Goal: Task Accomplishment & Management: Complete application form

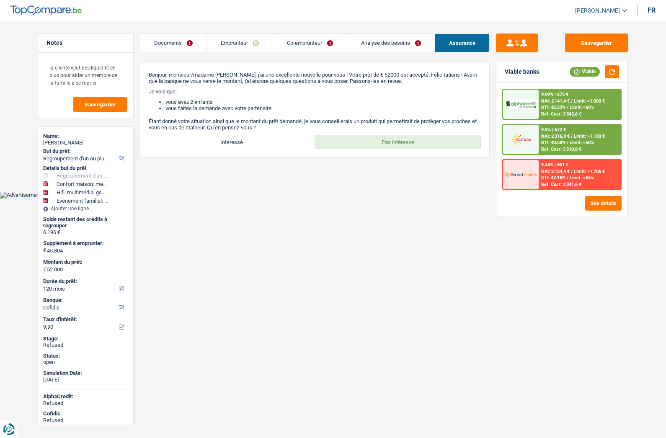
select select "refinancing"
select select "household"
select select "tech"
select select "familyEvent"
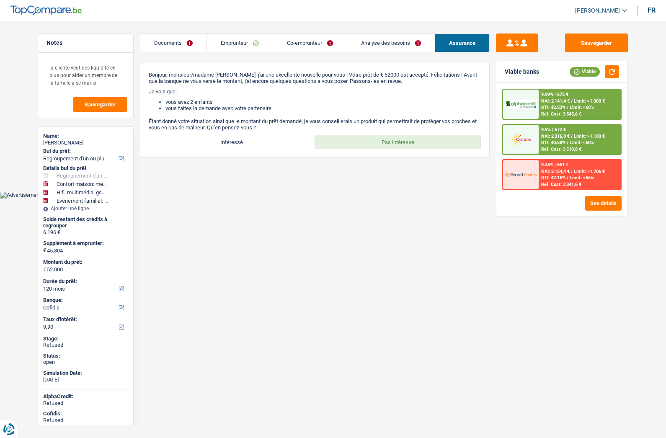
select select "120"
select select "cofidis"
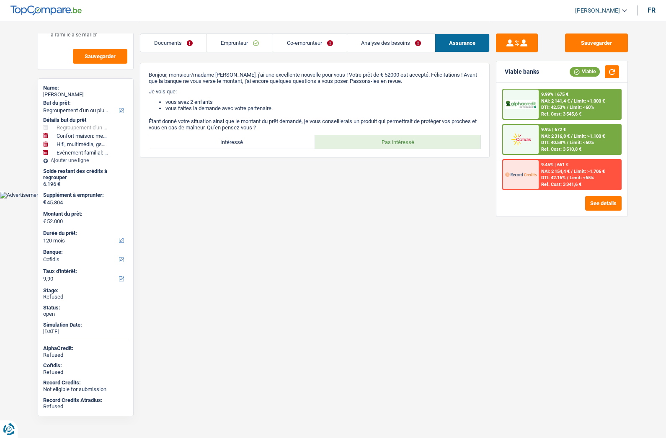
click at [177, 41] on link "Documents" at bounding box center [173, 43] width 66 height 18
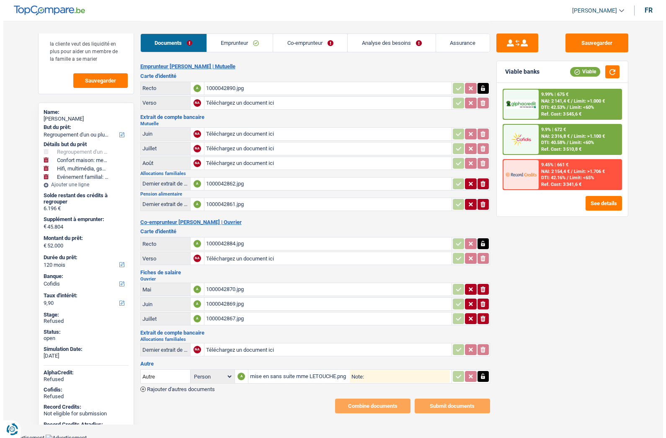
scroll to position [0, 0]
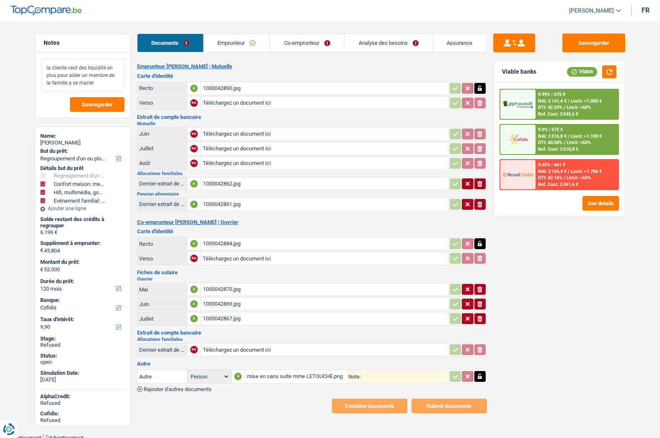
drag, startPoint x: 52, startPoint y: 69, endPoint x: 101, endPoint y: 80, distance: 50.1
click at [100, 80] on textarea "la cliente veut des liquidité en plus pour aider un membre de la famille a se m…" at bounding box center [82, 75] width 83 height 33
click at [602, 205] on button "See details" at bounding box center [600, 203] width 36 height 15
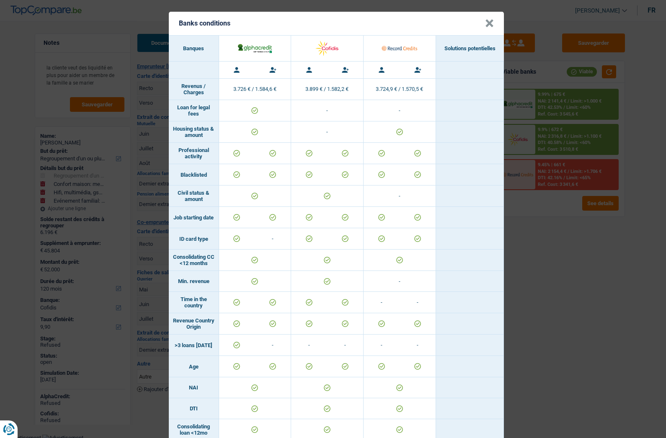
click at [490, 25] on button "×" at bounding box center [489, 23] width 9 height 8
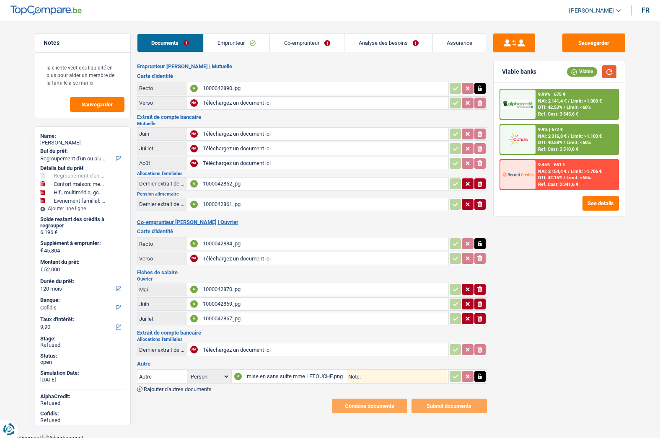
click at [609, 73] on button "button" at bounding box center [609, 71] width 14 height 13
click at [529, 141] on img at bounding box center [517, 140] width 31 height 16
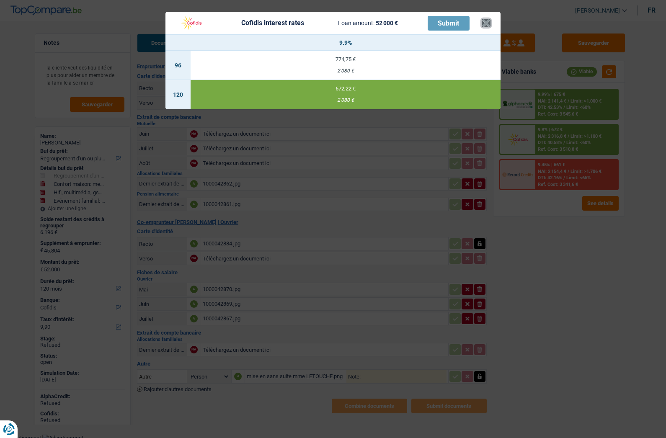
click at [487, 22] on button "×" at bounding box center [486, 23] width 9 height 8
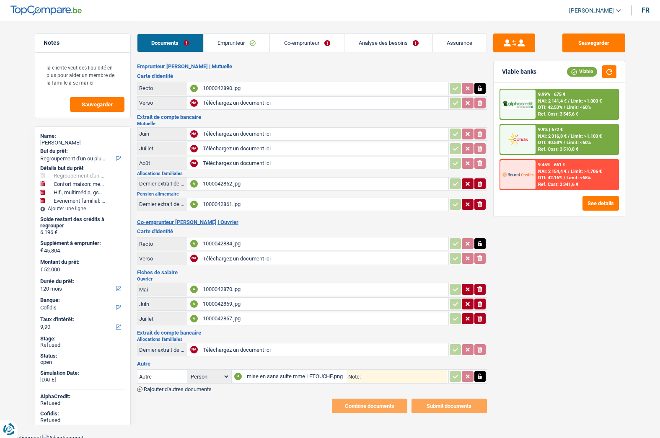
scroll to position [3, 0]
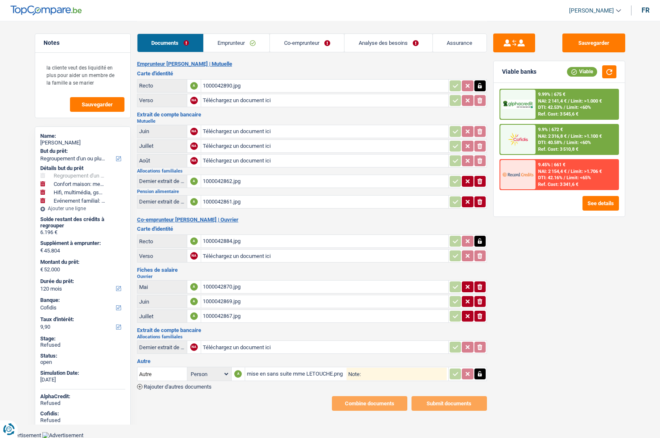
click at [483, 374] on icon "button" at bounding box center [479, 374] width 7 height 8
click at [481, 240] on icon "button" at bounding box center [479, 241] width 7 height 8
click at [480, 83] on icon "button" at bounding box center [479, 86] width 7 height 8
click at [579, 133] on div "9.9% | 672 € NAI: 2 316,8 € / Limit: >1.100 € DTI: 40.58% / Limit: <60% Ref. Co…" at bounding box center [576, 139] width 83 height 29
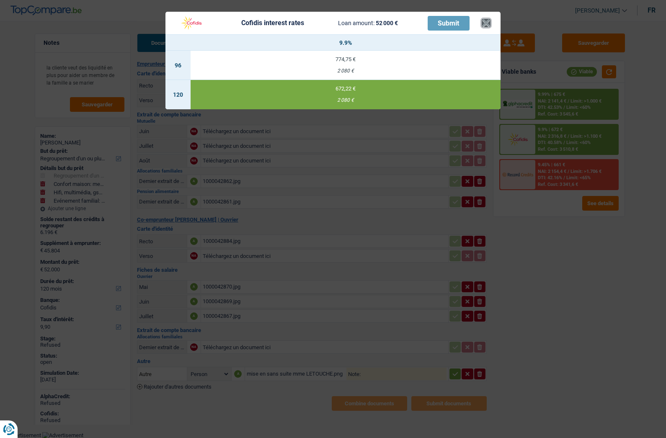
click at [488, 24] on button "×" at bounding box center [486, 23] width 9 height 8
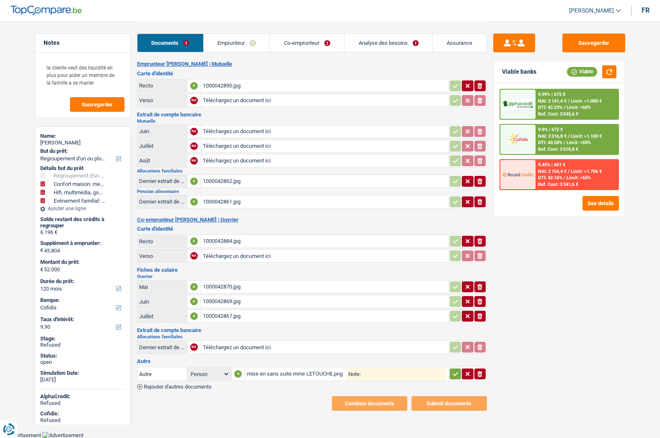
click at [455, 373] on icon "button" at bounding box center [455, 374] width 7 height 8
click at [481, 378] on icon "button" at bounding box center [479, 374] width 7 height 8
click at [562, 133] on div "9.9% | 672 € NAI: 2 316,8 € / Limit: >1.100 € DTI: 40.58% / Limit: <60% Ref. Co…" at bounding box center [576, 139] width 83 height 29
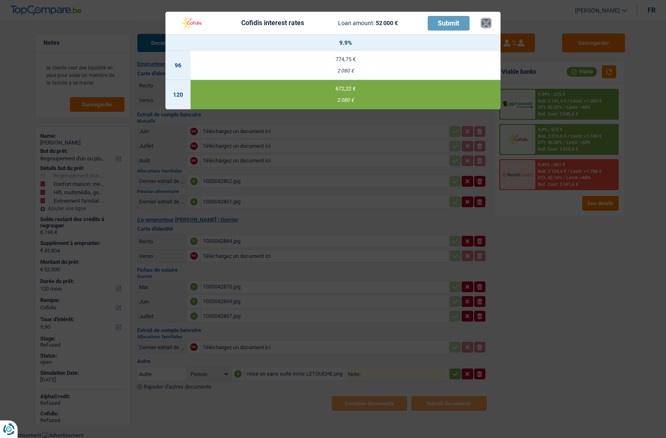
click at [486, 23] on button "×" at bounding box center [486, 23] width 9 height 8
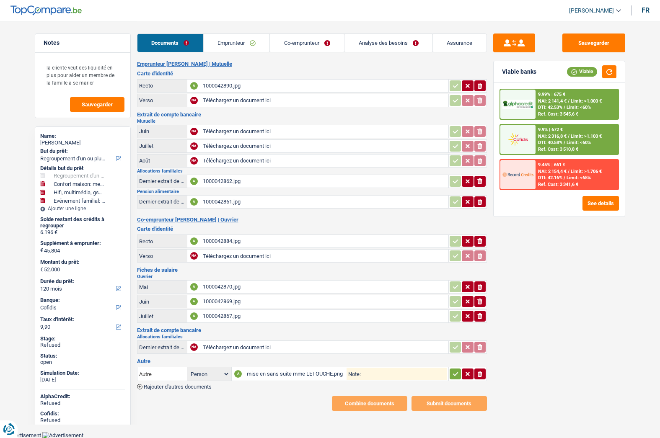
click at [238, 42] on link "Emprunteur" at bounding box center [237, 43] width 66 height 18
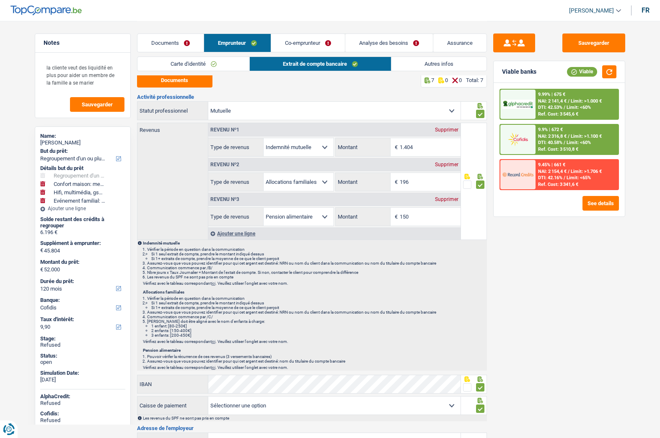
click at [309, 44] on link "Co-emprunteur" at bounding box center [308, 43] width 74 height 18
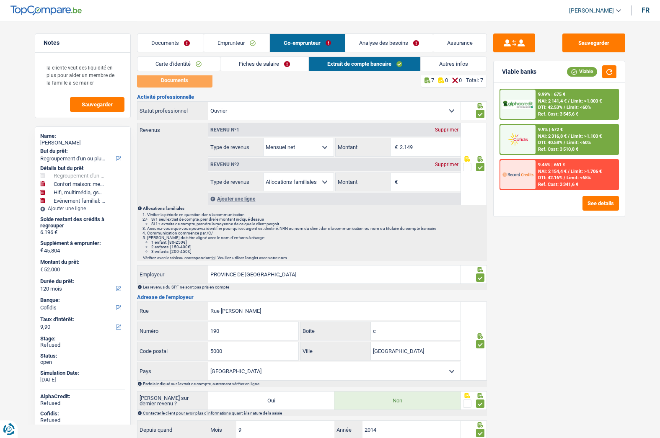
scroll to position [0, 0]
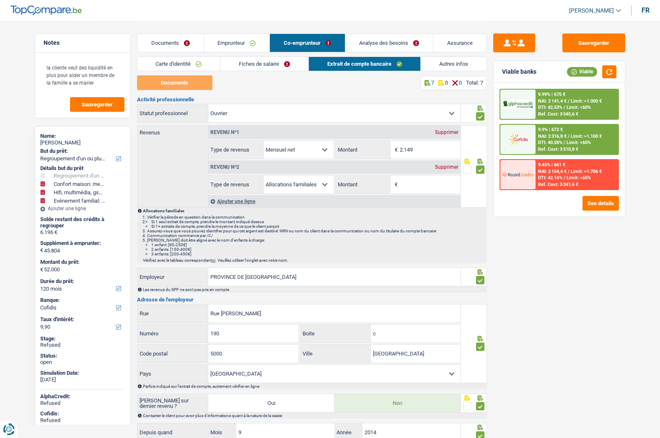
click at [261, 60] on link "Fiches de salaire" at bounding box center [264, 64] width 88 height 14
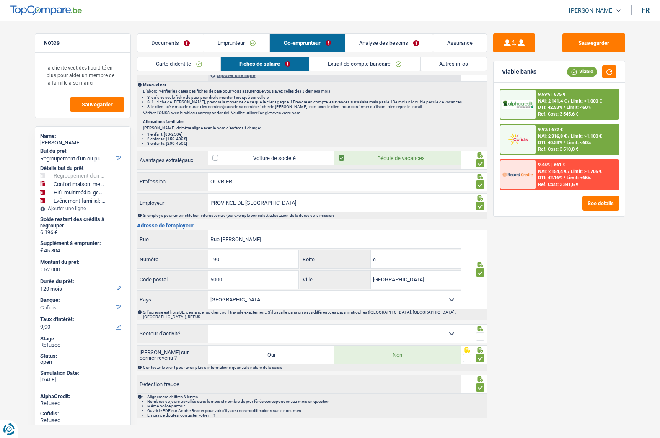
scroll to position [548, 0]
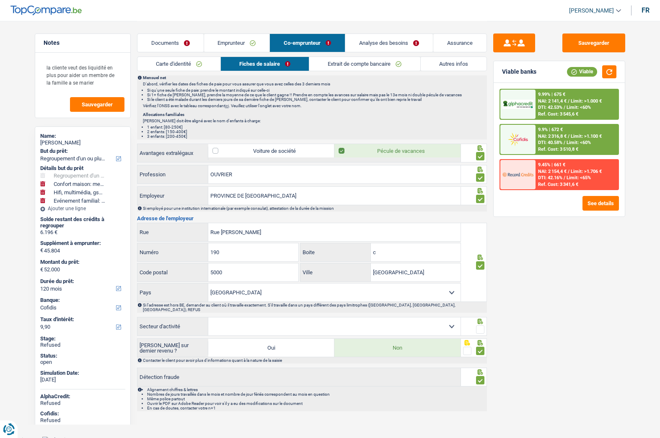
click at [444, 323] on select "Agriculture/Pêche Industrie Horeca Courier/Fitness/Taxi Construction Banques/As…" at bounding box center [334, 327] width 252 height 18
select select "bigCompanies"
click at [208, 318] on select "Agriculture/Pêche Industrie Horeca Courier/Fitness/Taxi Construction Banques/As…" at bounding box center [334, 327] width 252 height 18
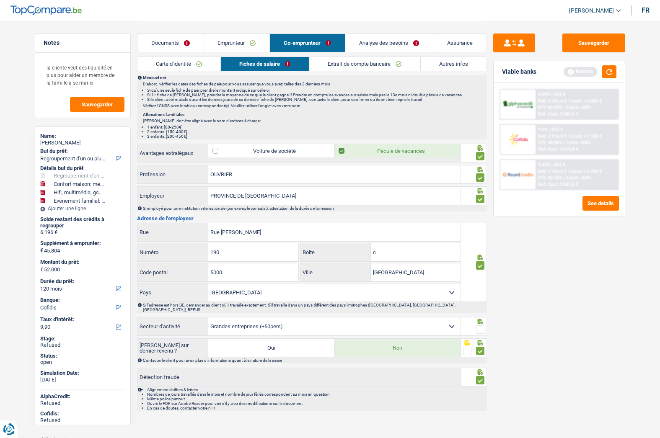
click at [478, 326] on span at bounding box center [480, 330] width 8 height 8
click at [0, 0] on input "radio" at bounding box center [0, 0] width 0 height 0
click at [520, 139] on img at bounding box center [517, 140] width 31 height 16
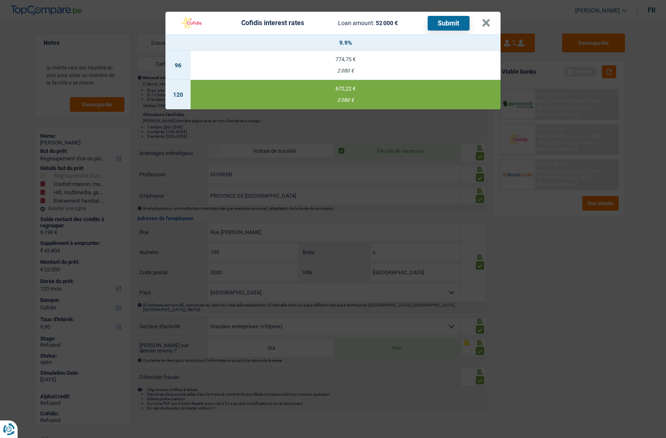
click at [445, 24] on button "Submit" at bounding box center [449, 23] width 42 height 15
click at [491, 25] on header "Cofidis interest rates Loan amount: 52 000 € Submit ×" at bounding box center [333, 23] width 335 height 23
click at [493, 29] on header "Cofidis interest rates Loan amount: 52 000 € Submit ×" at bounding box center [333, 23] width 335 height 23
click at [487, 26] on button "×" at bounding box center [486, 23] width 9 height 8
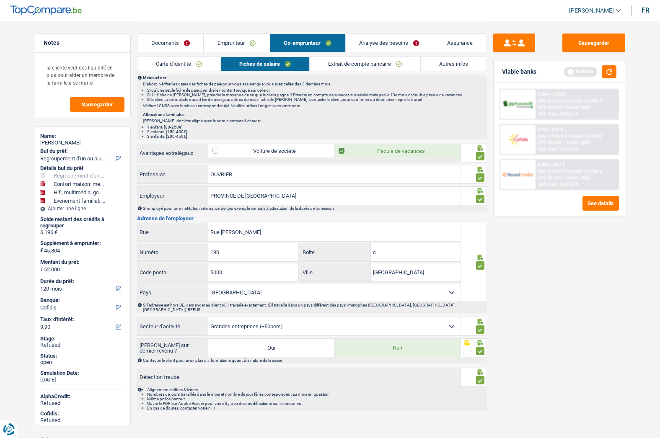
click at [174, 44] on link "Documents" at bounding box center [170, 43] width 66 height 18
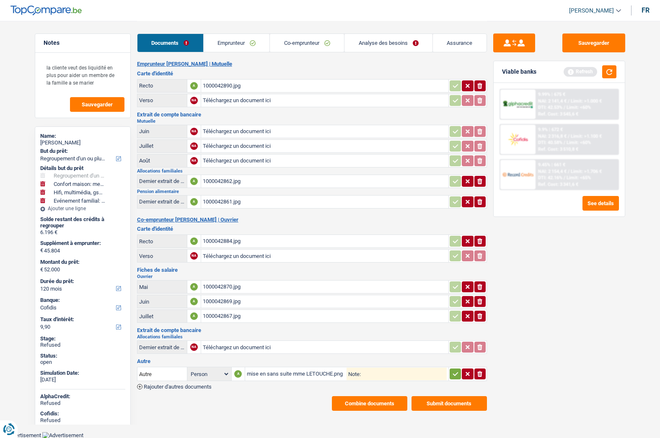
click at [447, 409] on button "Submit documents" at bounding box center [448, 403] width 75 height 15
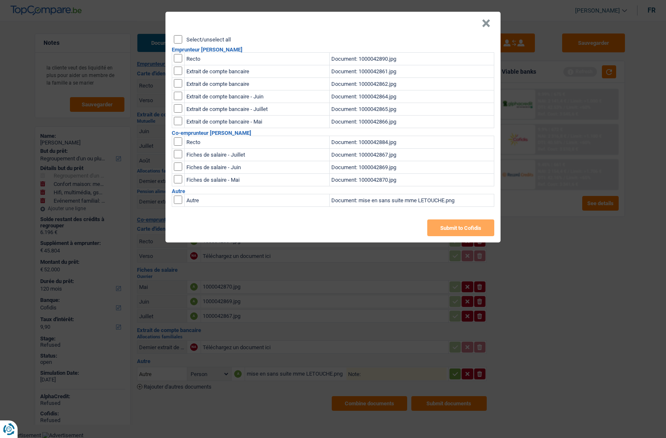
click at [214, 40] on label "Select/unselect all" at bounding box center [208, 39] width 44 height 5
click at [182, 40] on input "Select/unselect all" at bounding box center [178, 39] width 8 height 8
checkbox input "true"
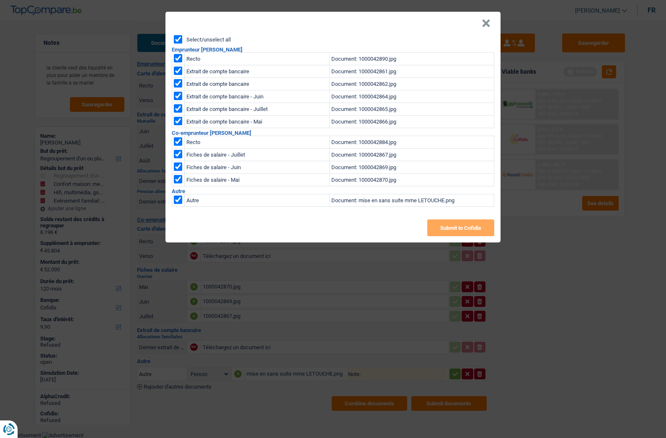
checkbox input "true"
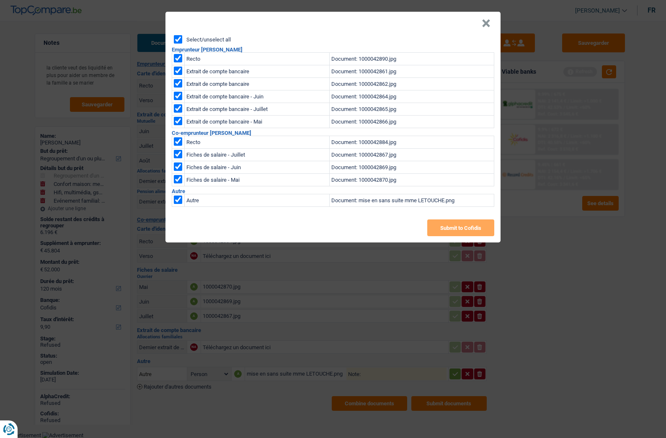
checkbox input "true"
click at [455, 227] on button "Submit to Cofidis" at bounding box center [460, 228] width 67 height 17
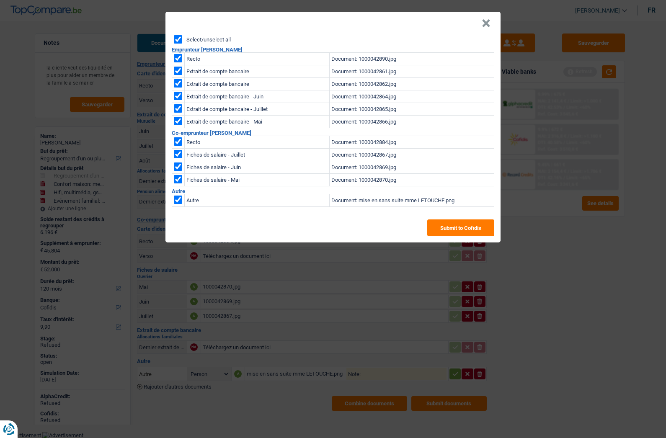
drag, startPoint x: 483, startPoint y: 22, endPoint x: 514, endPoint y: 26, distance: 31.7
click at [483, 22] on button "×" at bounding box center [486, 23] width 9 height 8
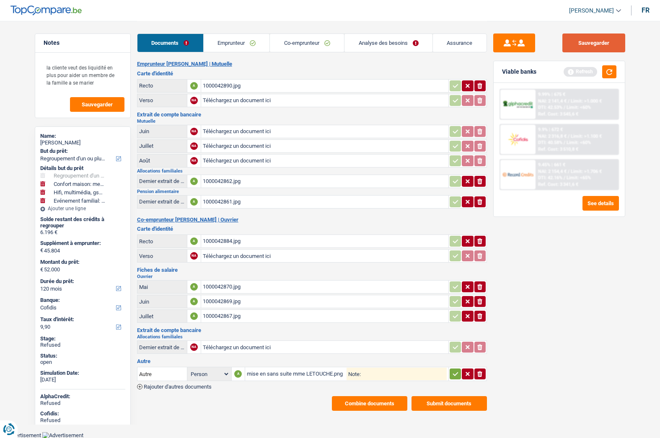
click at [583, 40] on button "Sauvegarder" at bounding box center [593, 43] width 63 height 19
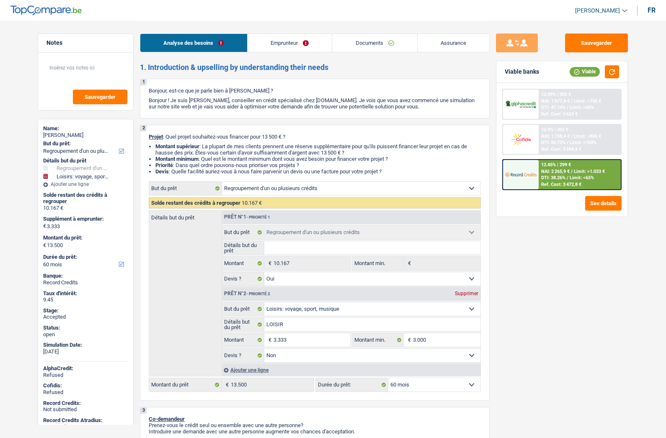
select select "refinancing"
select select "hobbies"
select select "60"
select select "refinancing"
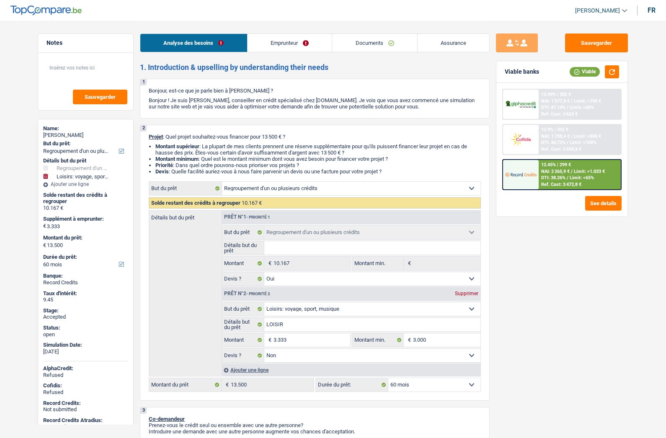
select select "refinancing"
select select "yes"
select select "hobbies"
select select "false"
select select "60"
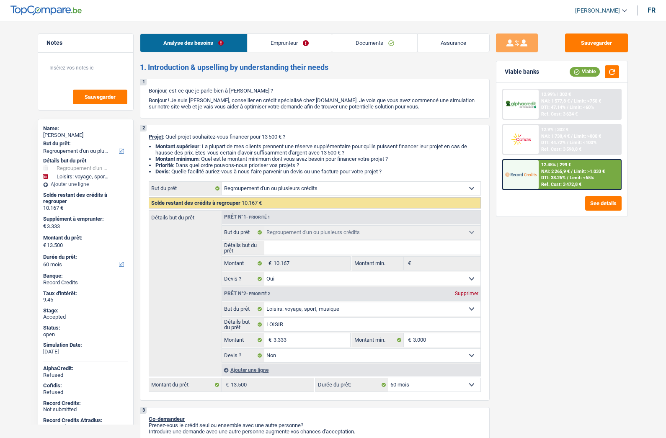
select select "privateEmployee"
select select "netSalary"
select select "mealVouchers"
select select "rents"
select select "personalLoan"
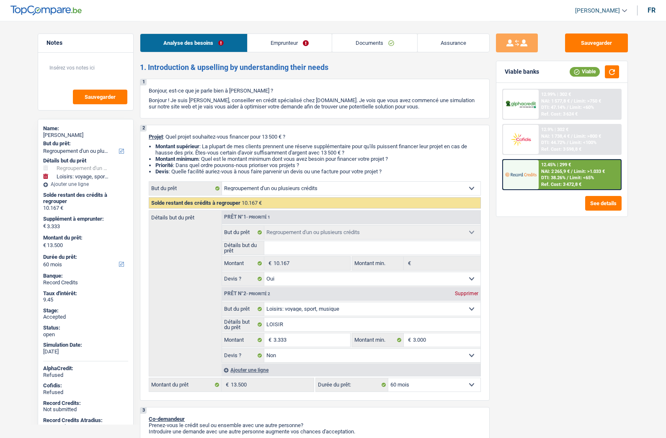
select select "homeFurnishingOrRelocation"
select select "60"
select select "personalLoan"
select select "hobbies"
select select "84"
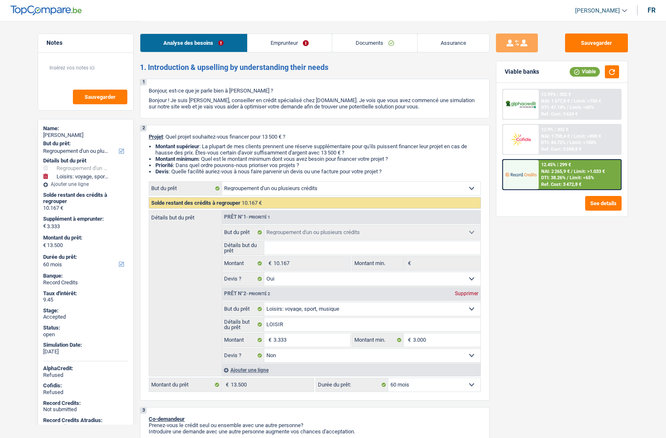
select select "refinancing"
select select "yes"
select select "hobbies"
select select "false"
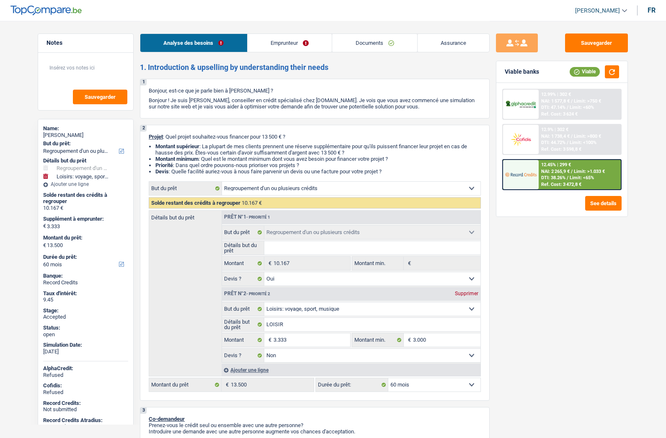
select select "60"
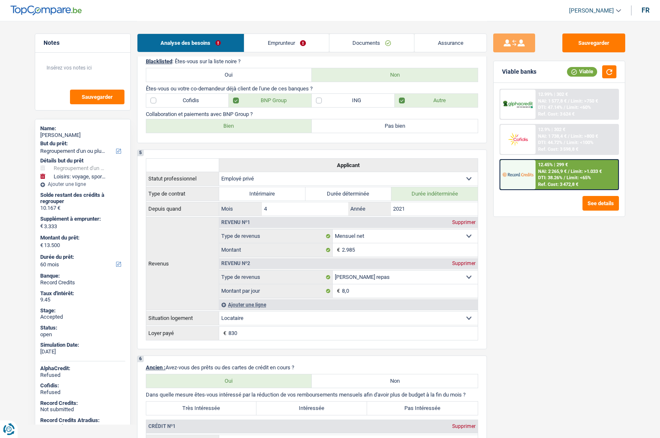
scroll to position [503, 0]
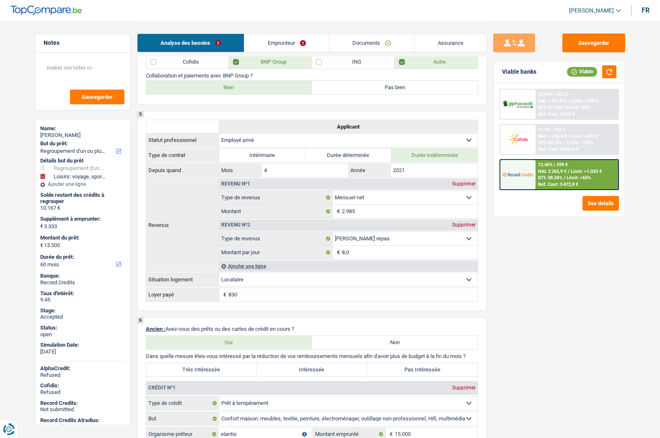
click at [598, 12] on span "[PERSON_NAME]" at bounding box center [591, 10] width 45 height 7
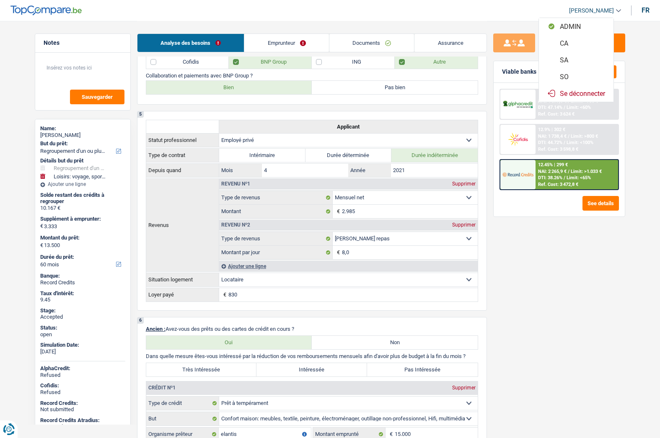
click at [575, 76] on button "SO" at bounding box center [576, 76] width 75 height 17
select select "32"
select select "rents"
select select "personalLoan"
select select "homeFurnishingOrRelocation"
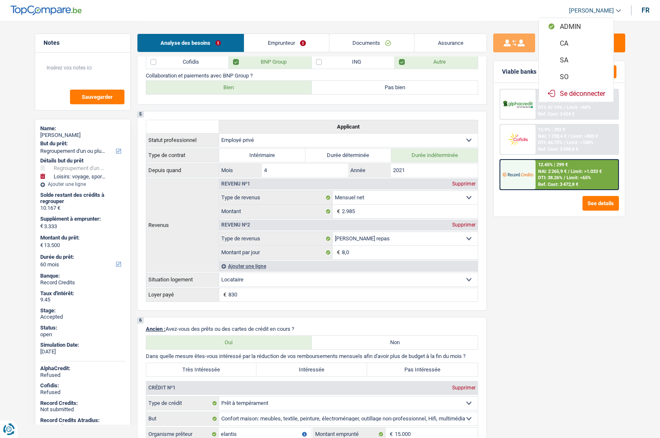
select select "60"
select select "personalLoan"
select select "hobbies"
select select "84"
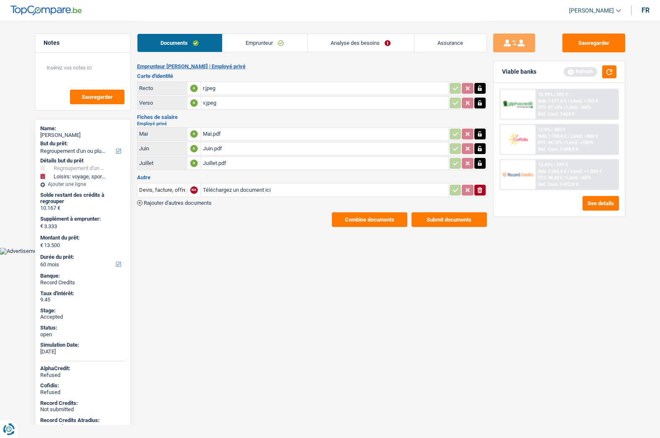
scroll to position [0, 0]
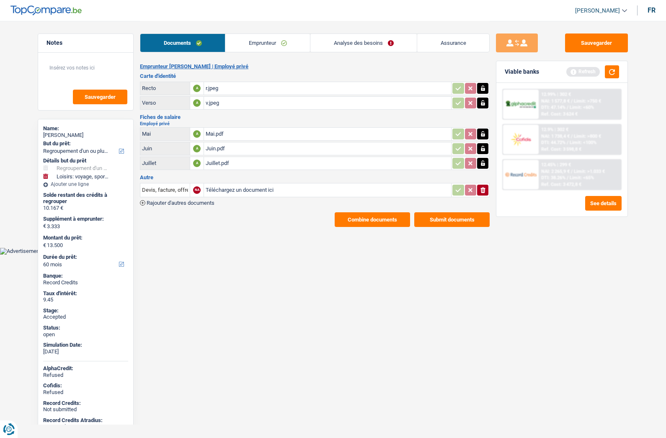
click at [254, 49] on link "Emprunteur" at bounding box center [267, 43] width 85 height 18
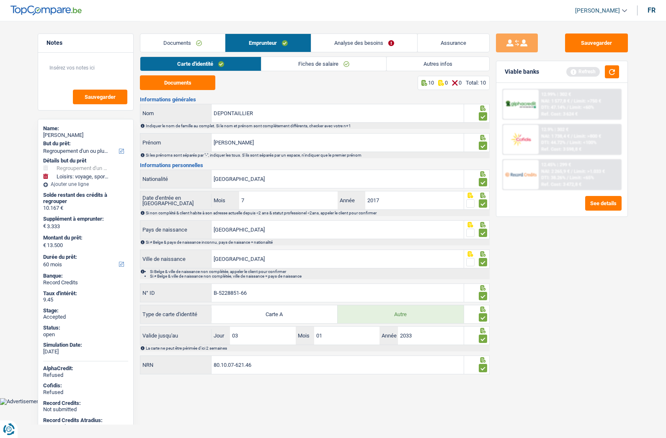
click at [426, 63] on link "Autres infos" at bounding box center [438, 64] width 103 height 14
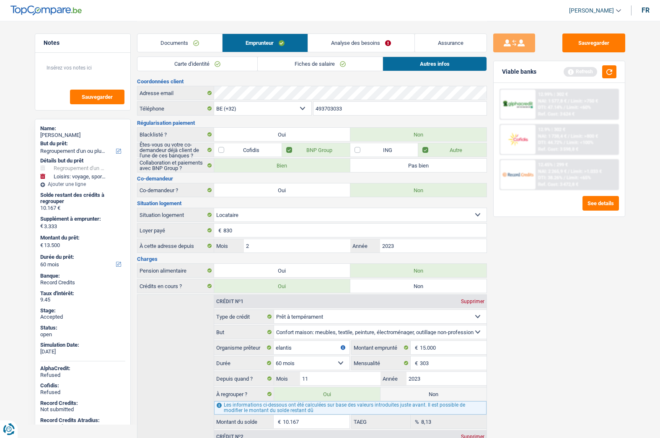
click at [459, 38] on link "Assurance" at bounding box center [451, 43] width 72 height 18
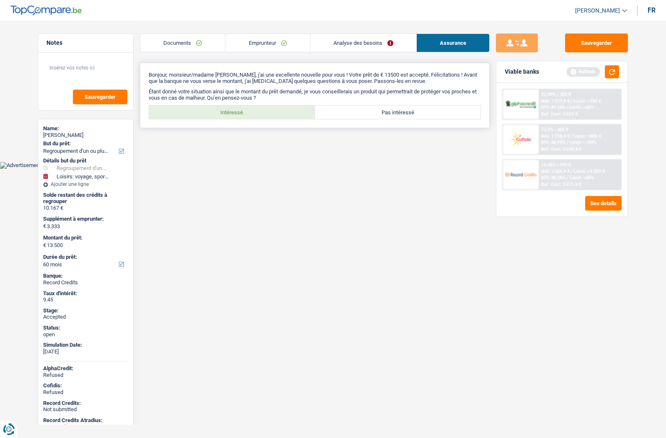
click at [280, 110] on label "Intéressé" at bounding box center [232, 112] width 166 height 13
click at [280, 110] on input "Intéressé" at bounding box center [232, 112] width 166 height 13
radio input "true"
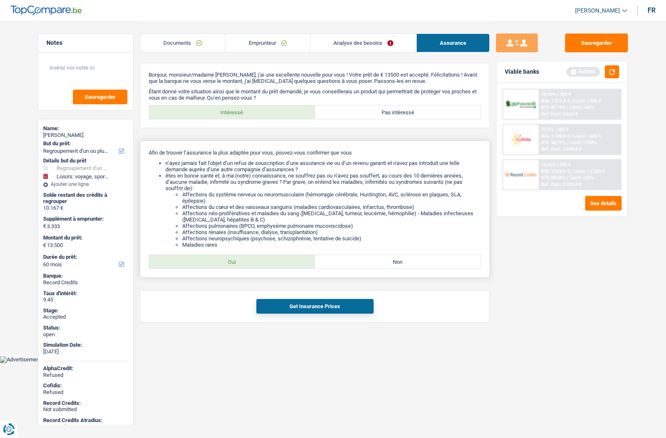
click at [242, 259] on label "Oui" at bounding box center [232, 261] width 166 height 13
click at [242, 259] on input "Oui" at bounding box center [232, 261] width 166 height 13
radio input "true"
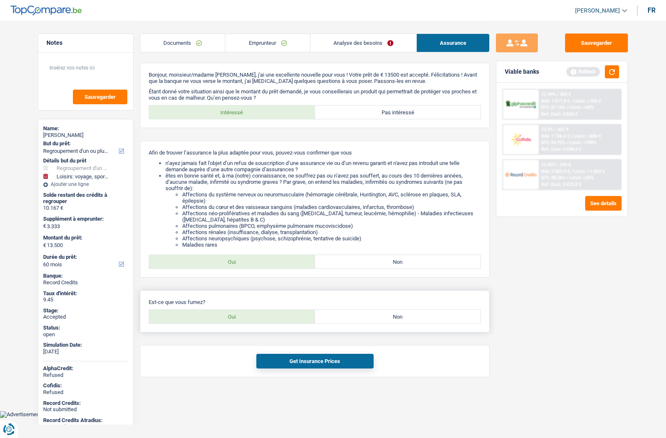
click at [251, 315] on label "Oui" at bounding box center [232, 316] width 166 height 13
click at [251, 315] on input "Oui" at bounding box center [232, 316] width 166 height 13
radio input "true"
click at [290, 362] on button "Get Insurance Prices" at bounding box center [314, 361] width 117 height 15
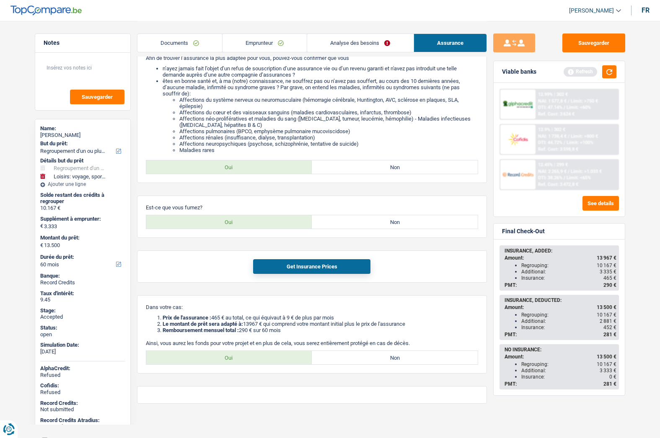
scroll to position [100, 0]
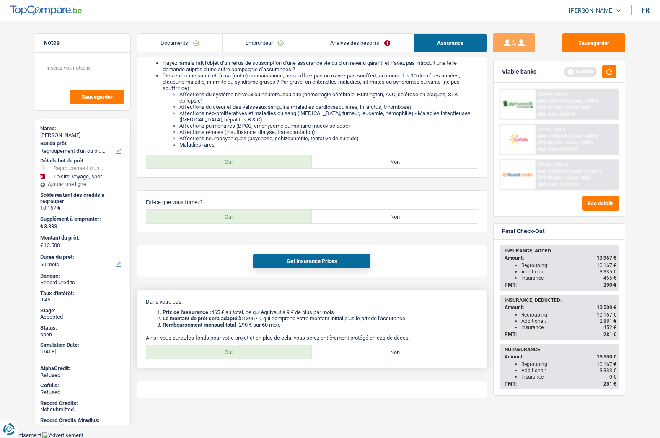
click at [267, 353] on label "Oui" at bounding box center [229, 352] width 166 height 13
click at [267, 353] on input "Oui" at bounding box center [229, 352] width 166 height 13
radio input "true"
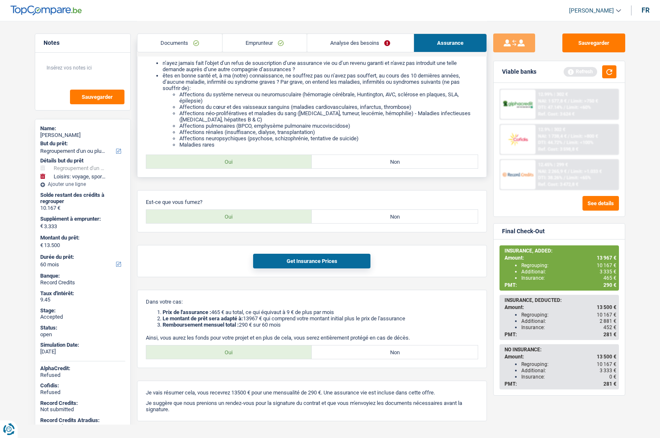
scroll to position [0, 0]
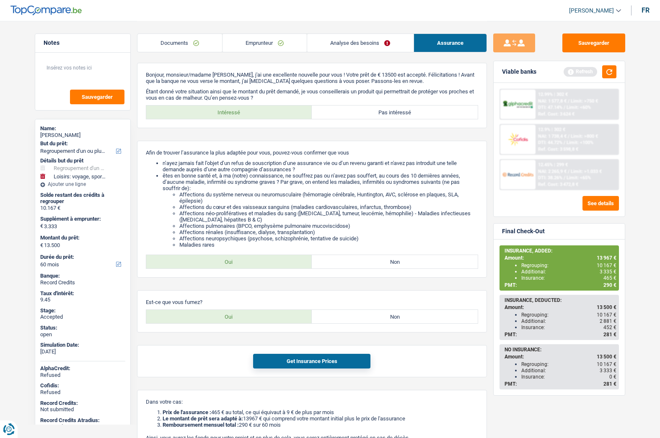
click at [164, 46] on link "Documents" at bounding box center [179, 43] width 85 height 18
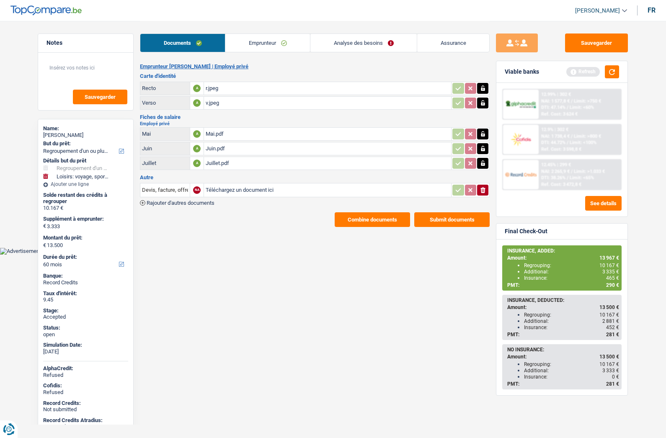
click at [362, 220] on button "Combine documents" at bounding box center [372, 219] width 75 height 15
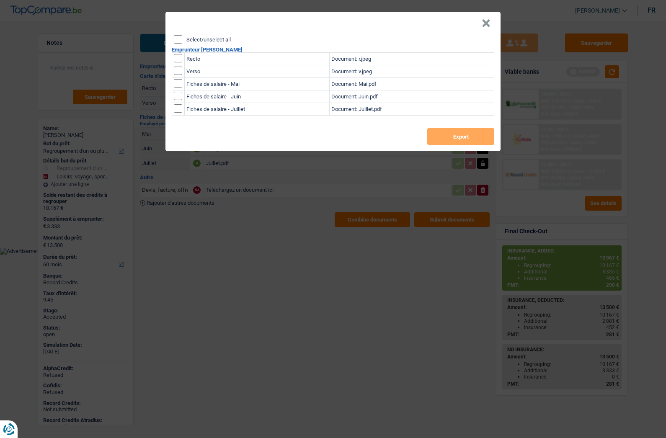
click at [207, 33] on header "×" at bounding box center [333, 23] width 335 height 23
click at [206, 38] on label "Select/unselect all" at bounding box center [208, 39] width 44 height 5
click at [182, 38] on input "Select/unselect all" at bounding box center [178, 39] width 8 height 8
checkbox input "true"
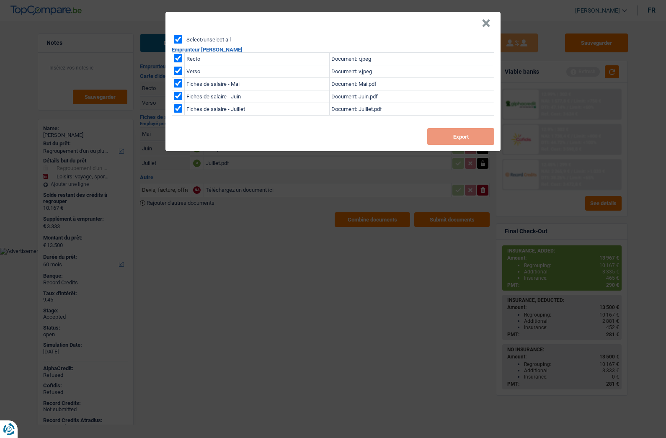
checkbox input "true"
click at [469, 140] on button "Export" at bounding box center [460, 136] width 67 height 17
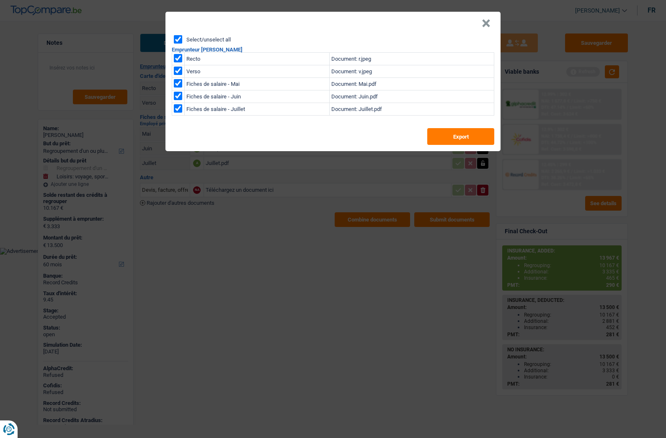
click at [489, 23] on button "×" at bounding box center [486, 23] width 9 height 8
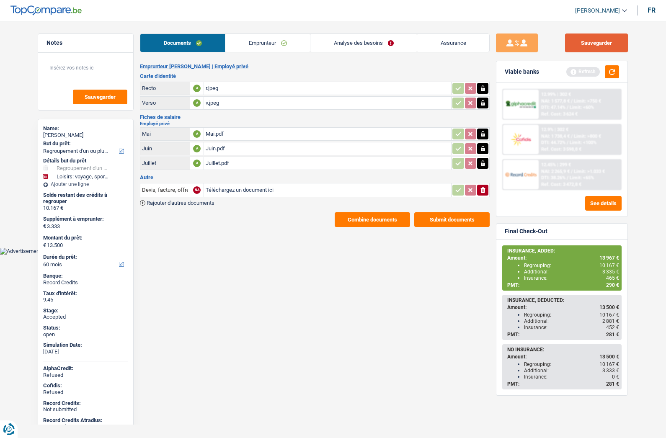
click at [569, 41] on button "Sauvegarder" at bounding box center [596, 43] width 63 height 19
click at [300, 251] on body "Vous avez le contrôle de vos données Nous utilisons des cookies, tout comme nos…" at bounding box center [333, 127] width 666 height 255
click at [358, 42] on link "Analyse des besoins" at bounding box center [363, 43] width 106 height 18
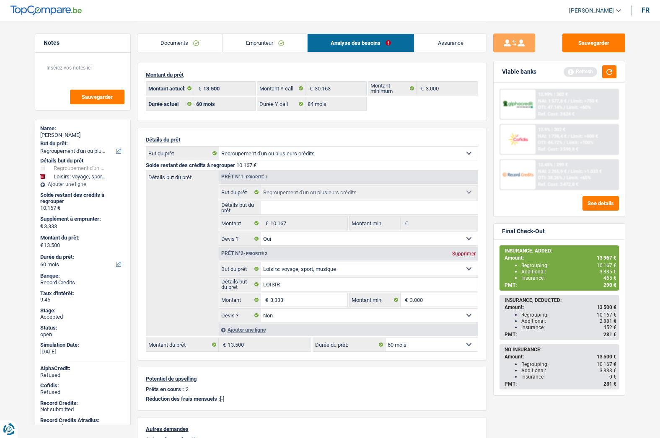
click at [280, 41] on link "Emprunteur" at bounding box center [264, 43] width 85 height 18
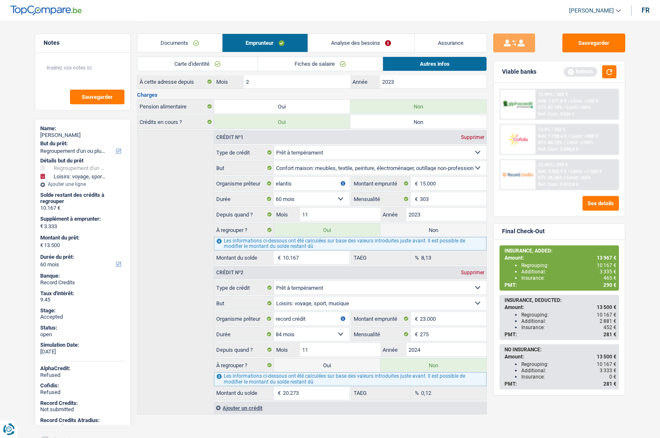
scroll to position [169, 0]
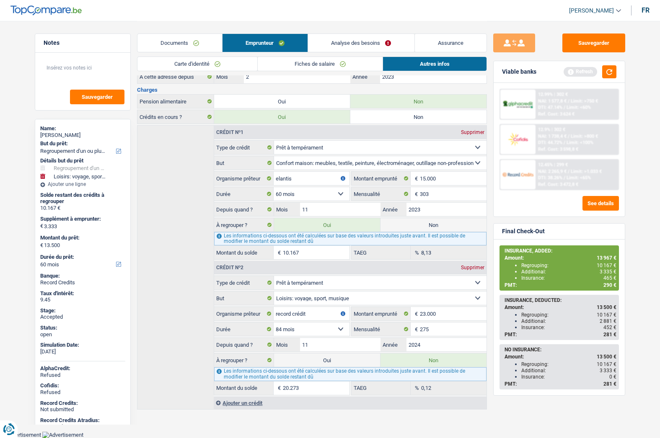
click at [339, 39] on link "Analyse des besoins" at bounding box center [361, 43] width 106 height 18
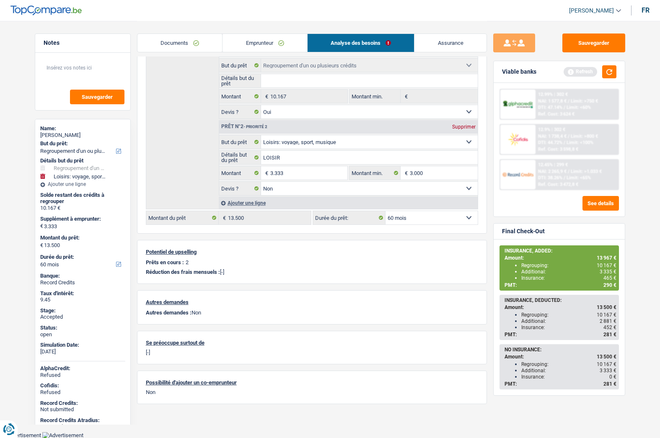
click at [264, 44] on link "Emprunteur" at bounding box center [264, 43] width 85 height 18
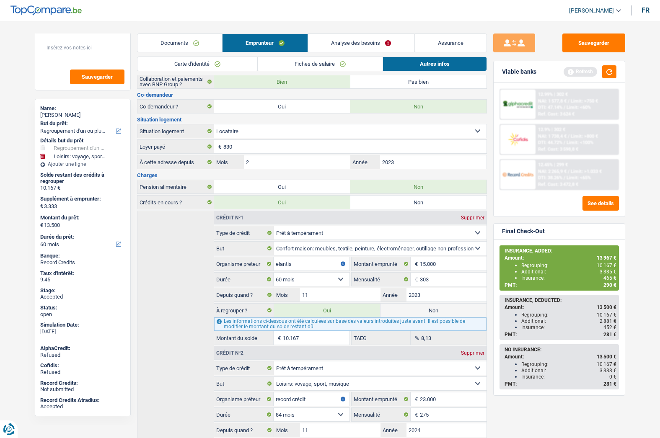
scroll to position [0, 0]
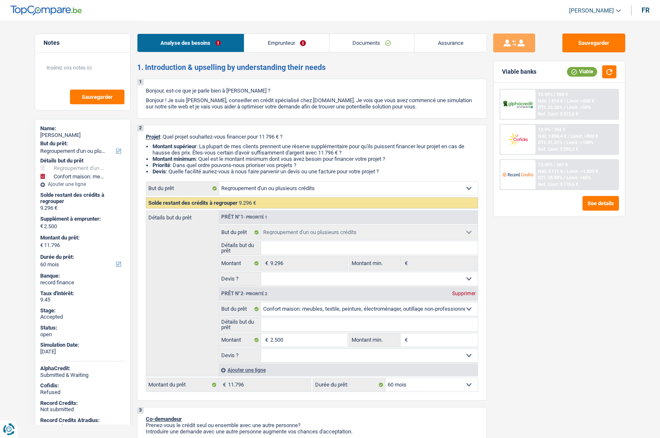
select select "refinancing"
select select "household"
select select "60"
select select "refinancing"
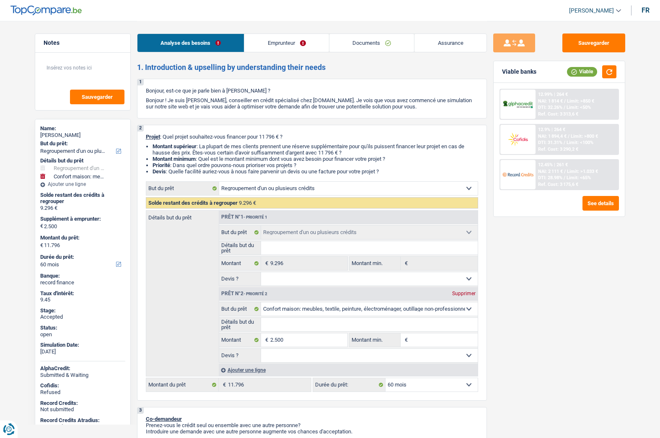
select select "refinancing"
select select "household"
select select "60"
select select "privateEmployee"
select select "netSalary"
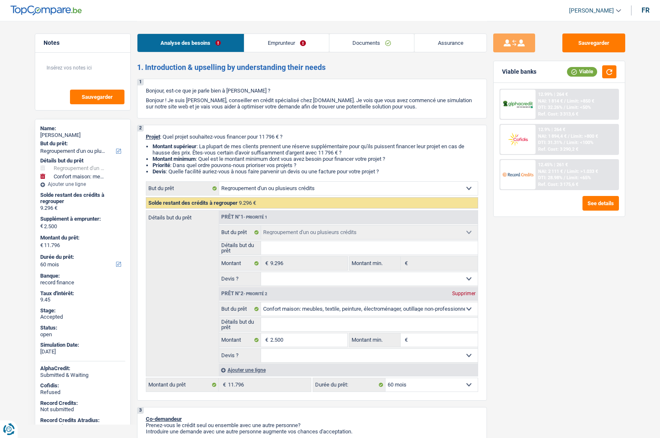
select select "mealVouchers"
select select "rents"
select select "personalLoan"
select select "homeFurnishingOrRelocation"
select select "42"
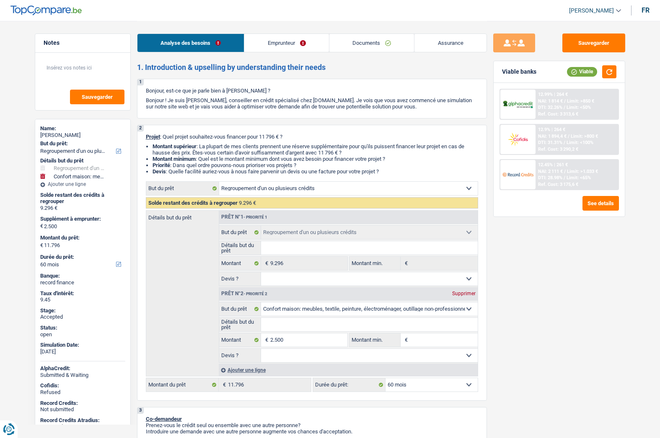
select select "carLoan"
select select "42"
select select "cardOrCredit"
select select "refinancing"
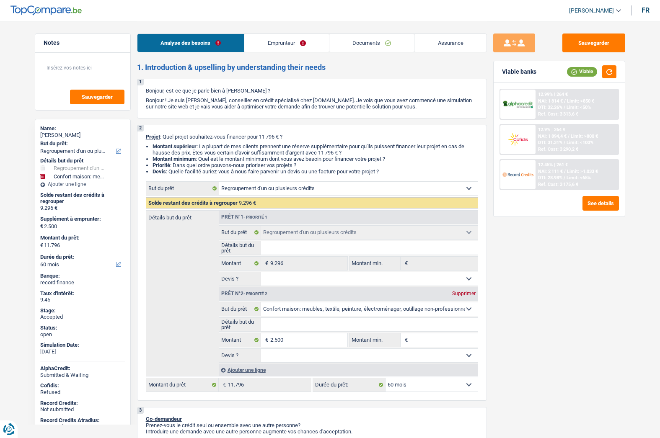
select select "household"
select select "60"
click at [286, 48] on link "Emprunteur" at bounding box center [286, 43] width 85 height 18
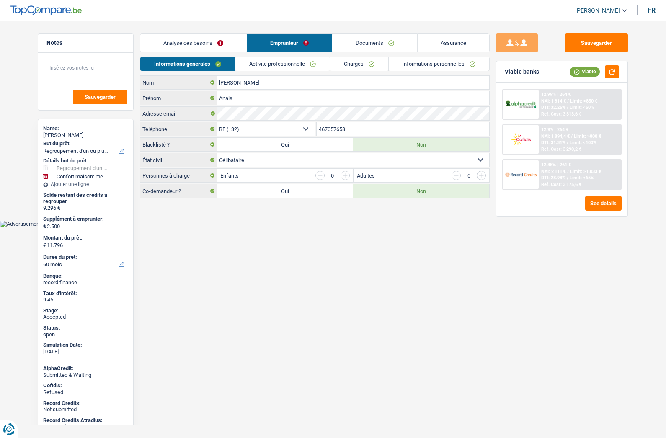
click at [595, 4] on link "[PERSON_NAME]" at bounding box center [598, 11] width 59 height 14
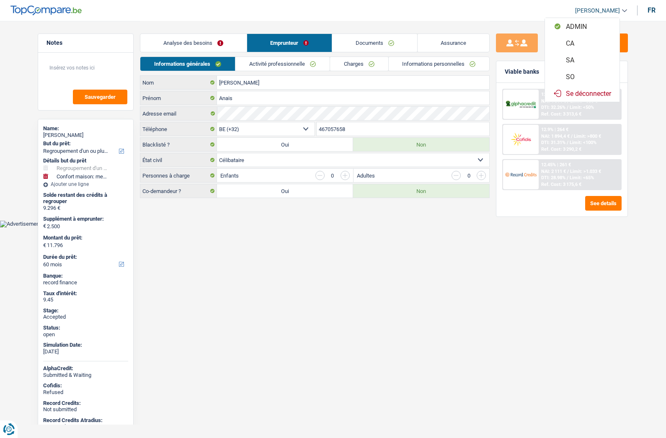
click at [573, 77] on button "SO" at bounding box center [582, 76] width 75 height 17
select select "60"
select select "48"
select select "refinancing"
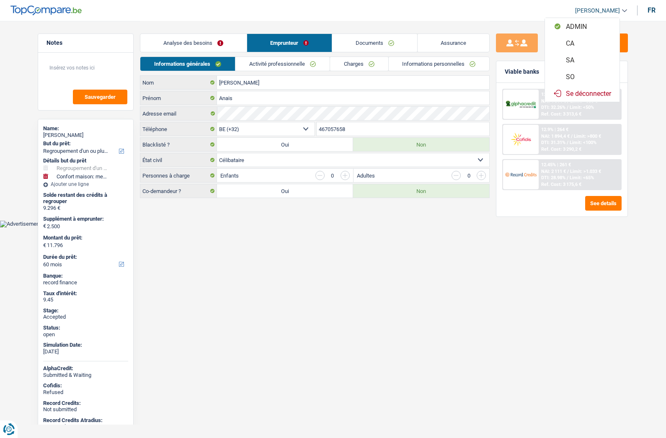
select select "household"
select select "60"
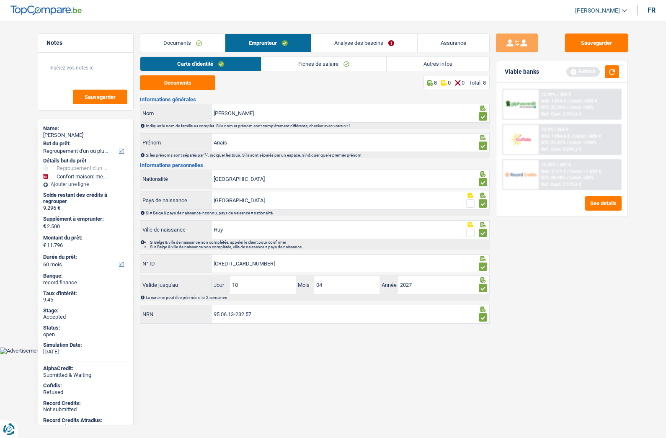
click at [342, 46] on link "Analyse des besoins" at bounding box center [364, 43] width 106 height 18
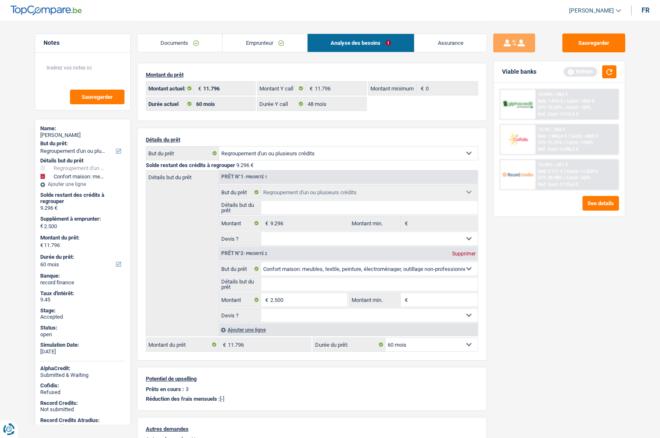
click at [435, 45] on link "Assurance" at bounding box center [450, 43] width 72 height 18
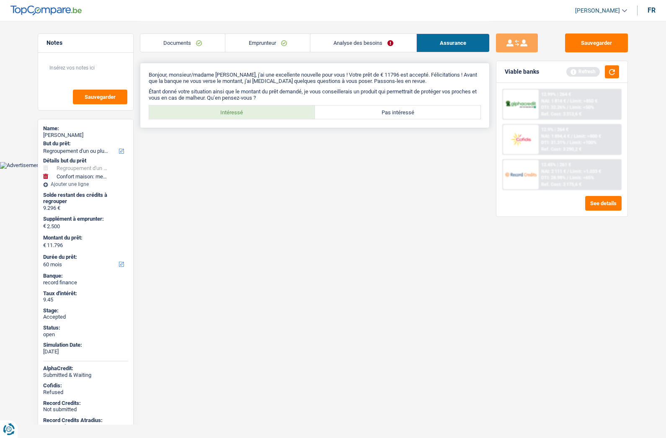
click at [260, 115] on label "Intéressé" at bounding box center [232, 112] width 166 height 13
click at [260, 115] on input "Intéressé" at bounding box center [232, 112] width 166 height 13
radio input "true"
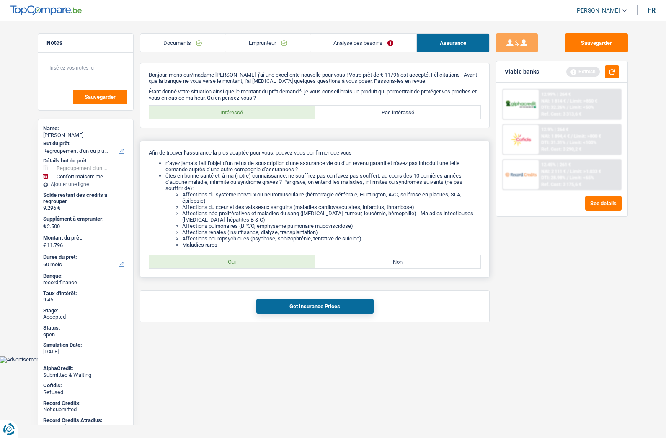
click at [229, 261] on label "Oui" at bounding box center [232, 261] width 166 height 13
click at [229, 261] on input "Oui" at bounding box center [232, 261] width 166 height 13
radio input "true"
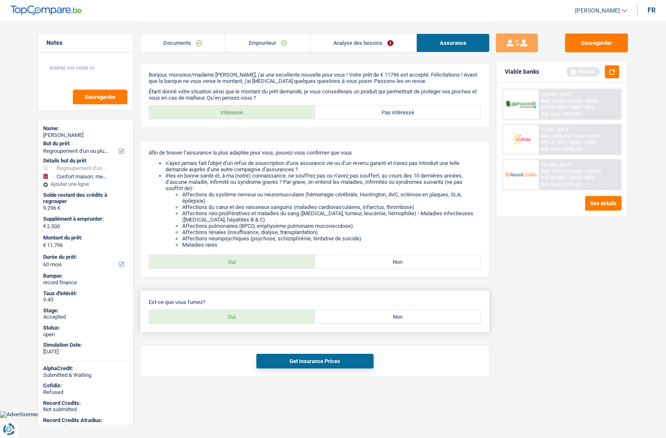
click at [242, 316] on label "Oui" at bounding box center [232, 316] width 166 height 13
click at [242, 316] on input "Oui" at bounding box center [232, 316] width 166 height 13
radio input "true"
click at [294, 360] on button "Get Insurance Prices" at bounding box center [314, 361] width 117 height 15
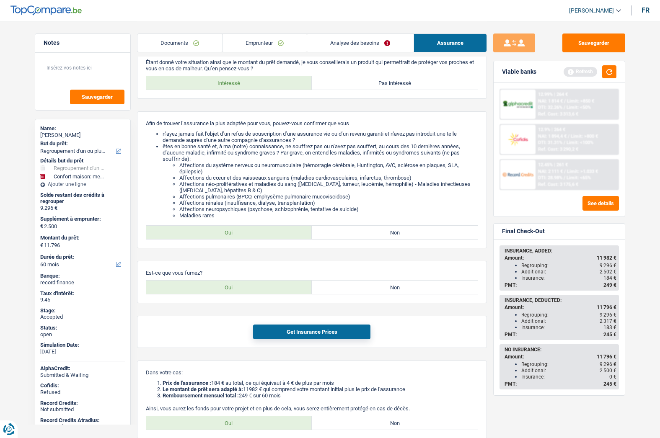
scroll to position [84, 0]
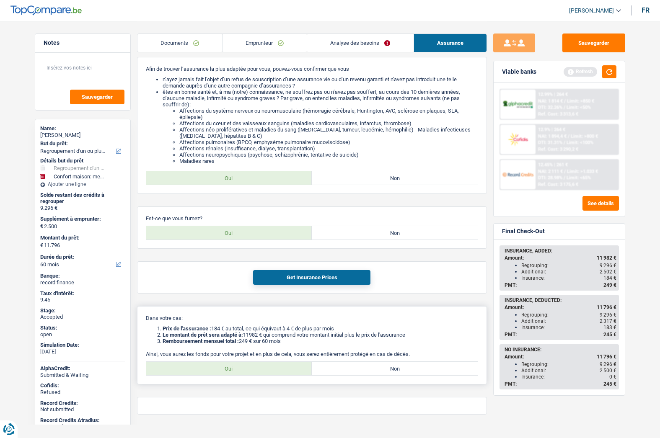
click at [246, 369] on label "Oui" at bounding box center [229, 368] width 166 height 13
click at [246, 369] on input "Oui" at bounding box center [229, 368] width 166 height 13
radio input "true"
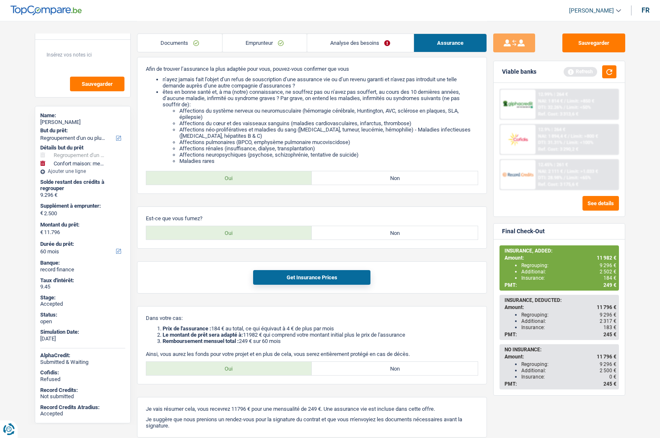
scroll to position [20, 0]
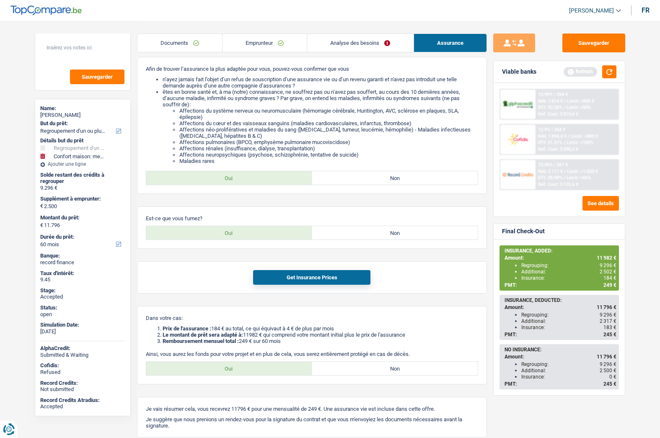
drag, startPoint x: 184, startPoint y: 44, endPoint x: 204, endPoint y: 42, distance: 19.3
click at [184, 44] on link "Documents" at bounding box center [179, 43] width 85 height 18
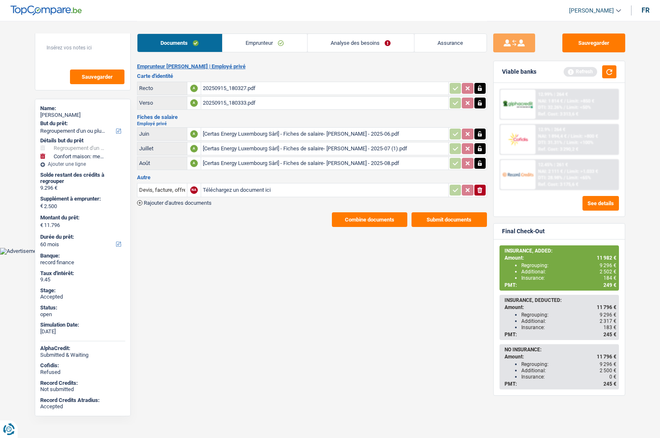
scroll to position [0, 0]
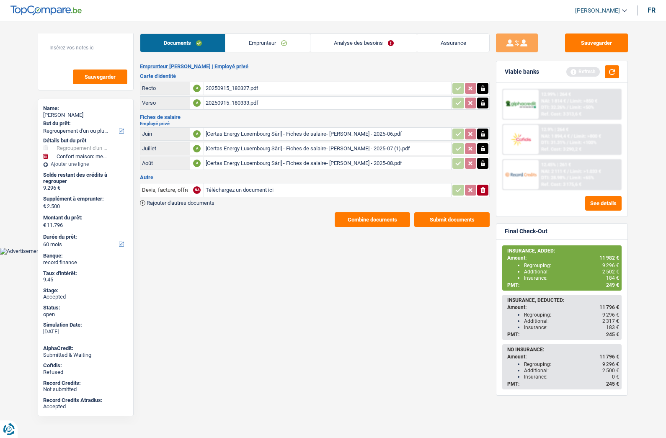
click at [360, 222] on button "Combine documents" at bounding box center [372, 219] width 75 height 15
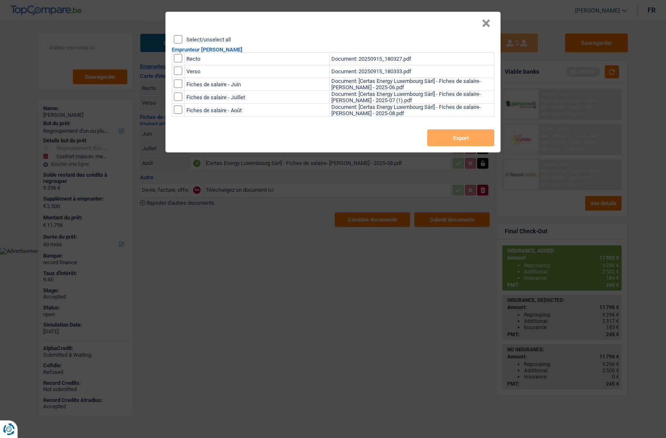
click at [209, 37] on label "Select/unselect all" at bounding box center [208, 39] width 44 height 5
click at [182, 37] on input "Select/unselect all" at bounding box center [178, 39] width 8 height 8
checkbox input "true"
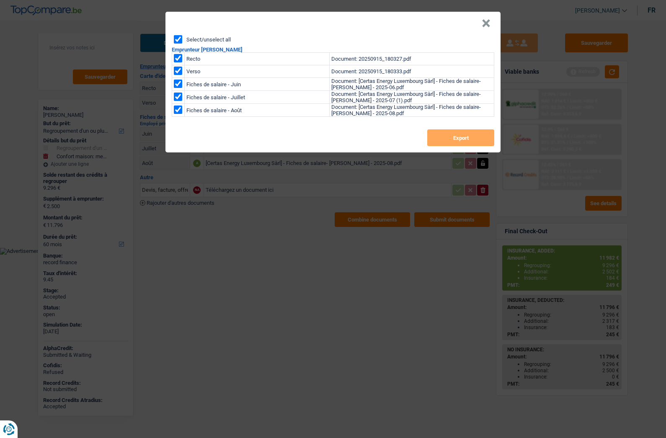
checkbox input "true"
click at [456, 137] on button "Export" at bounding box center [460, 137] width 67 height 17
click at [489, 24] on button "×" at bounding box center [486, 23] width 9 height 8
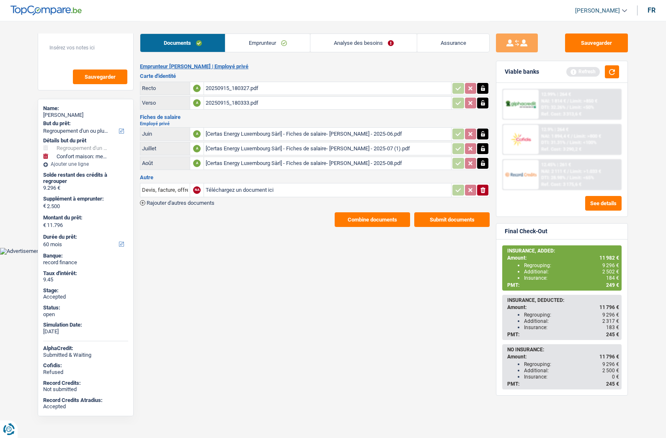
click at [258, 39] on link "Emprunteur" at bounding box center [267, 43] width 85 height 18
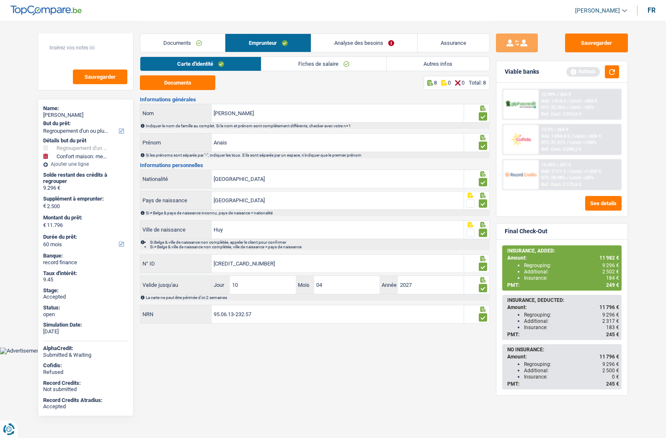
click at [282, 67] on link "Fiches de salaire" at bounding box center [323, 64] width 125 height 14
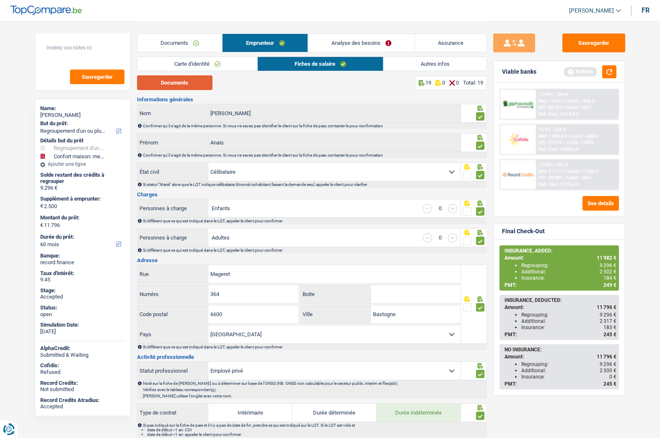
click at [190, 83] on button "Documents" at bounding box center [174, 82] width 75 height 15
click at [388, 43] on link "Analyse des besoins" at bounding box center [361, 43] width 106 height 18
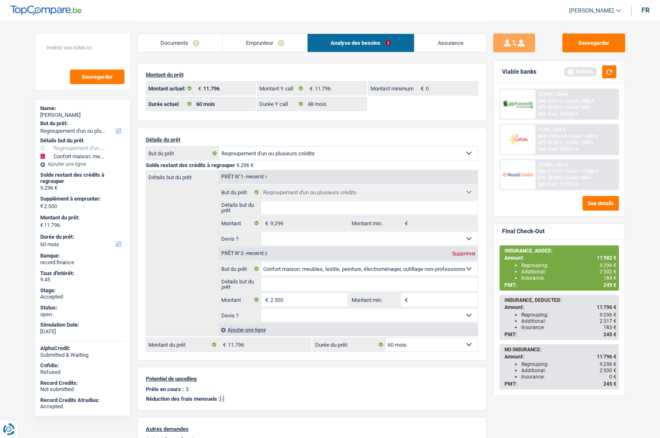
click at [199, 42] on link "Documents" at bounding box center [179, 43] width 85 height 18
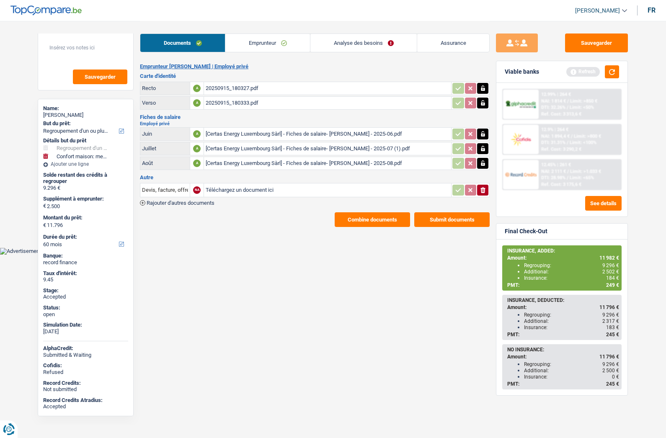
click at [272, 44] on link "Emprunteur" at bounding box center [267, 43] width 85 height 18
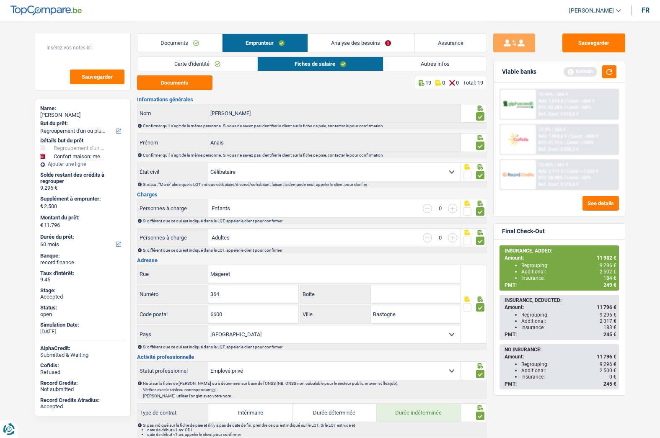
click at [431, 63] on link "Autres infos" at bounding box center [434, 64] width 103 height 14
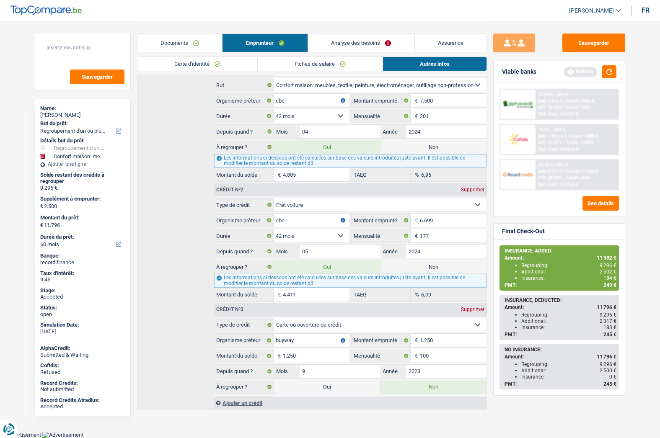
scroll to position [190, 0]
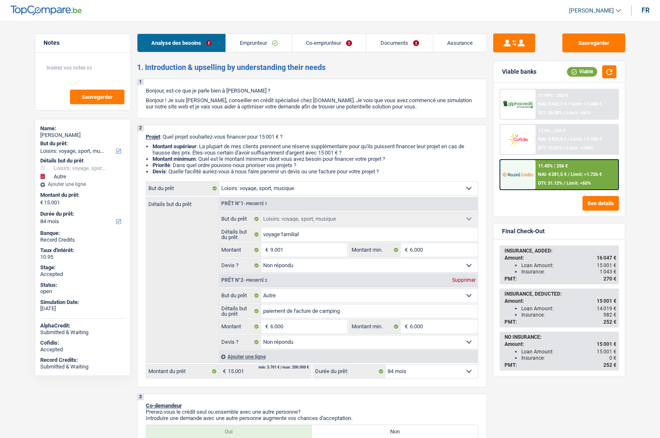
select select "hobbies"
select select "other"
select select "84"
select select "hobbies"
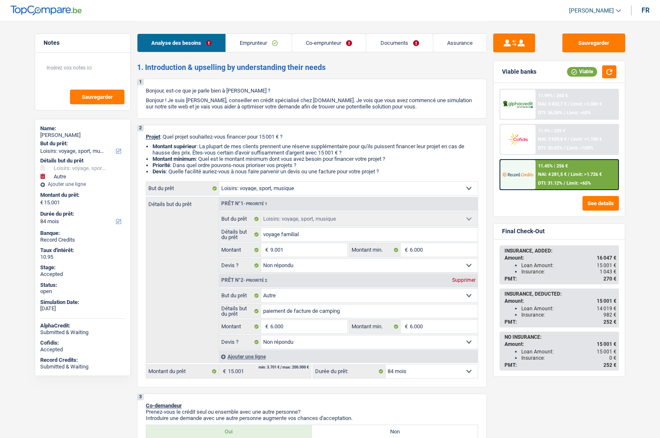
select select "hobbies"
select select "not_answered"
select select "other"
select select "not_answered"
select select "84"
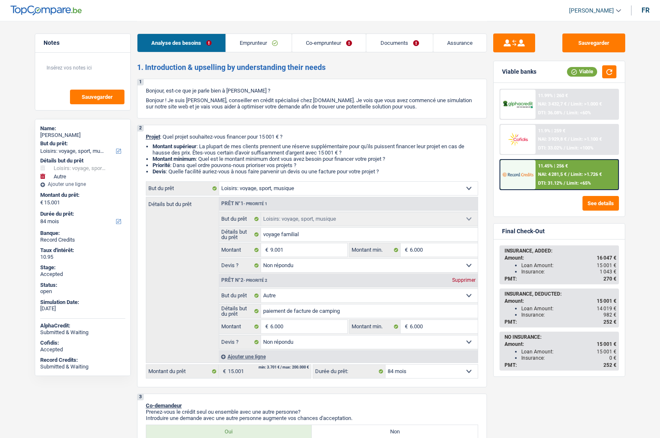
select select "privateEmployee"
select select "netSalary"
select select "mealVouchers"
select select "familyAllowances"
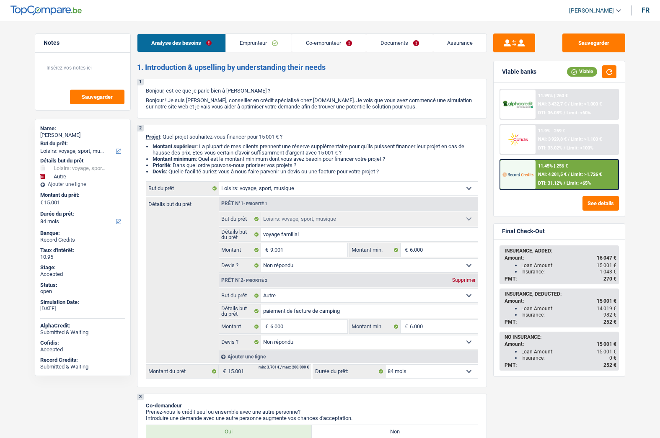
select select "netSalary"
select select "mealVouchers"
select select "rents"
select select "personalLoan"
select select "other"
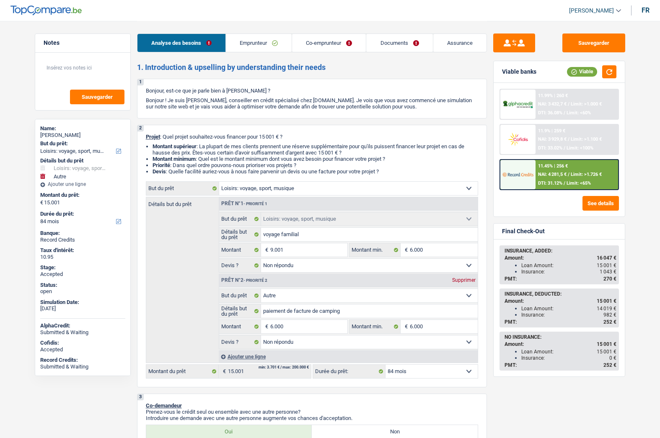
select select "120"
select select "hobbies"
select select "not_answered"
select select "other"
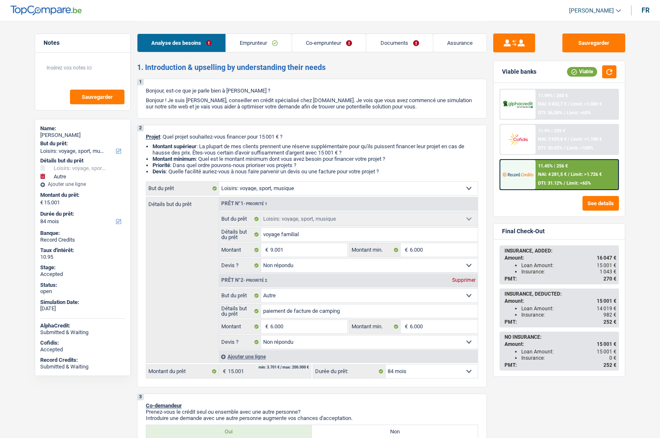
select select "not_answered"
select select "84"
click at [516, 144] on img at bounding box center [517, 140] width 31 height 16
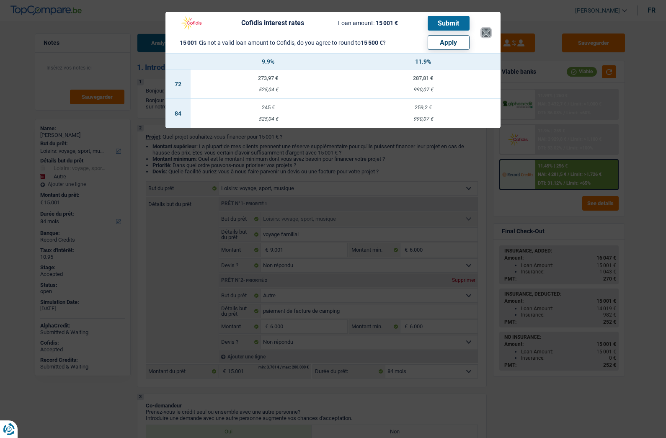
click at [486, 31] on button "×" at bounding box center [486, 32] width 9 height 8
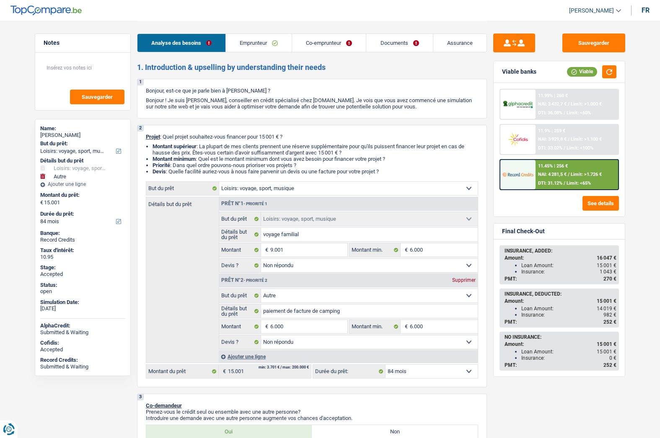
click at [515, 140] on img at bounding box center [517, 140] width 31 height 16
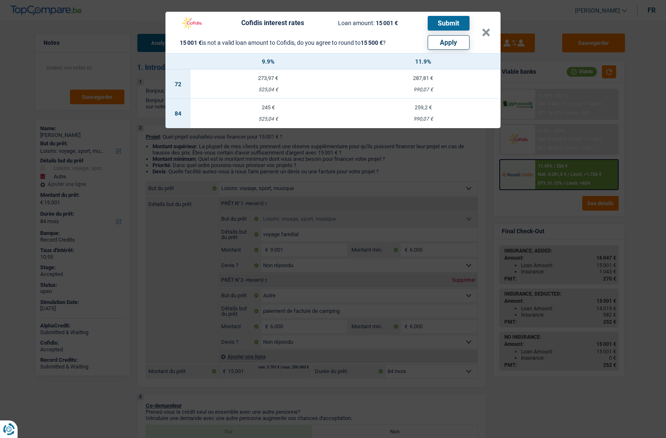
click at [418, 110] on div "259,2 €" at bounding box center [423, 107] width 155 height 5
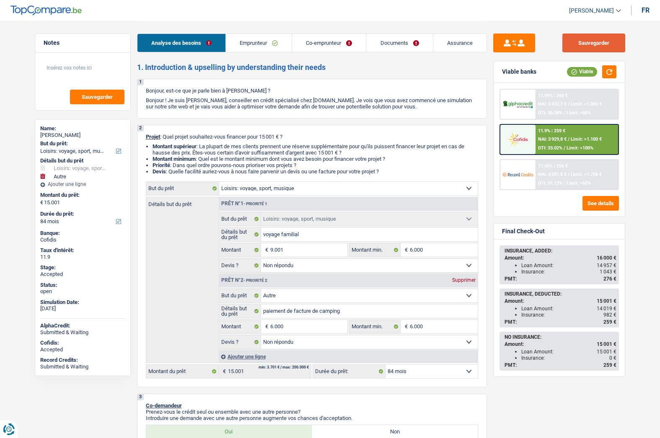
click at [595, 47] on button "Sauvegarder" at bounding box center [593, 43] width 63 height 19
click at [571, 141] on div "NAI: 3 929,8 € / Limit: >1.100 €" at bounding box center [570, 139] width 64 height 5
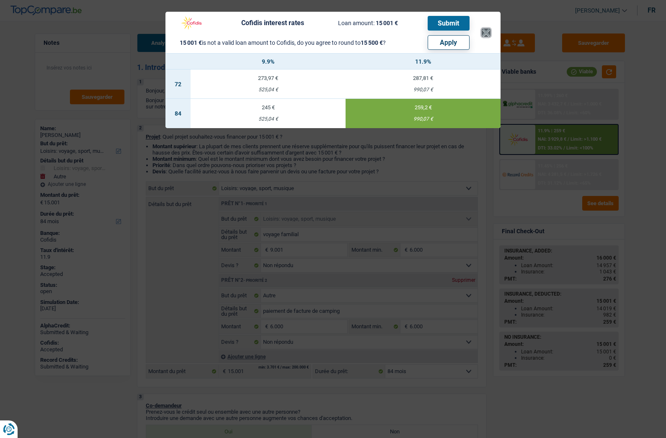
click at [487, 33] on button "×" at bounding box center [486, 32] width 9 height 8
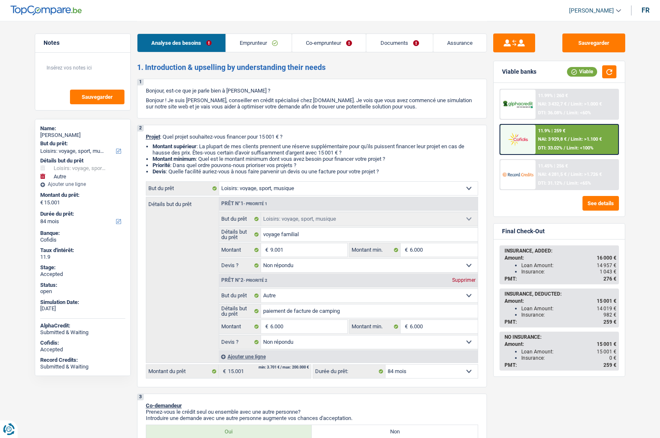
click at [257, 42] on link "Emprunteur" at bounding box center [259, 43] width 66 height 18
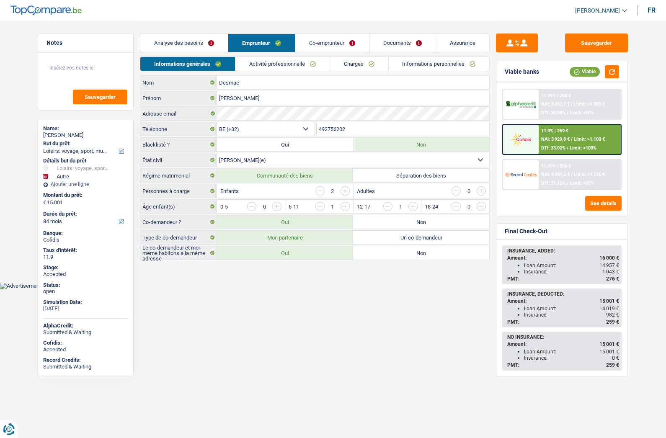
click at [414, 64] on link "Informations personnelles" at bounding box center [439, 64] width 101 height 14
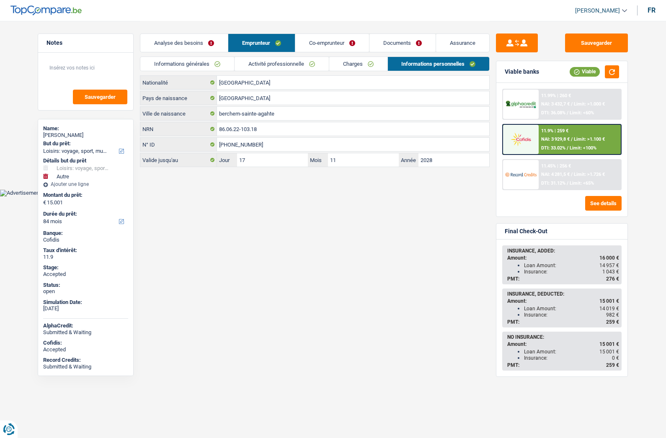
click at [544, 132] on div "11.9% | 259 €" at bounding box center [554, 130] width 27 height 5
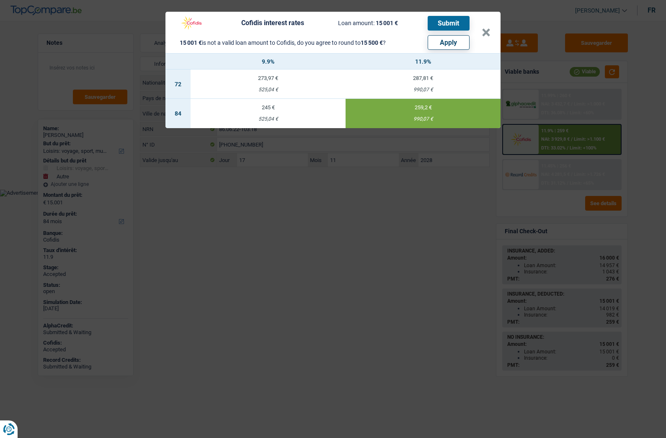
click at [443, 43] on button "Apply" at bounding box center [449, 42] width 42 height 15
type input "15.500"
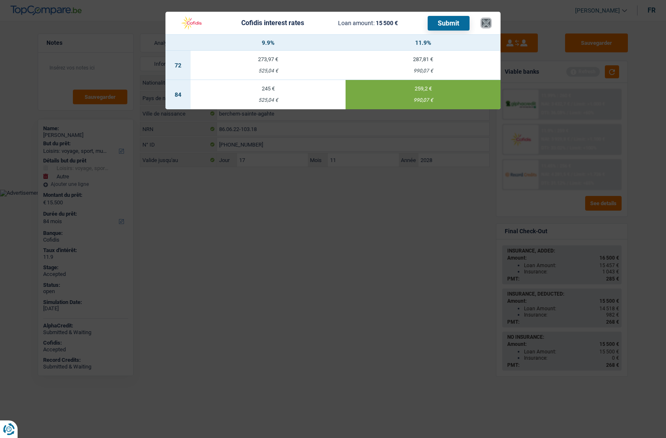
click at [482, 22] on button "×" at bounding box center [486, 23] width 9 height 8
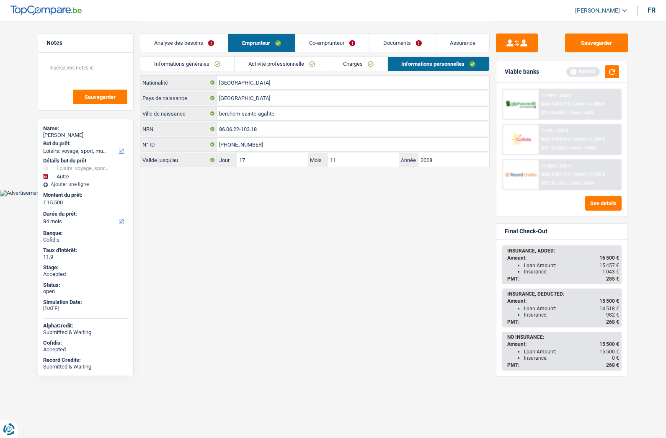
click at [459, 45] on link "Assurance" at bounding box center [462, 43] width 53 height 18
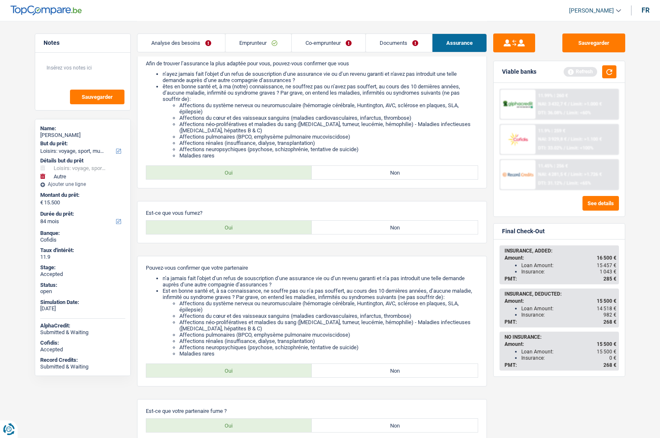
scroll to position [251, 0]
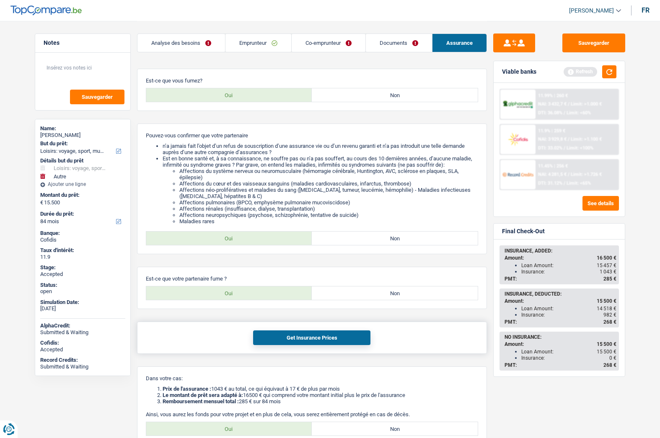
click at [306, 339] on button "Get Insurance Prices" at bounding box center [311, 338] width 117 height 15
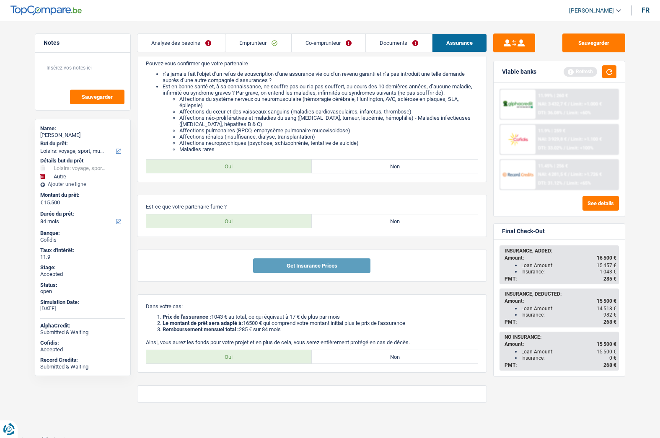
scroll to position [328, 0]
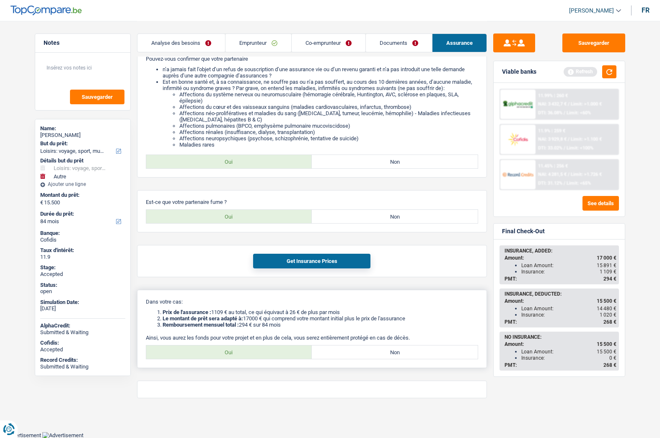
click at [256, 354] on label "Oui" at bounding box center [229, 352] width 166 height 13
click at [256, 354] on input "Oui" at bounding box center [229, 352] width 166 height 13
radio input "true"
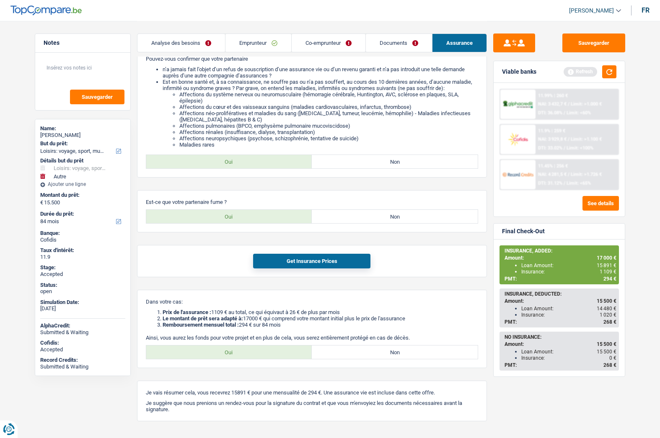
click at [252, 45] on link "Emprunteur" at bounding box center [258, 43] width 66 height 18
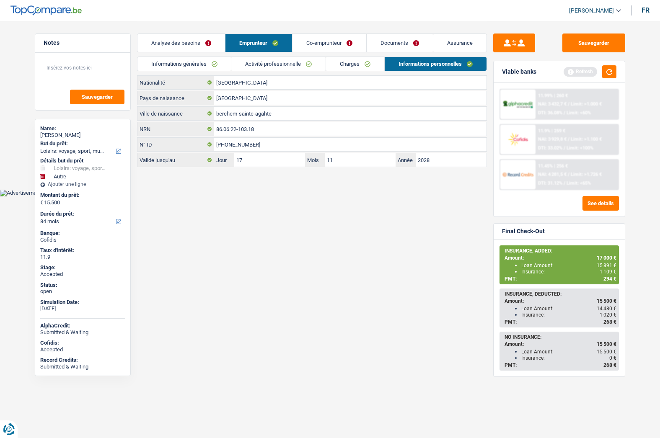
scroll to position [0, 0]
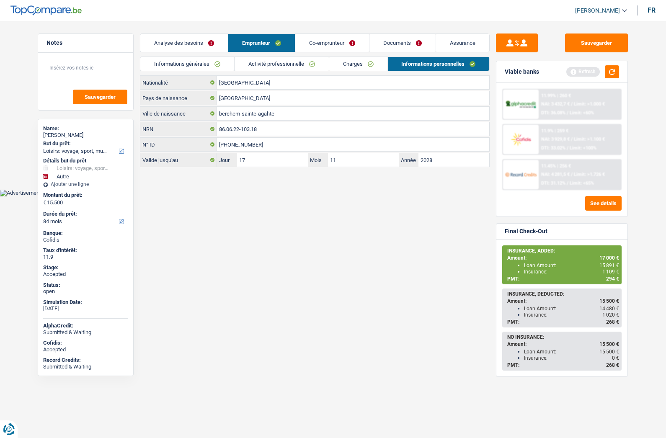
click at [243, 62] on link "Activité professionnelle" at bounding box center [282, 64] width 94 height 14
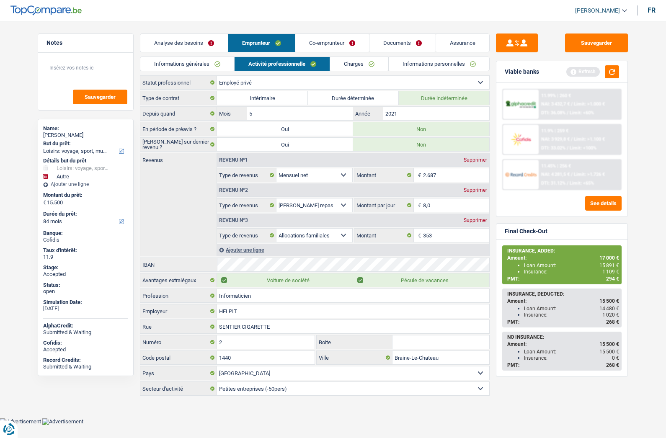
click at [593, 1] on header "Liza Minassian ADMIN CA SA SO Se déconnecter fr" at bounding box center [333, 10] width 666 height 21
click at [592, 3] on header "Liza Minassian ADMIN CA SA SO Se déconnecter fr" at bounding box center [333, 10] width 666 height 21
click at [591, 10] on span "[PERSON_NAME]" at bounding box center [597, 10] width 45 height 7
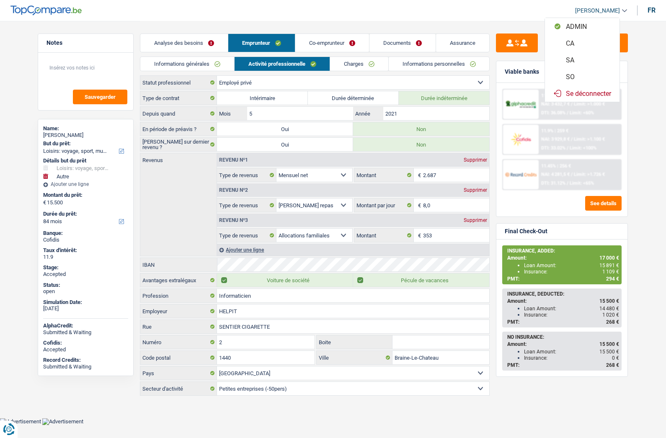
click at [570, 75] on button "SO" at bounding box center [582, 76] width 75 height 17
select select "84"
select select "hobbies"
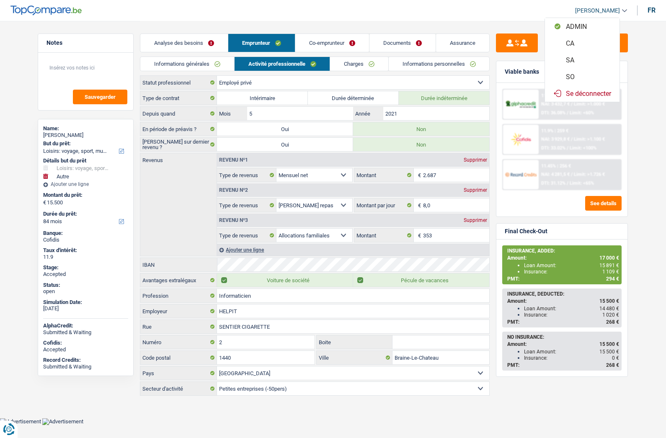
select select "not_answered"
select select "other"
select select "not_answered"
select select "84"
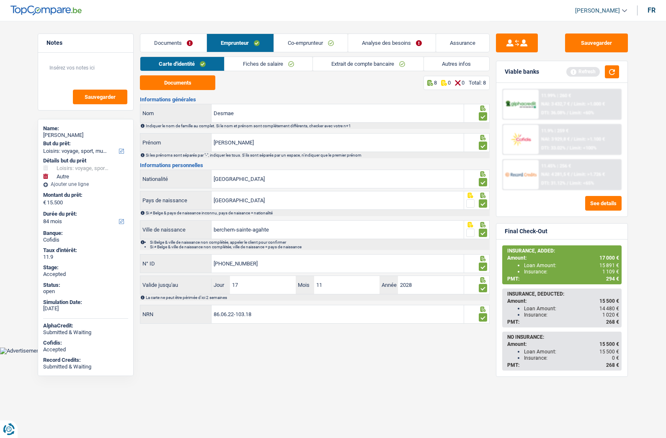
click at [266, 63] on link "Fiches de salaire" at bounding box center [269, 64] width 88 height 14
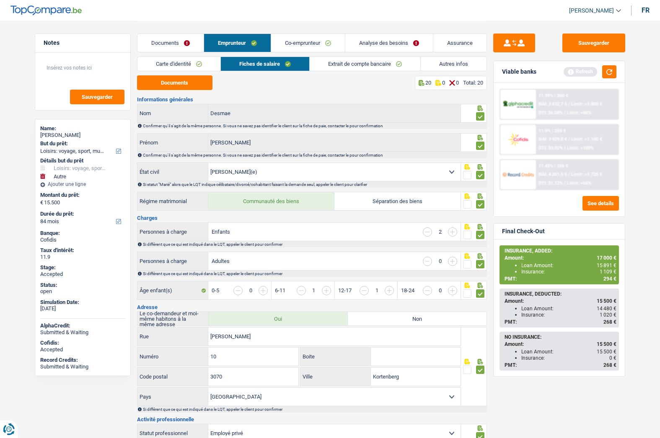
click at [336, 61] on link "Extrait de compte bancaire" at bounding box center [365, 64] width 111 height 14
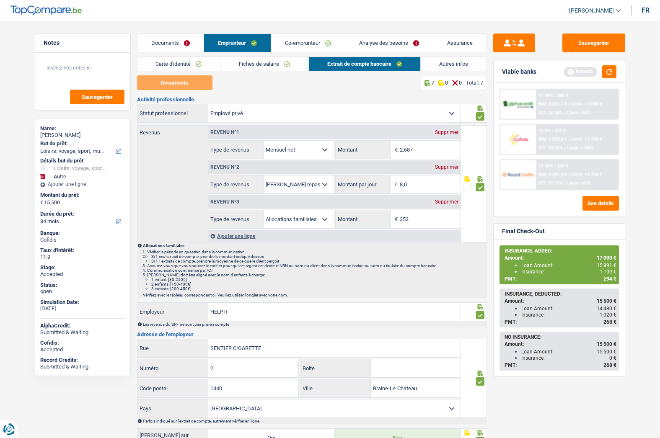
click at [444, 61] on link "Autres infos" at bounding box center [454, 64] width 66 height 14
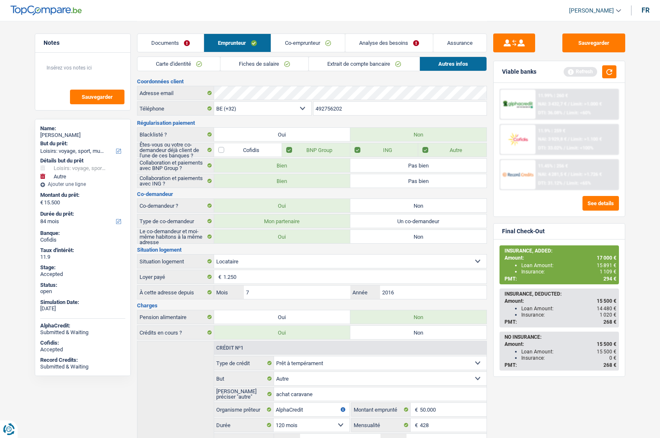
click at [317, 44] on link "Co-emprunteur" at bounding box center [308, 43] width 74 height 18
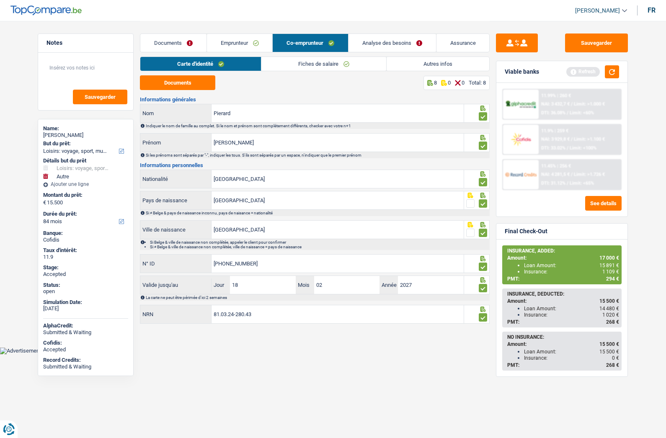
click at [368, 39] on link "Analyse des besoins" at bounding box center [393, 43] width 88 height 18
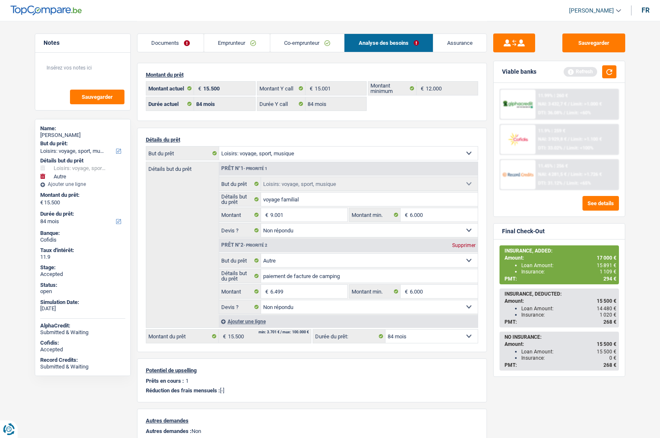
click at [217, 42] on link "Emprunteur" at bounding box center [237, 43] width 66 height 18
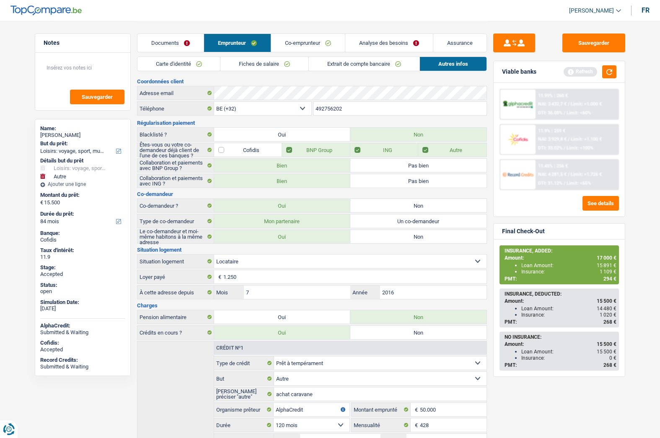
click at [58, 134] on div "Marc Desmae" at bounding box center [82, 135] width 85 height 7
copy div "Marc Desmae"
click at [334, 107] on input "492756202" at bounding box center [399, 108] width 173 height 13
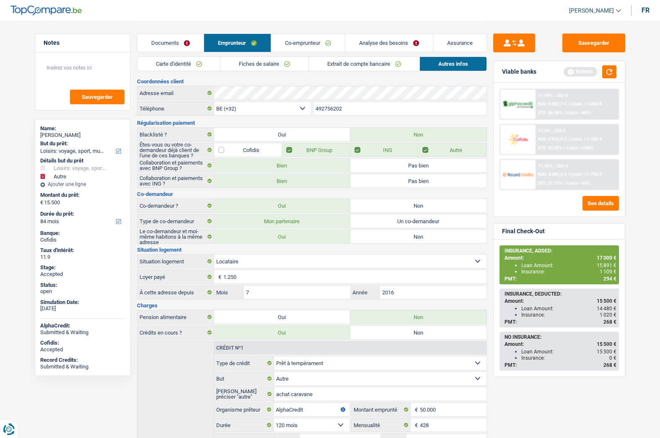
click at [334, 107] on input "492756202" at bounding box center [399, 108] width 173 height 13
click at [244, 68] on link "Fiches de salaire" at bounding box center [264, 64] width 88 height 14
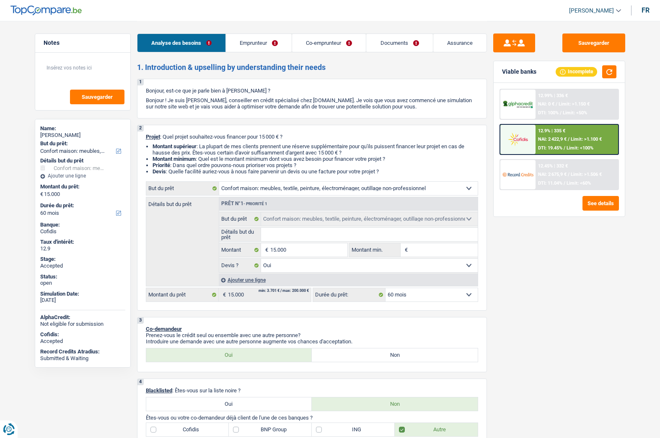
select select "household"
select select "60"
select select "household"
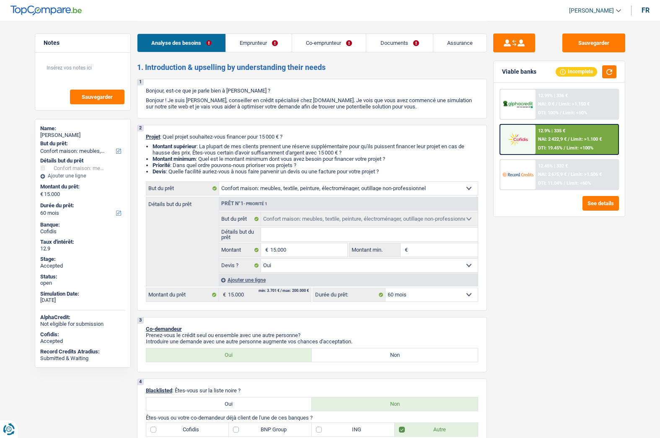
select select "yes"
select select "60"
select select "retired"
select select "housewife"
select select "pension"
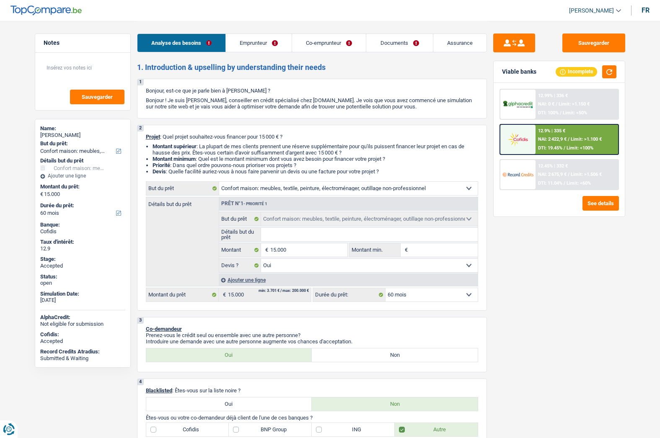
select select "other"
select select "liveWithParents"
select select "household"
select select "yes"
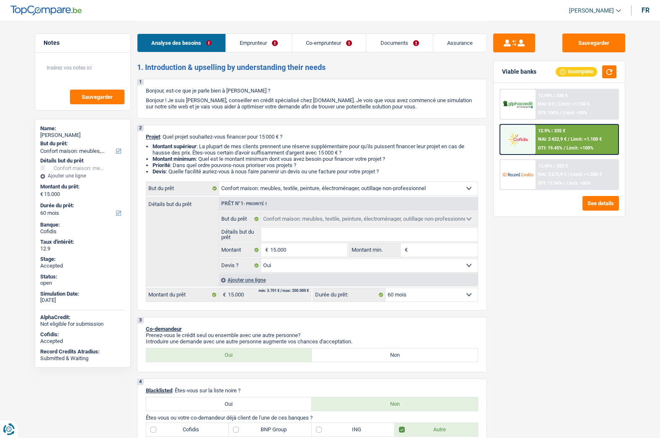
select select "60"
click at [149, 101] on p "Bonjour ! Je suis [PERSON_NAME], conseiller en crédit spécialisé chez [DOMAIN_N…" at bounding box center [312, 103] width 332 height 13
click at [601, 7] on span "[PERSON_NAME]" at bounding box center [591, 10] width 45 height 7
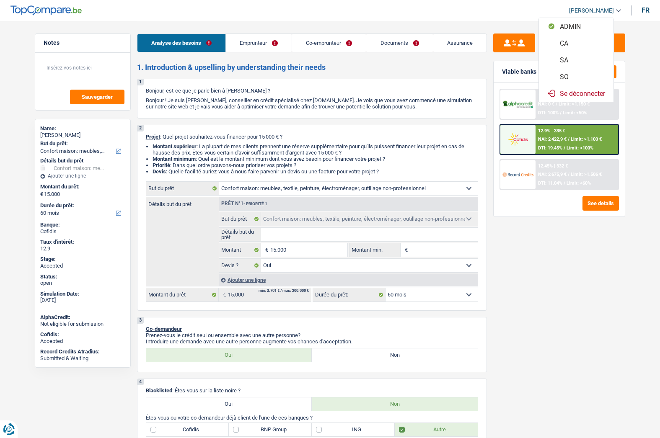
click at [572, 75] on button "SO" at bounding box center [576, 76] width 75 height 17
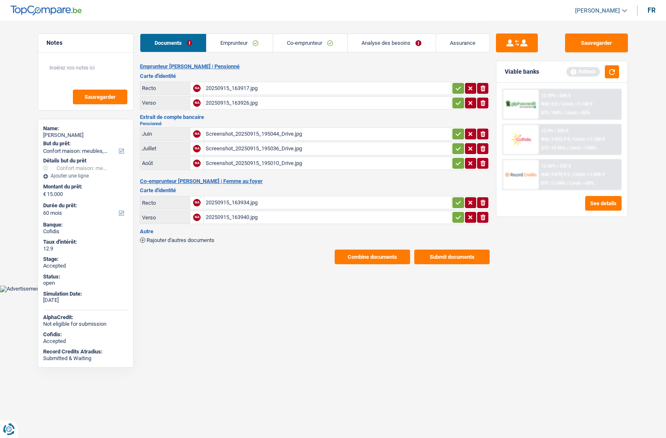
click at [458, 44] on link "Assurance" at bounding box center [463, 43] width 54 height 18
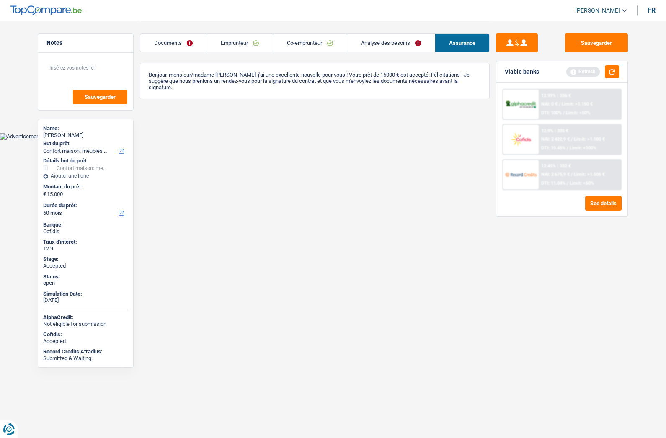
click at [226, 47] on link "Emprunteur" at bounding box center [240, 43] width 66 height 18
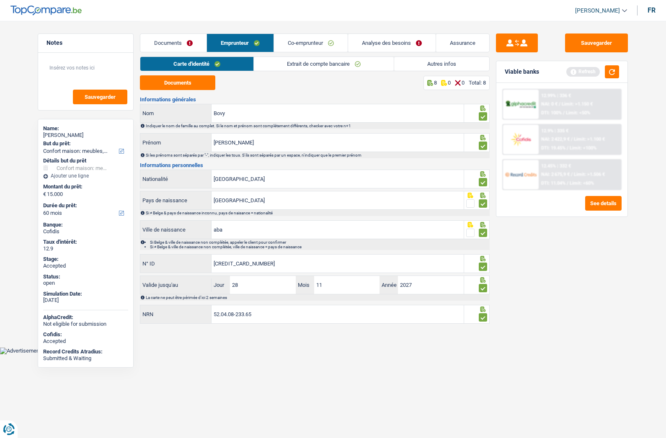
click at [294, 64] on link "Extrait de compte bancaire" at bounding box center [324, 64] width 140 height 14
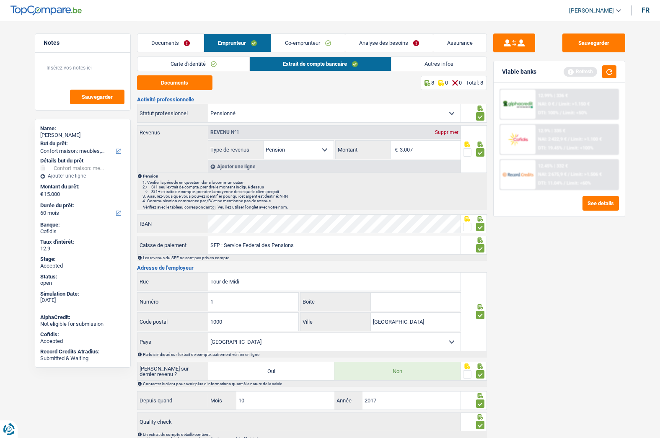
click at [303, 38] on link "Co-emprunteur" at bounding box center [308, 43] width 74 height 18
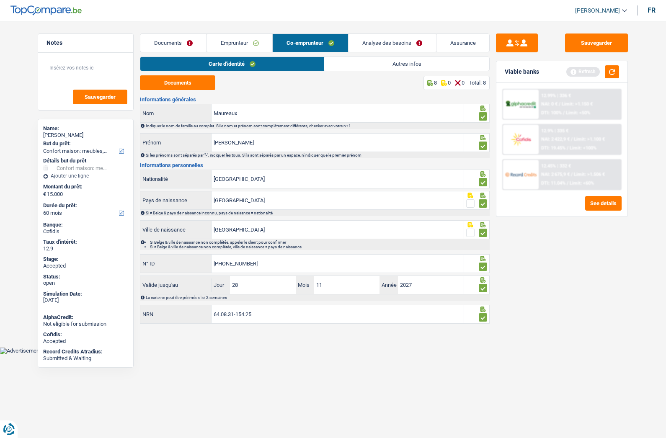
click at [377, 65] on link "Autres infos" at bounding box center [407, 64] width 166 height 14
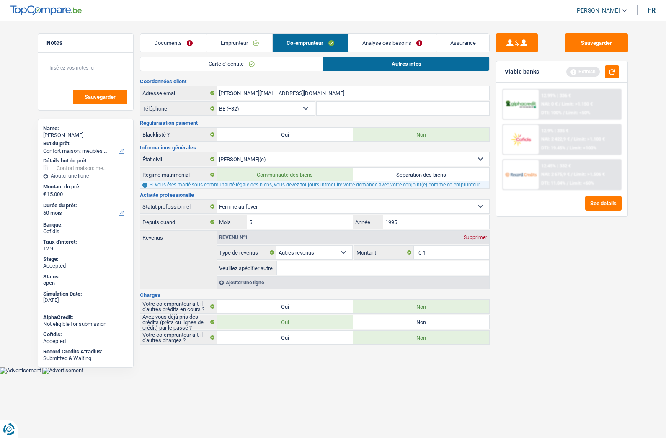
click at [261, 62] on link "Carte d'identité" at bounding box center [231, 64] width 183 height 14
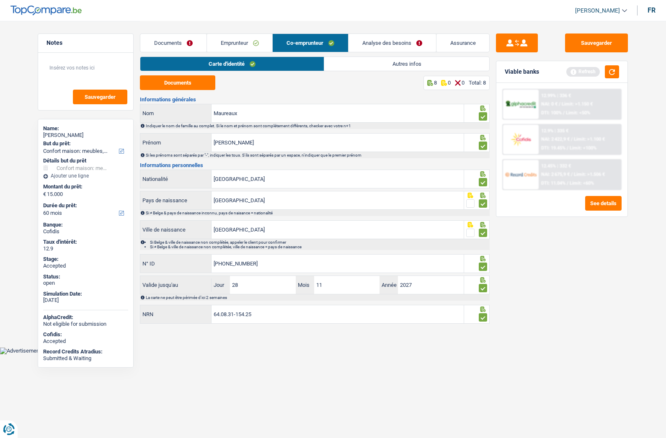
click at [381, 42] on link "Analyse des besoins" at bounding box center [393, 43] width 88 height 18
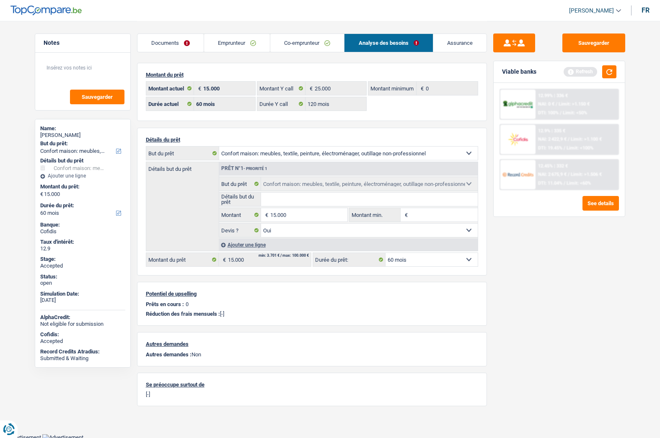
drag, startPoint x: 294, startPoint y: 41, endPoint x: 262, endPoint y: 45, distance: 32.5
click at [293, 41] on link "Co-emprunteur" at bounding box center [307, 43] width 74 height 18
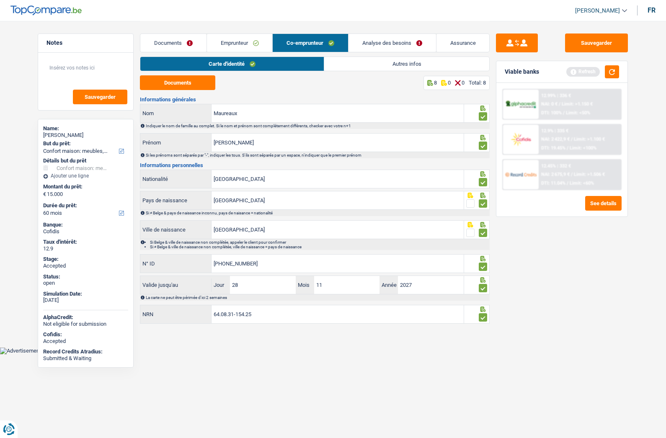
click at [602, 10] on span "[PERSON_NAME]" at bounding box center [597, 10] width 45 height 7
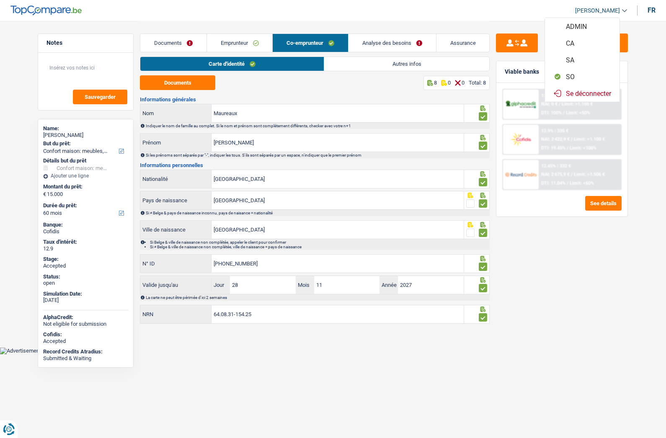
click at [579, 31] on button "ADMIN" at bounding box center [582, 26] width 75 height 17
select select "32"
select select "housewife"
select select "other"
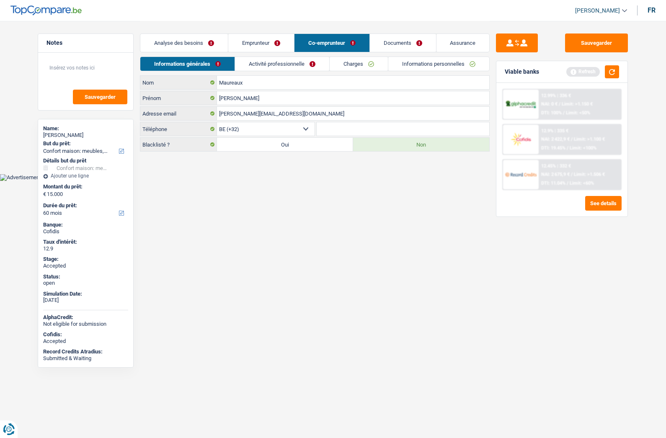
click at [265, 64] on link "Activité professionnelle" at bounding box center [282, 64] width 94 height 14
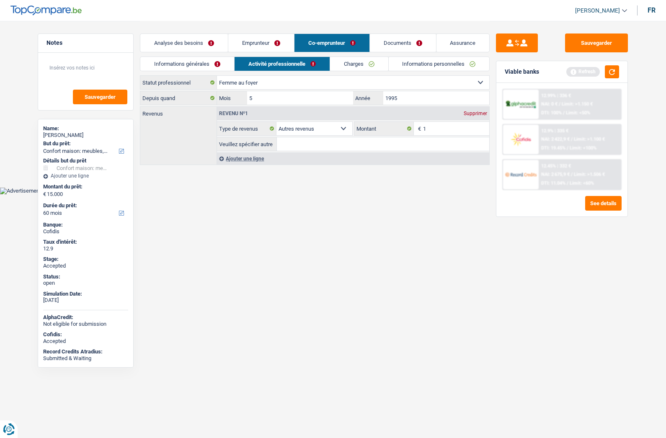
click at [460, 44] on link "Assurance" at bounding box center [463, 43] width 53 height 18
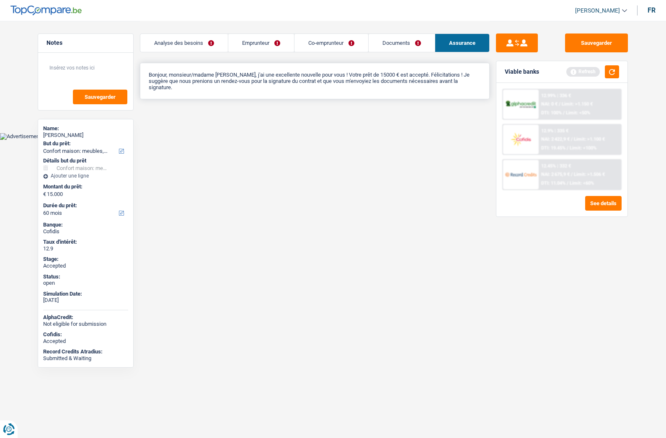
click at [190, 78] on p "Bonjour, monsieur/madame Alain Bovy, j'ai une excellente nouvelle pour vous ! V…" at bounding box center [315, 81] width 332 height 19
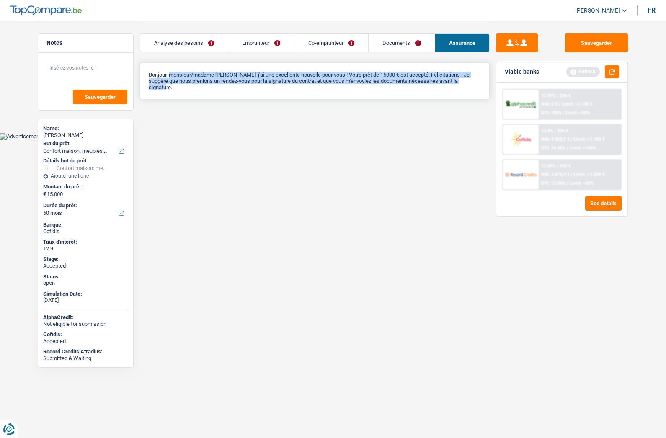
drag, startPoint x: 172, startPoint y: 76, endPoint x: 355, endPoint y: 93, distance: 184.3
click at [355, 93] on div "Bonjour, monsieur/madame Alain Bovy, j'ai une excellente nouvelle pour vous ! V…" at bounding box center [315, 81] width 350 height 36
click at [349, 94] on div "Bonjour, monsieur/madame Alain Bovy, j'ai une excellente nouvelle pour vous ! V…" at bounding box center [315, 81] width 350 height 36
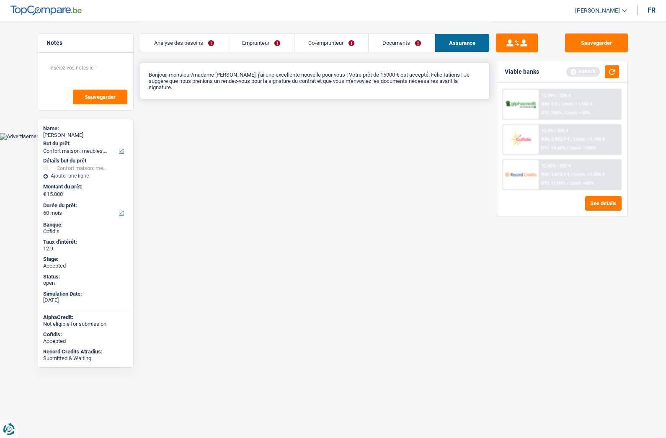
click at [229, 93] on div "Bonjour, monsieur/madame Alain Bovy, j'ai une excellente nouvelle pour vous ! V…" at bounding box center [315, 81] width 350 height 36
drag, startPoint x: 225, startPoint y: 192, endPoint x: 231, endPoint y: 192, distance: 6.7
click at [225, 140] on html "Vous avez le contrôle de vos données Nous utilisons des cookies, tout comme nos…" at bounding box center [333, 70] width 666 height 140
click at [243, 46] on link "Emprunteur" at bounding box center [261, 43] width 66 height 18
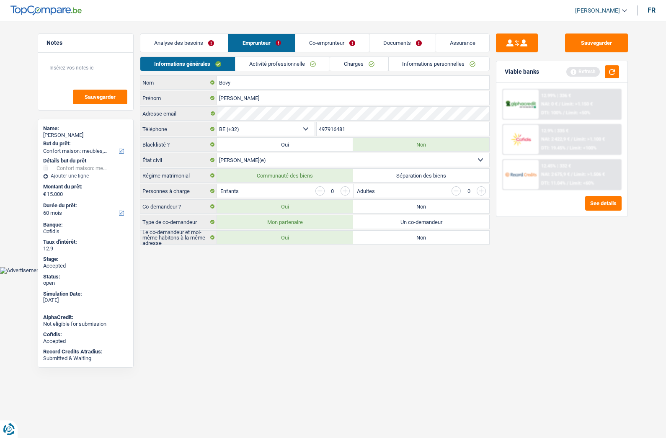
click at [278, 67] on link "Activité professionnelle" at bounding box center [282, 64] width 94 height 14
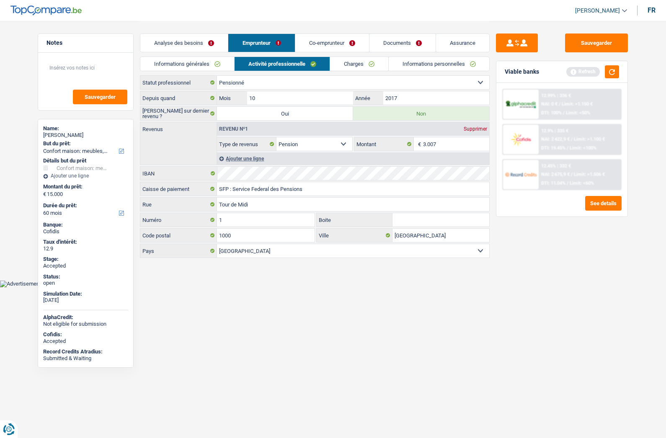
click at [352, 62] on link "Charges" at bounding box center [359, 64] width 58 height 14
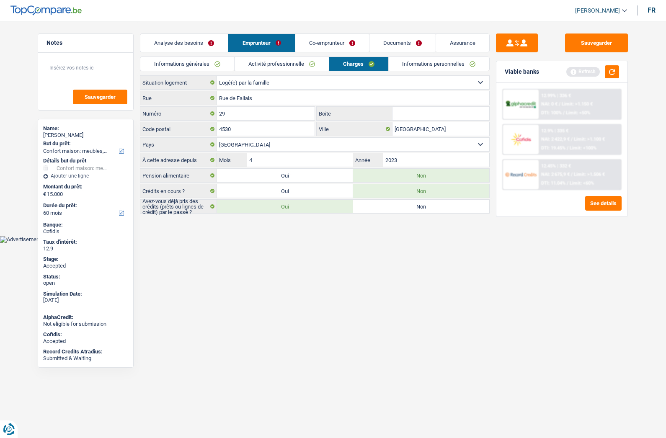
click at [454, 41] on link "Assurance" at bounding box center [462, 43] width 53 height 18
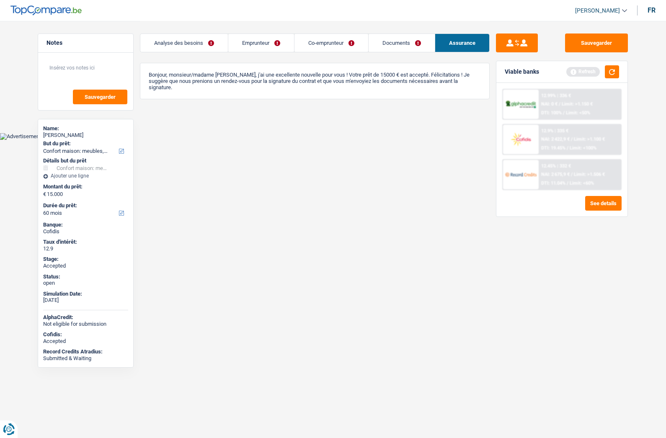
click at [256, 38] on link "Emprunteur" at bounding box center [261, 43] width 66 height 18
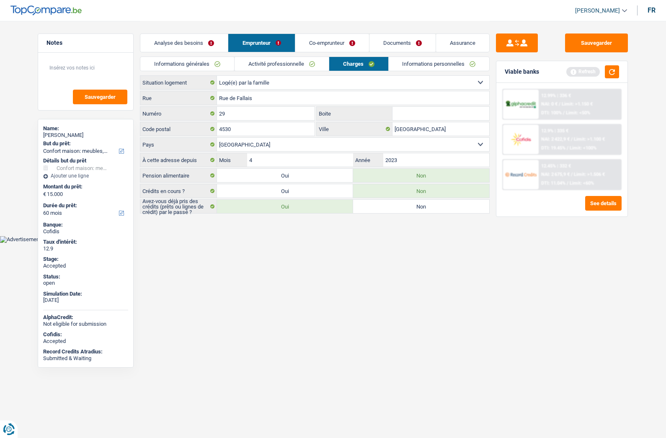
click at [602, 7] on span "[PERSON_NAME]" at bounding box center [597, 10] width 45 height 7
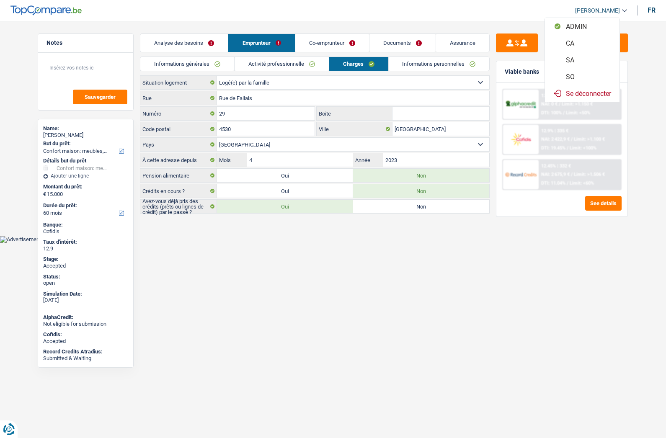
click at [579, 73] on button "SO" at bounding box center [582, 76] width 75 height 17
select select "60"
select select "120"
select select "household"
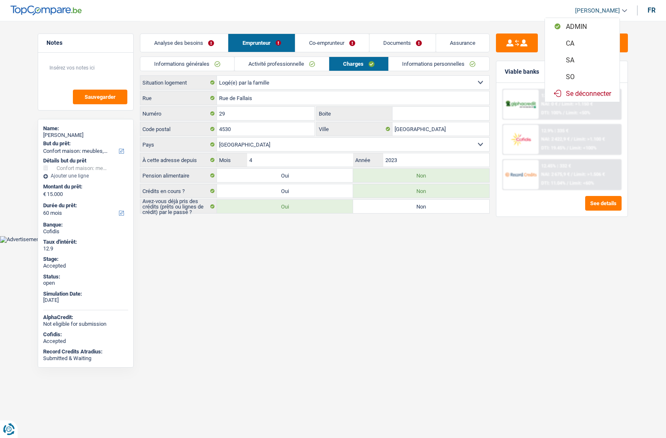
select select "yes"
select select "60"
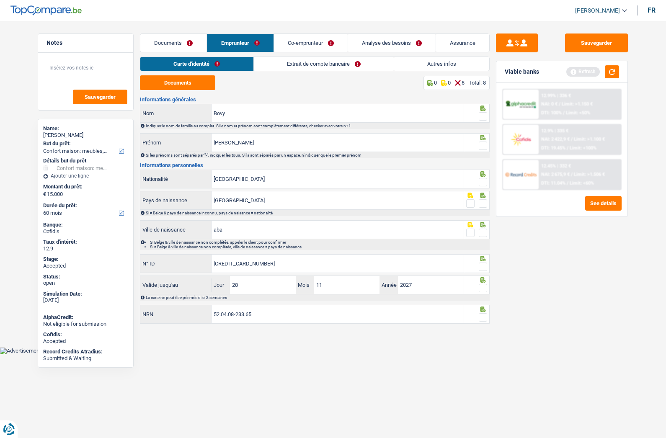
click at [378, 39] on link "Analyse des besoins" at bounding box center [392, 43] width 88 height 18
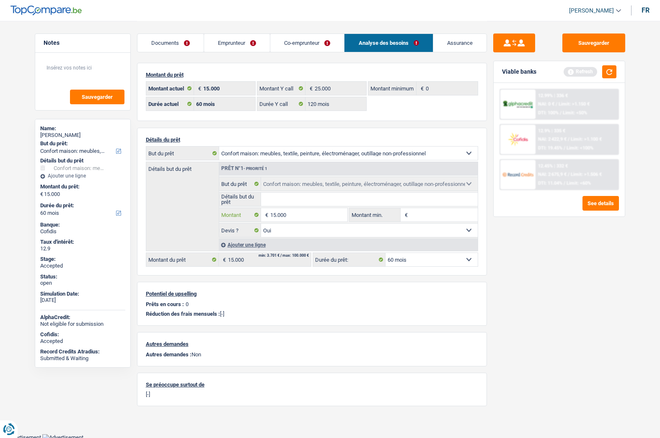
click at [289, 208] on input "15.000" at bounding box center [308, 214] width 77 height 13
click at [518, 279] on div "Sauvegarder Viable banks Refresh 12.99% | 336 € NAI: 0 € / Limit: >1.150 € DTI:…" at bounding box center [559, 229] width 145 height 391
click at [60, 133] on div "Alain Bovy" at bounding box center [82, 135] width 85 height 7
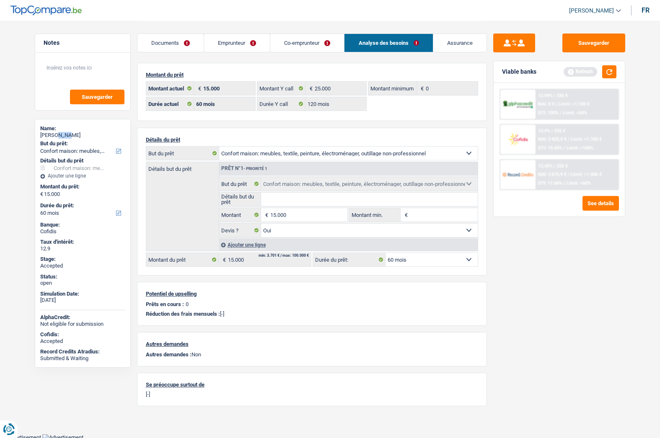
click at [60, 133] on div "Alain Bovy" at bounding box center [82, 135] width 85 height 7
copy div "Alain Bovy"
click at [230, 40] on link "Emprunteur" at bounding box center [237, 43] width 66 height 18
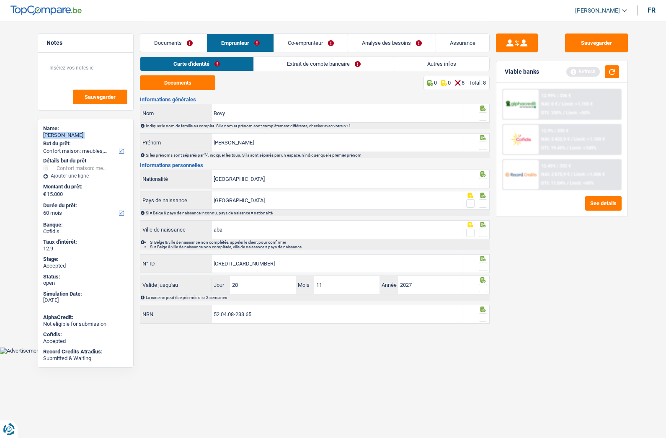
click at [425, 66] on link "Autres infos" at bounding box center [441, 64] width 95 height 14
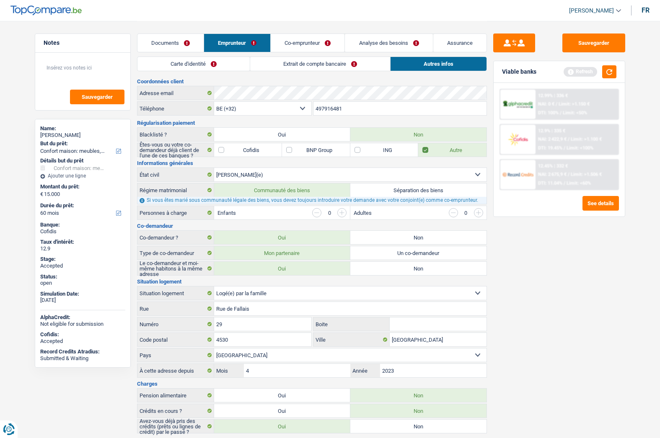
click at [340, 113] on input "497916481" at bounding box center [399, 108] width 173 height 13
click at [340, 112] on input "497916481" at bounding box center [399, 108] width 173 height 13
click at [292, 45] on link "Co-emprunteur" at bounding box center [308, 43] width 74 height 18
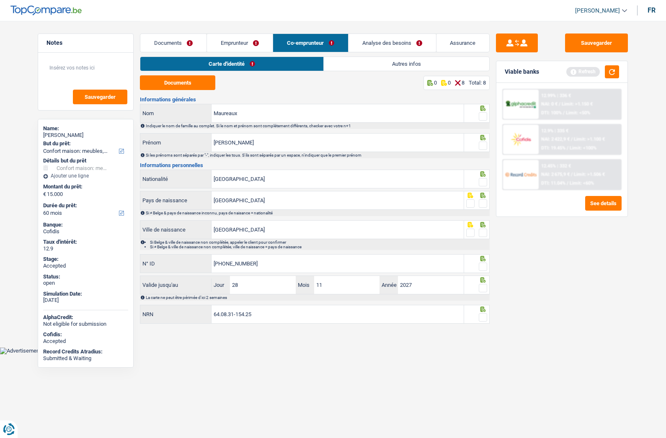
click at [241, 37] on link "Emprunteur" at bounding box center [240, 43] width 66 height 18
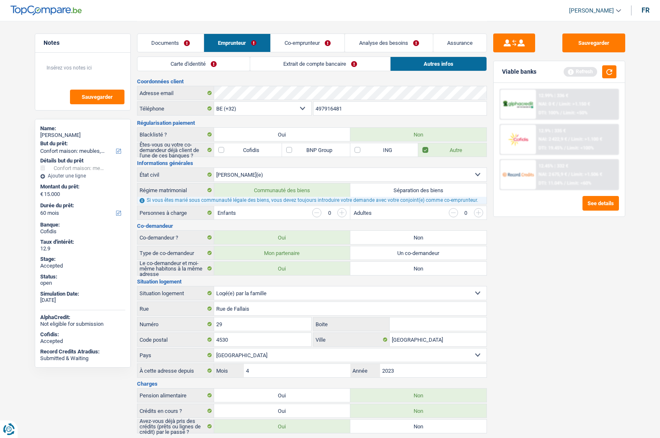
click at [207, 57] on link "Carte d'identité" at bounding box center [193, 64] width 112 height 14
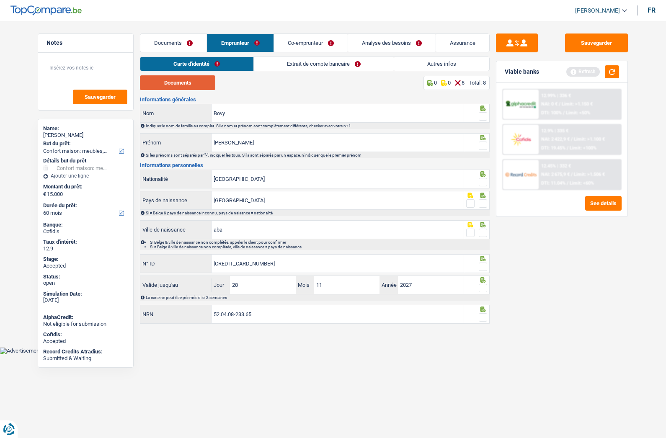
click at [198, 81] on button "Documents" at bounding box center [177, 82] width 75 height 15
click at [305, 43] on link "Co-emprunteur" at bounding box center [311, 43] width 74 height 18
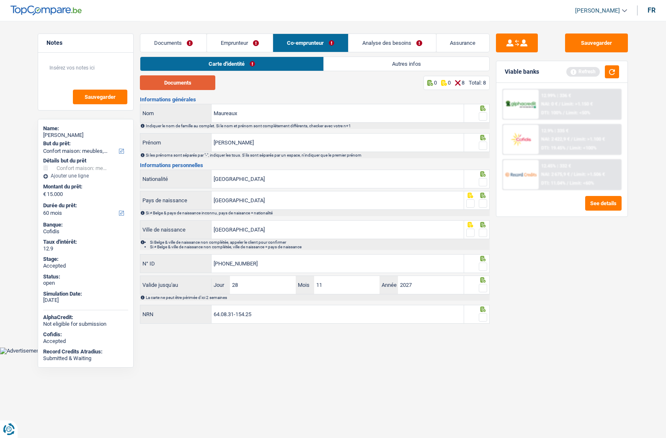
click at [175, 84] on button "Documents" at bounding box center [177, 82] width 75 height 15
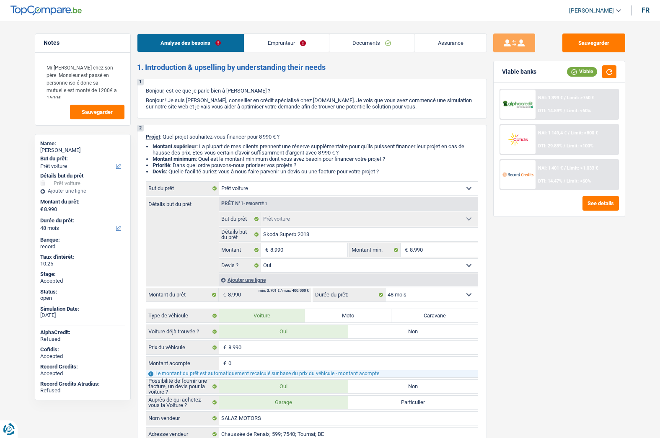
select select "car"
select select "48"
select select "car"
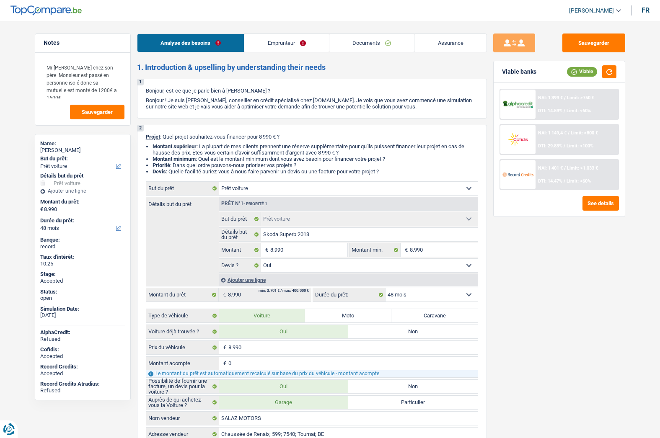
select select "yes"
select select "48"
select select "mutuality"
select select "mutualityIndemnity"
select select "liveWithParents"
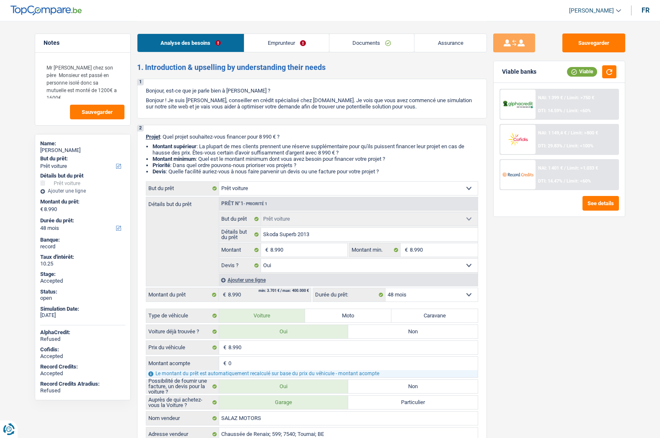
select select "cardOrCredit"
select select "car"
select select "yes"
select select "48"
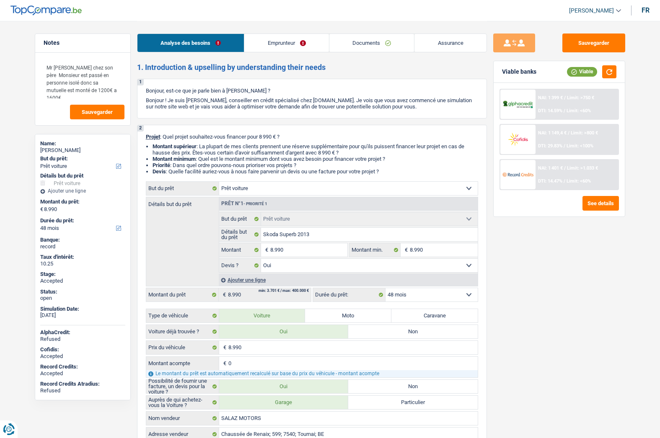
select select "32"
select select "single"
click at [269, 46] on link "Emprunteur" at bounding box center [286, 43] width 85 height 18
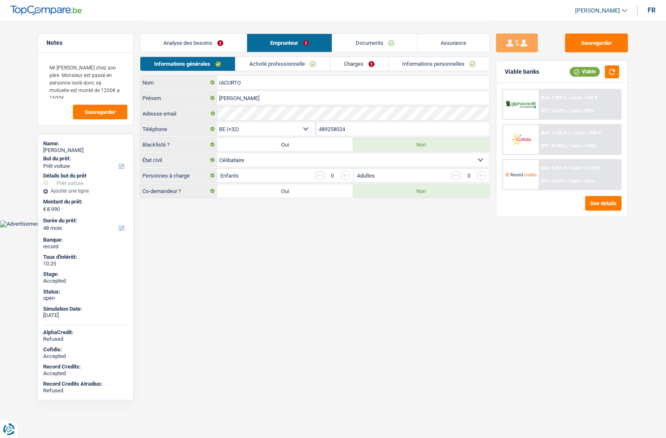
click at [198, 44] on link "Analyse des besoins" at bounding box center [193, 43] width 106 height 18
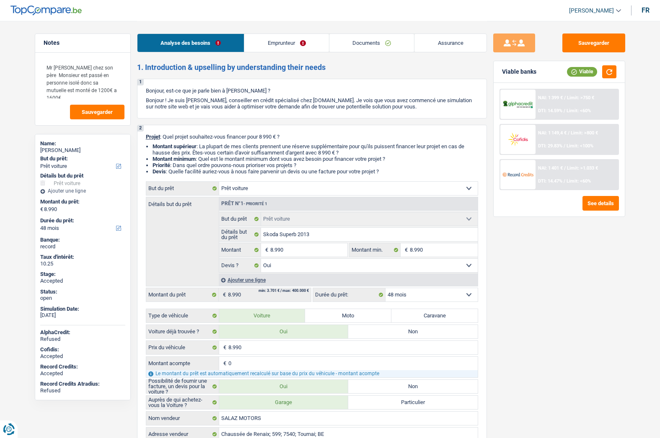
click at [283, 44] on link "Emprunteur" at bounding box center [286, 43] width 85 height 18
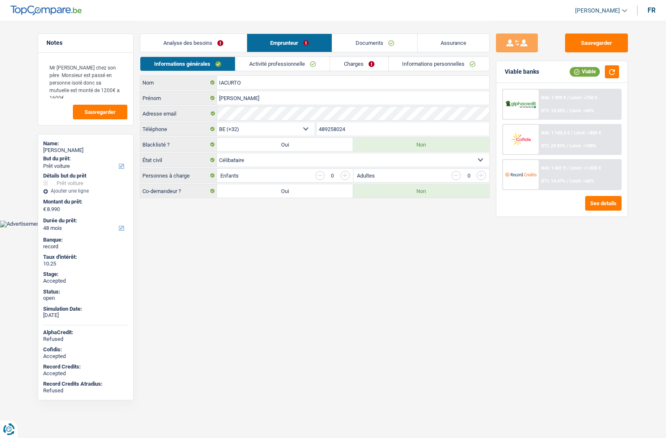
click at [597, 8] on span "[PERSON_NAME]" at bounding box center [597, 10] width 45 height 7
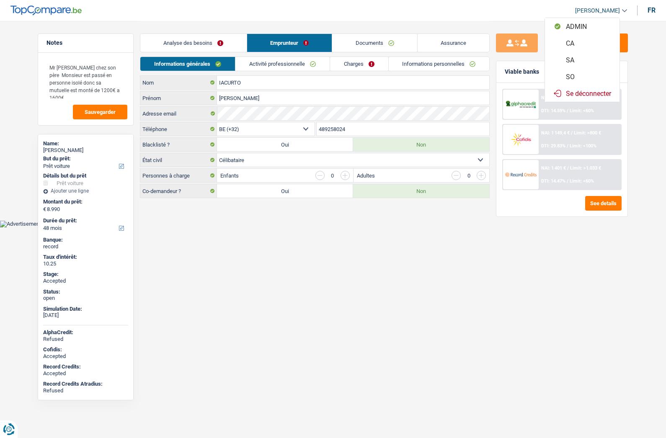
click at [574, 76] on button "SO" at bounding box center [582, 76] width 75 height 17
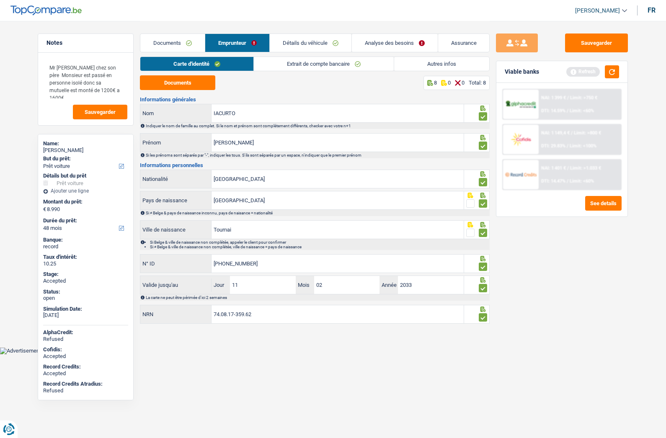
click at [170, 47] on link "Documents" at bounding box center [172, 43] width 65 height 18
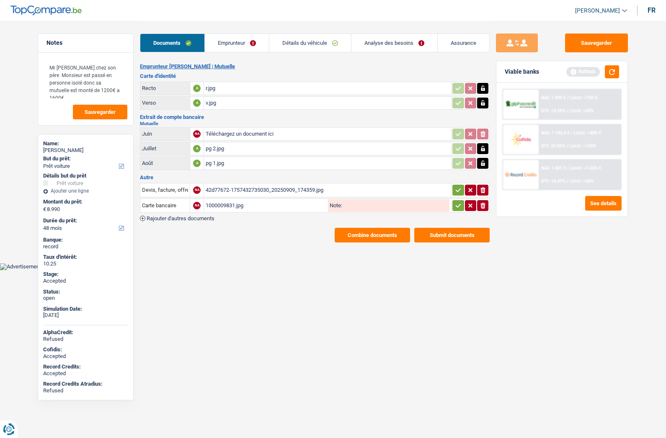
click at [368, 236] on button "Combine documents" at bounding box center [372, 235] width 75 height 15
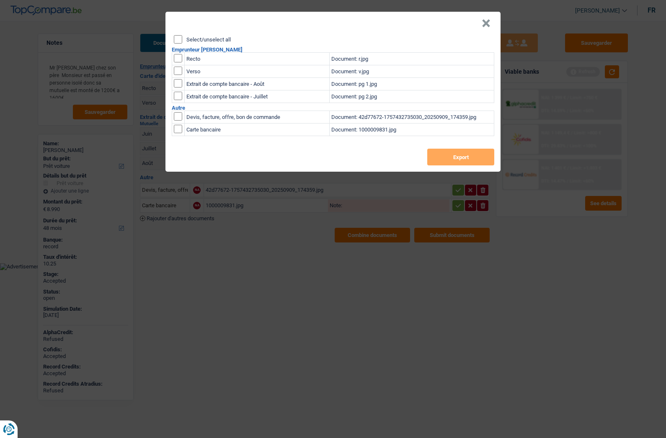
click at [214, 38] on label "Select/unselect all" at bounding box center [208, 39] width 44 height 5
click at [182, 38] on input "Select/unselect all" at bounding box center [178, 39] width 8 height 8
checkbox input "true"
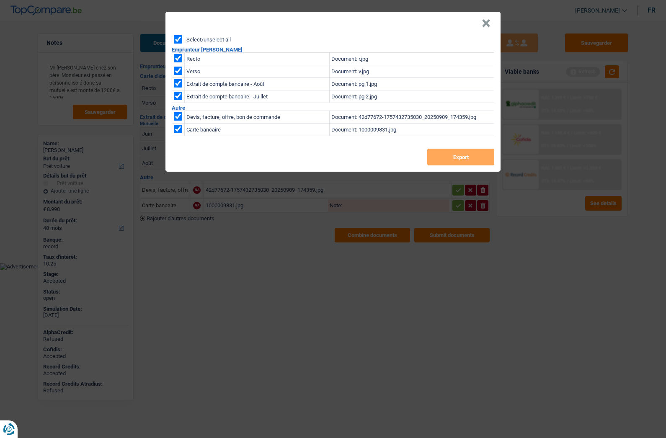
checkbox input "true"
click at [447, 155] on button "Export" at bounding box center [460, 157] width 67 height 17
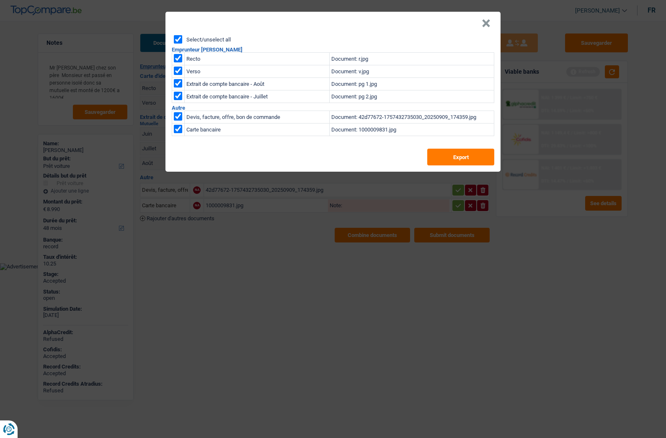
click at [487, 26] on button "×" at bounding box center [486, 23] width 9 height 8
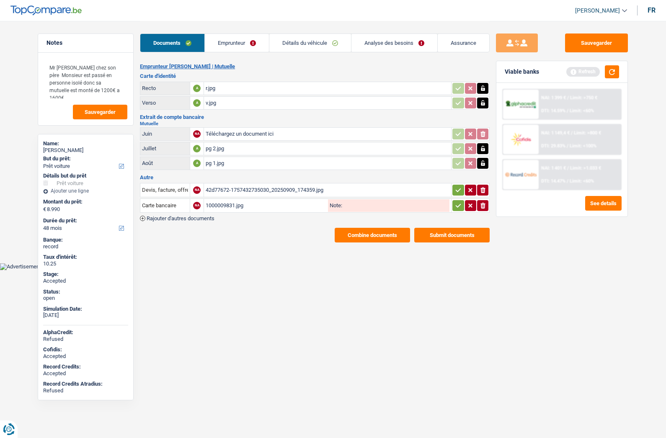
drag, startPoint x: 233, startPoint y: 40, endPoint x: 255, endPoint y: 40, distance: 22.6
click at [233, 40] on link "Emprunteur" at bounding box center [237, 43] width 64 height 18
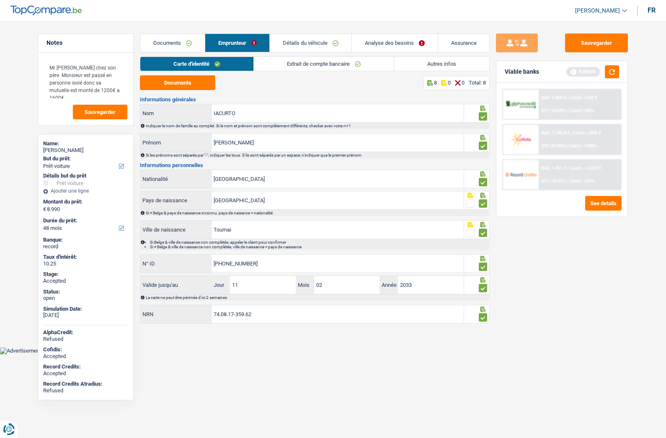
click at [470, 42] on link "Assurance" at bounding box center [464, 43] width 52 height 18
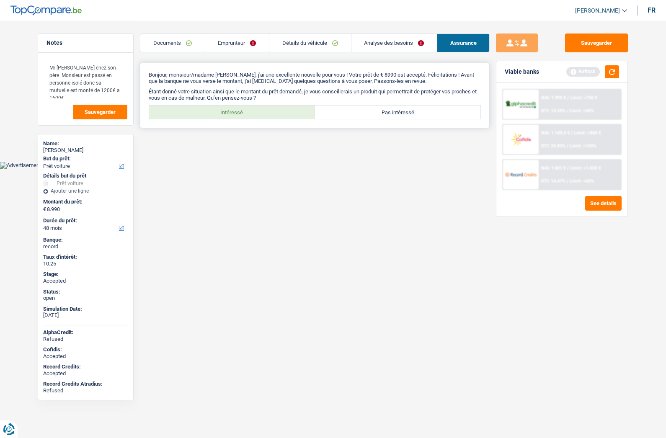
click at [252, 110] on label "Intéressé" at bounding box center [232, 112] width 166 height 13
click at [252, 110] on input "Intéressé" at bounding box center [232, 112] width 166 height 13
radio input "true"
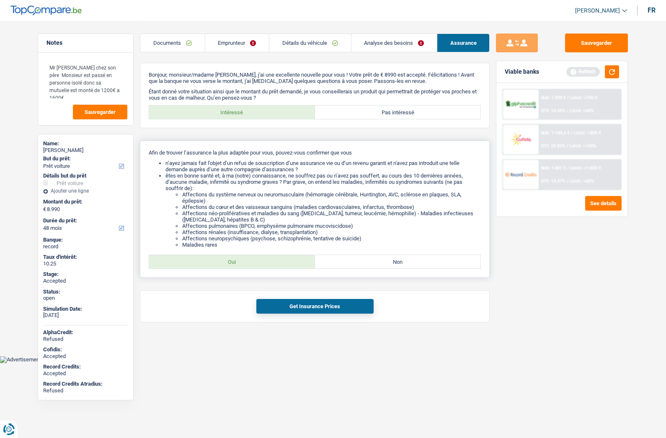
click at [239, 261] on label "Oui" at bounding box center [232, 261] width 166 height 13
click at [239, 261] on input "Oui" at bounding box center [232, 261] width 166 height 13
radio input "true"
click at [287, 309] on button "Get Insurance Prices" at bounding box center [314, 306] width 117 height 15
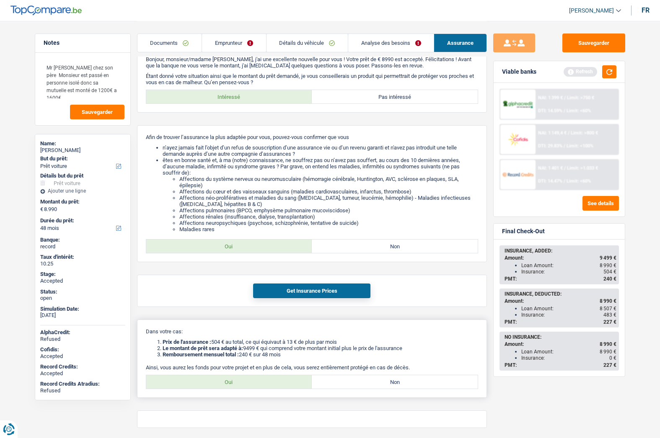
scroll to position [42, 0]
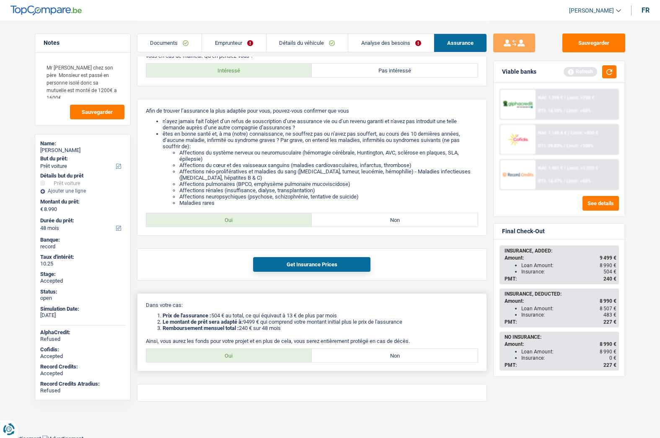
click at [266, 353] on label "Oui" at bounding box center [229, 355] width 166 height 13
click at [266, 353] on input "Oui" at bounding box center [229, 355] width 166 height 13
radio input "true"
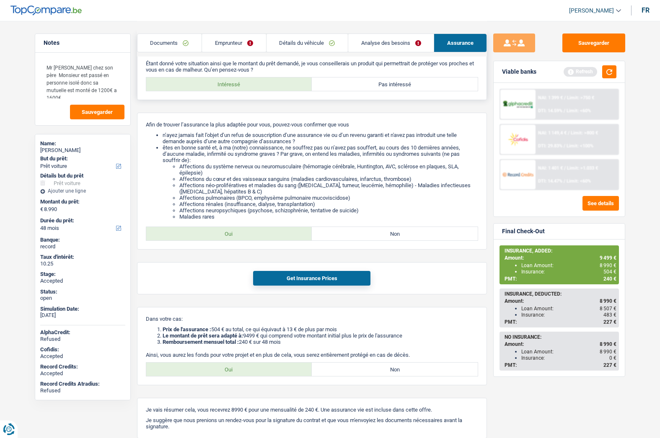
scroll to position [0, 0]
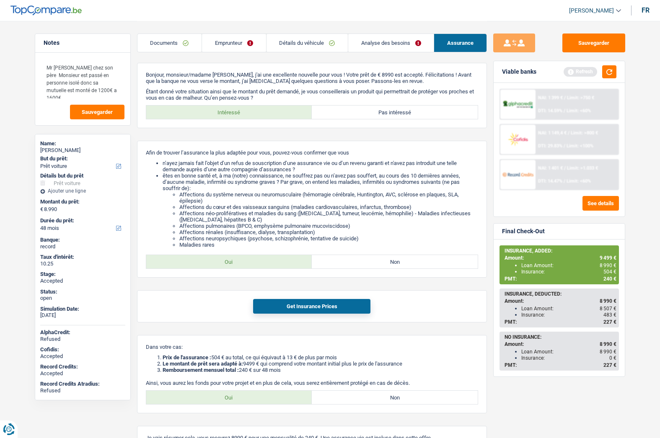
click at [67, 148] on div "[PERSON_NAME]" at bounding box center [82, 150] width 85 height 7
copy div "[PERSON_NAME]"
click at [235, 35] on link "Emprunteur" at bounding box center [234, 43] width 64 height 18
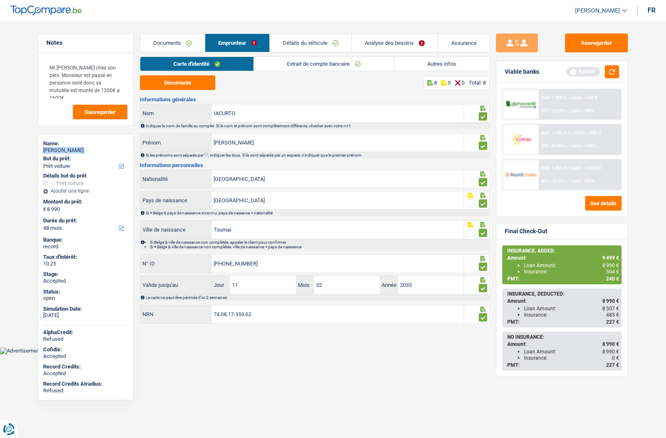
click at [432, 64] on link "Autres infos" at bounding box center [441, 64] width 95 height 14
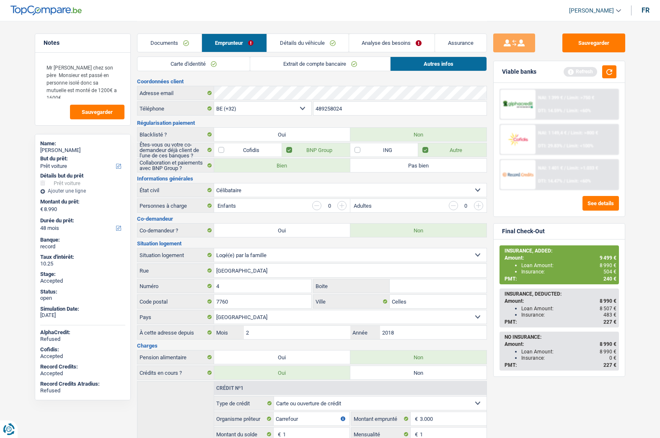
click at [337, 105] on input "489258024" at bounding box center [399, 108] width 173 height 13
click at [600, 255] on span "9 499 €" at bounding box center [608, 258] width 17 height 6
click at [601, 255] on span "9 499 €" at bounding box center [608, 258] width 17 height 6
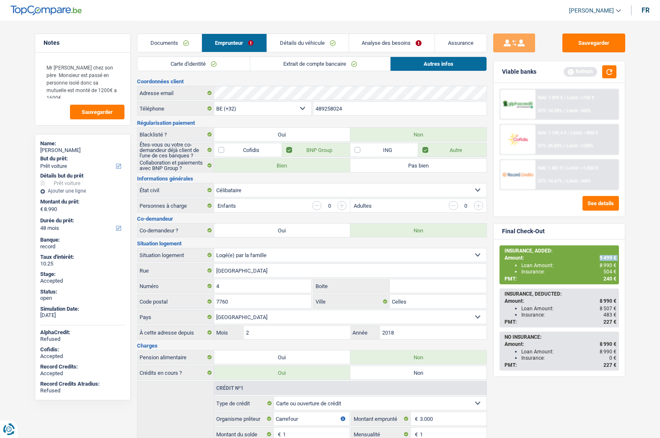
copy div "9 499 €"
click at [609, 279] on span "240 €" at bounding box center [609, 279] width 13 height 6
copy span "240"
click at [578, 44] on button "Sauvegarder" at bounding box center [593, 43] width 63 height 19
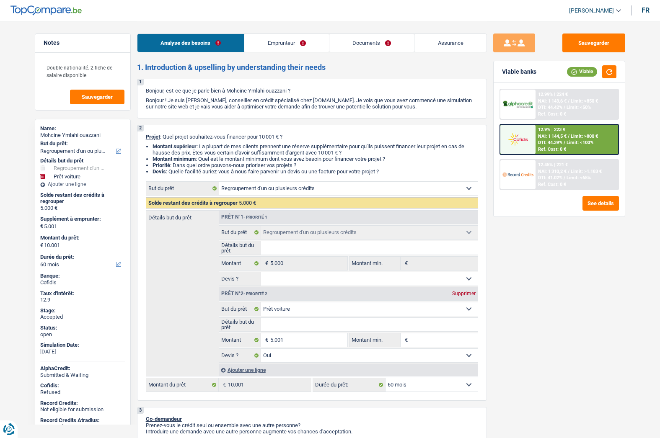
select select "refinancing"
select select "car"
select select "60"
select select "refinancing"
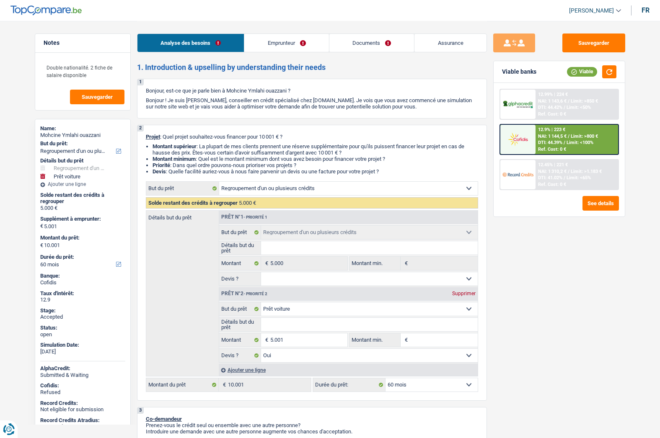
select select "refinancing"
select select "car"
select select "yes"
select select "60"
select select "worker"
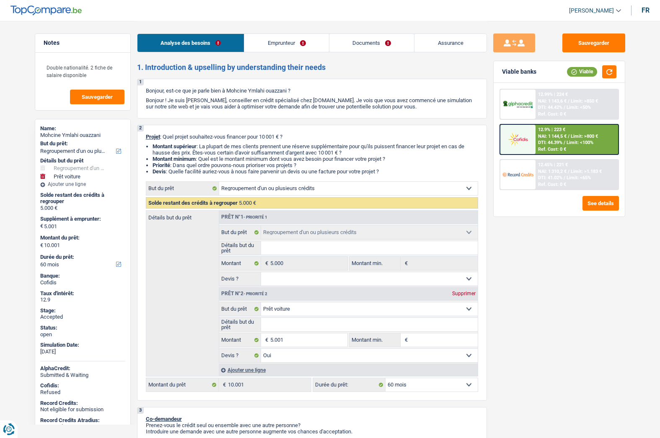
select select "netSalary"
select select "familyAllowances"
select select "rents"
select select "cardOrCredit"
select select "refinancing"
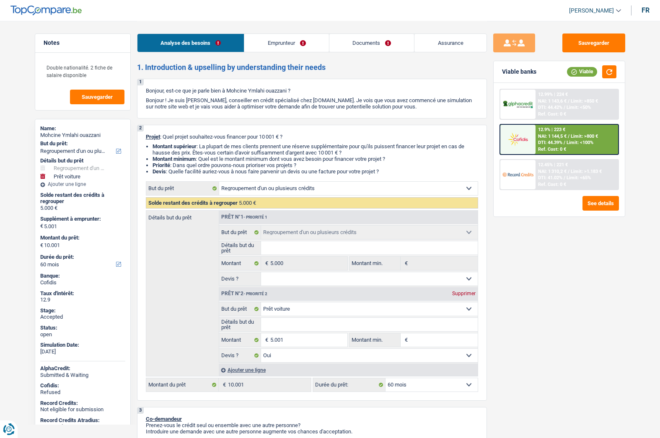
select select "refinancing"
select select "car"
select select "yes"
select select "60"
click at [588, 14] on link "[PERSON_NAME]" at bounding box center [591, 11] width 59 height 14
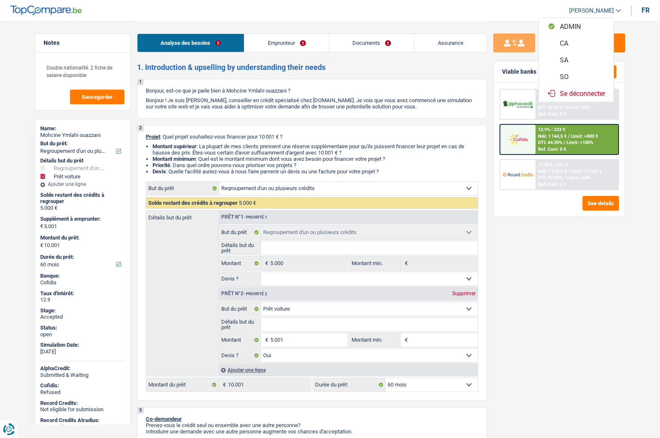
click at [569, 79] on button "SO" at bounding box center [576, 76] width 75 height 17
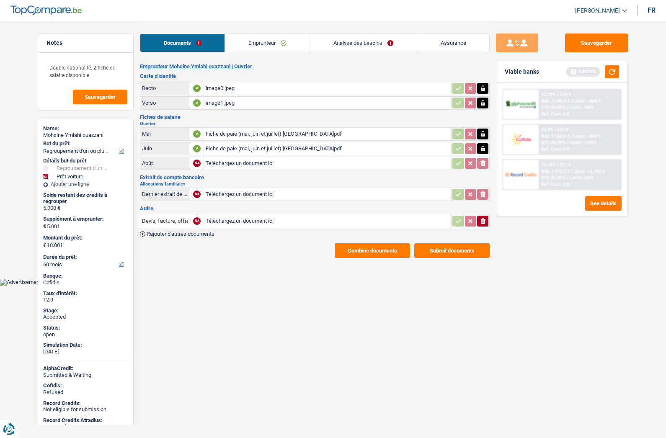
click at [357, 44] on link "Analyse des besoins" at bounding box center [363, 43] width 106 height 18
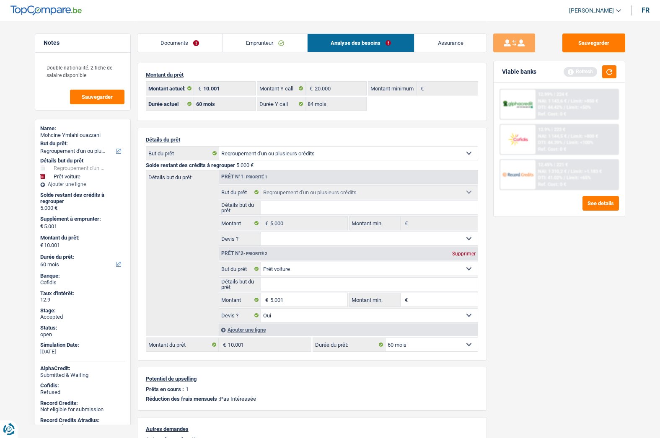
click at [451, 44] on link "Assurance" at bounding box center [450, 43] width 72 height 18
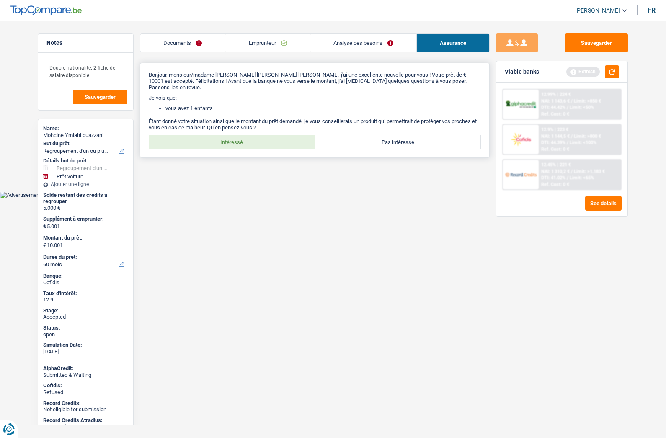
click at [252, 135] on label "Intéressé" at bounding box center [232, 141] width 166 height 13
click at [252, 135] on input "Intéressé" at bounding box center [232, 141] width 166 height 13
radio input "true"
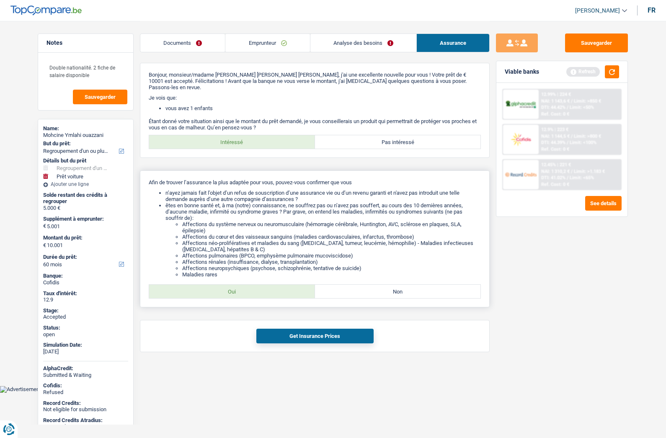
drag, startPoint x: 252, startPoint y: 280, endPoint x: 250, endPoint y: 291, distance: 11.5
click at [251, 285] on label "Oui" at bounding box center [232, 291] width 166 height 13
click at [251, 285] on input "Oui" at bounding box center [232, 291] width 166 height 13
radio input "true"
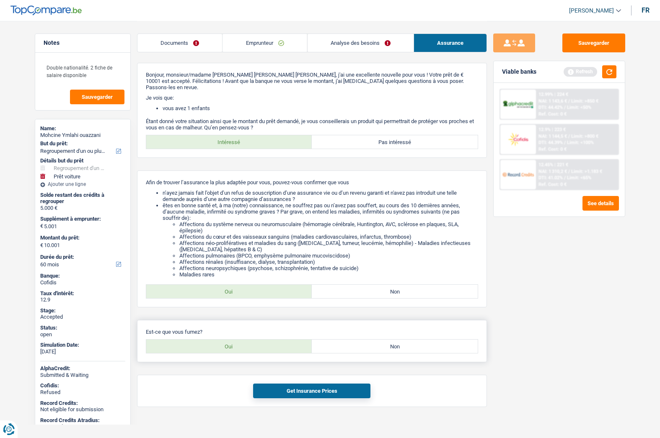
drag, startPoint x: 251, startPoint y: 341, endPoint x: 257, endPoint y: 347, distance: 8.9
click at [251, 340] on label "Oui" at bounding box center [229, 346] width 166 height 13
click at [251, 340] on input "Oui" at bounding box center [229, 346] width 166 height 13
radio input "true"
click at [298, 391] on button "Get Insurance Prices" at bounding box center [311, 391] width 117 height 15
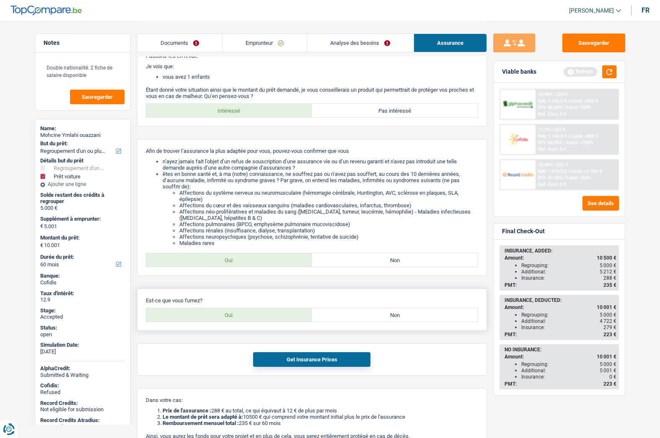
scroll to position [84, 0]
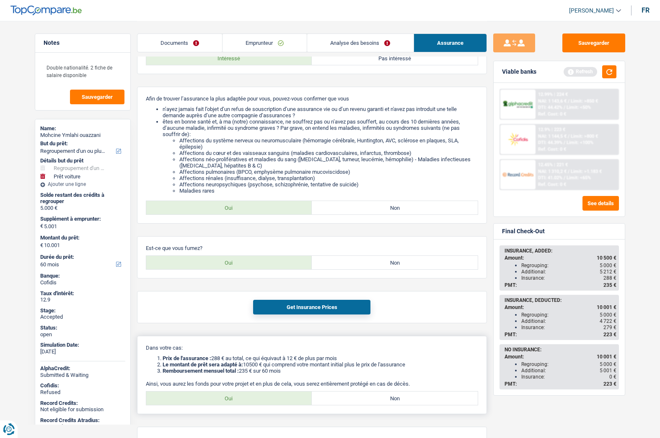
click at [243, 392] on label "Oui" at bounding box center [229, 398] width 166 height 13
click at [243, 392] on input "Oui" at bounding box center [229, 398] width 166 height 13
radio input "true"
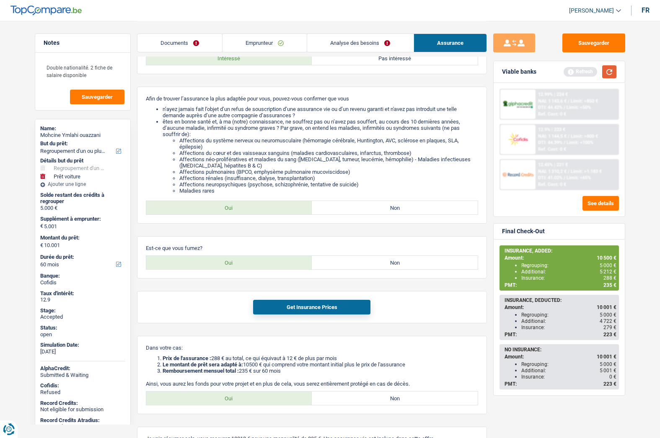
click at [609, 75] on button "button" at bounding box center [609, 71] width 14 height 13
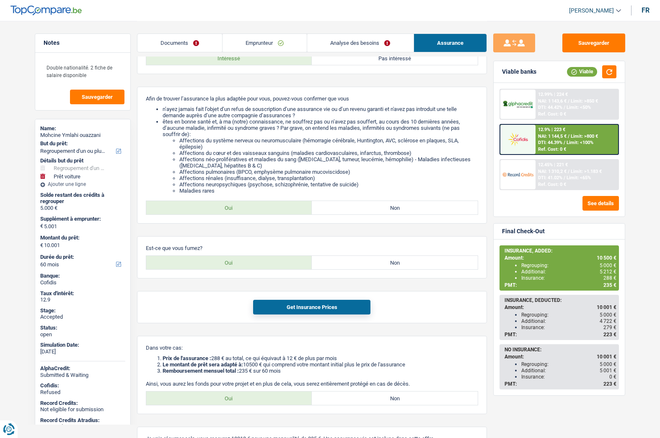
click at [525, 175] on img at bounding box center [517, 175] width 31 height 16
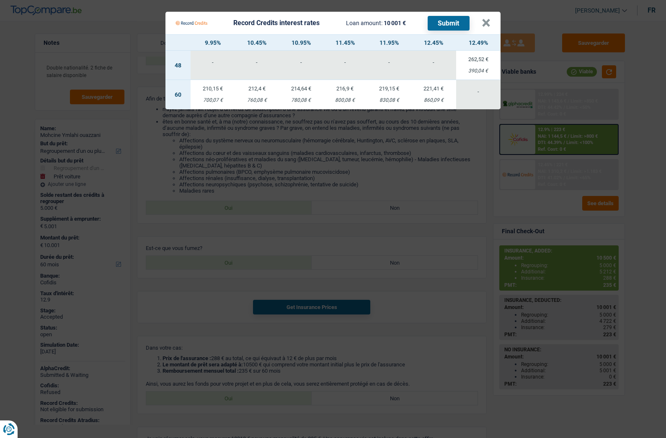
click at [434, 96] on td "221,41 € 860,09 €" at bounding box center [433, 94] width 44 height 29
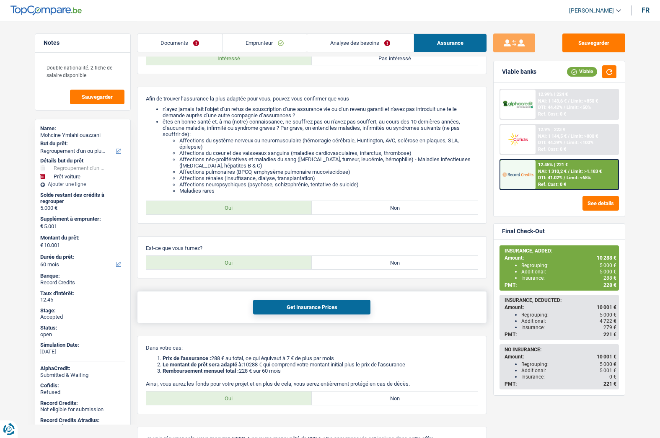
click at [320, 300] on button "Get Insurance Prices" at bounding box center [311, 307] width 117 height 15
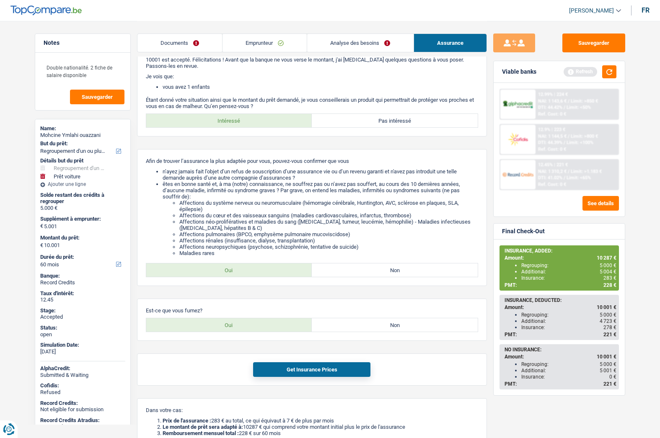
scroll to position [21, 0]
click at [191, 42] on link "Documents" at bounding box center [179, 43] width 85 height 18
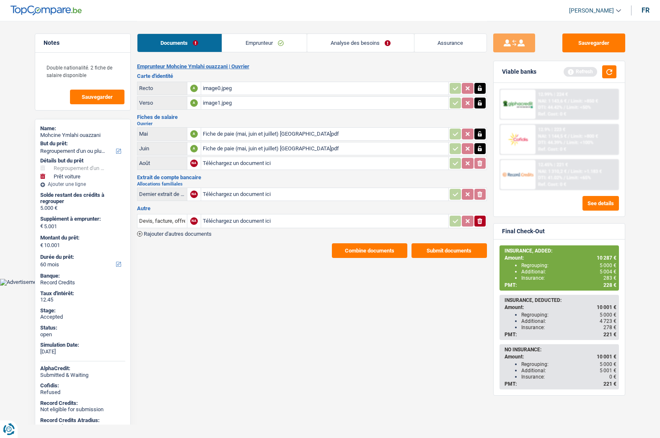
scroll to position [0, 0]
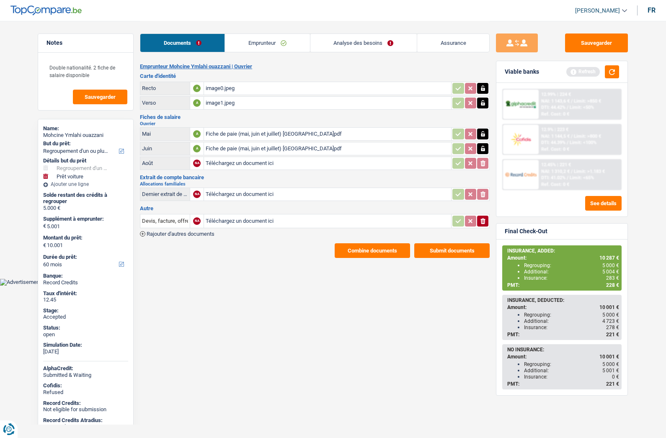
click at [367, 252] on button "Combine documents" at bounding box center [372, 250] width 75 height 15
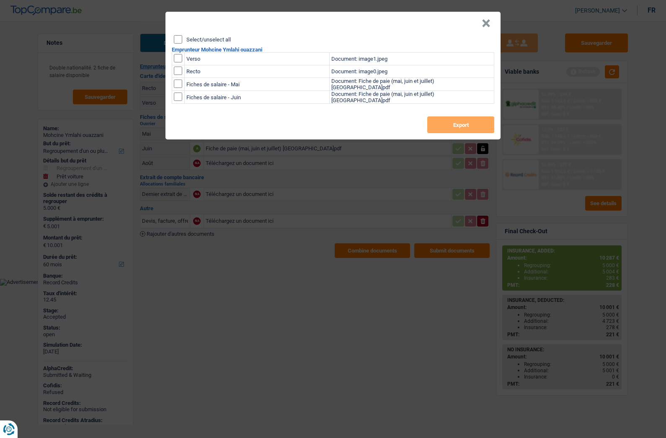
click at [197, 30] on header "×" at bounding box center [333, 23] width 335 height 23
click at [197, 35] on div "× Select/unselect all Emprunteur Mohcine Ymlahi ouazzani Verso Document: image1…" at bounding box center [333, 76] width 335 height 128
click at [176, 39] on input "Select/unselect all" at bounding box center [178, 39] width 8 height 8
checkbox input "true"
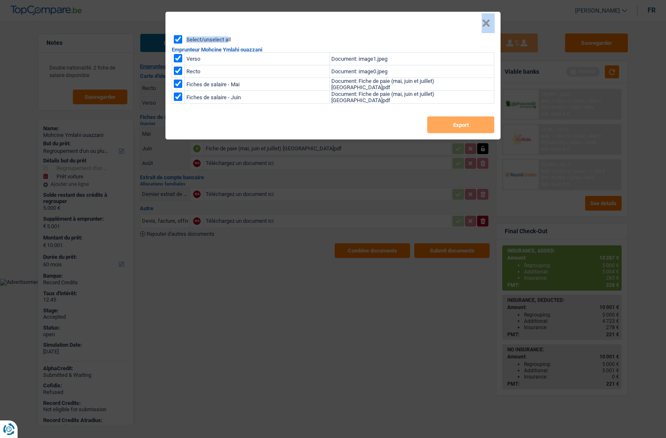
checkbox input "true"
click at [437, 123] on button "Export" at bounding box center [460, 124] width 67 height 17
click at [488, 26] on button "×" at bounding box center [486, 23] width 9 height 8
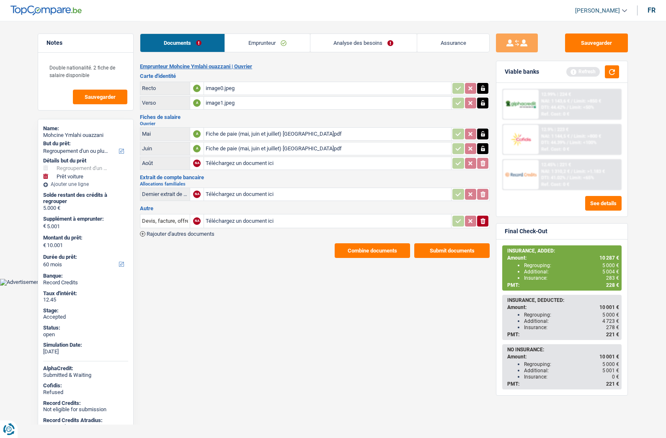
click at [440, 40] on link "Assurance" at bounding box center [453, 43] width 72 height 18
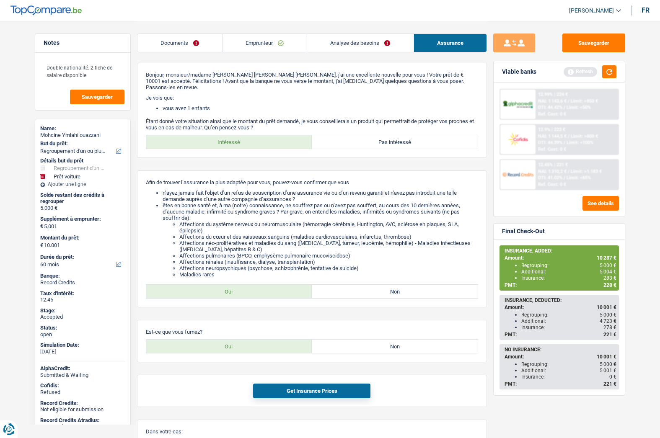
click at [341, 44] on link "Analyse des besoins" at bounding box center [360, 43] width 106 height 18
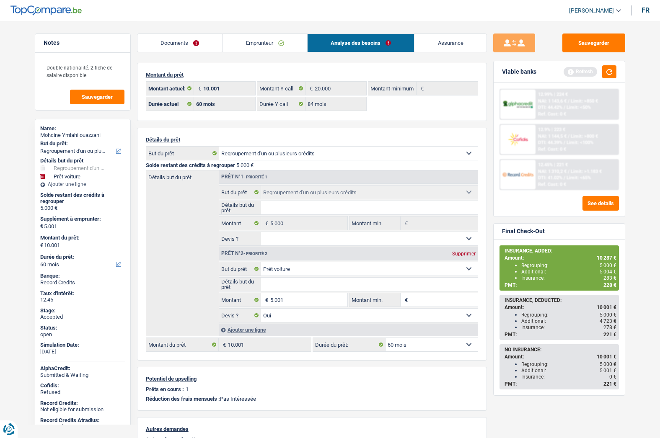
scroll to position [20, 0]
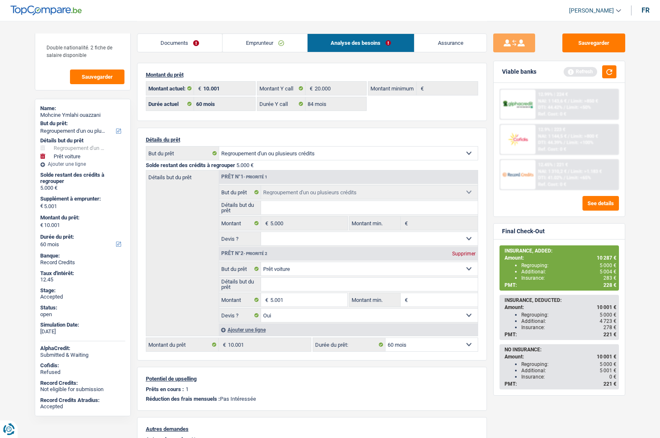
click at [487, 290] on div "Sauvegarder Viable banks Refresh 12.99% | 224 € NAI: 1 143,6 € / Limit: >850 € …" at bounding box center [559, 229] width 145 height 391
click at [612, 284] on span "228 €" at bounding box center [609, 285] width 13 height 6
click at [535, 266] on div "Regrouping: 5 000 €" at bounding box center [568, 266] width 95 height 6
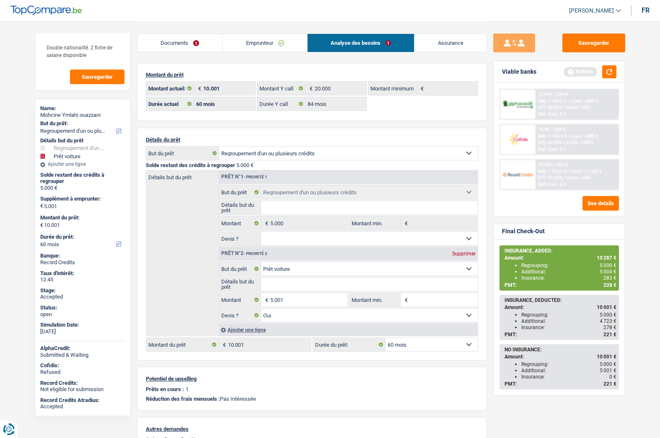
click at [535, 266] on div "Regrouping: 5 000 €" at bounding box center [568, 266] width 95 height 6
click at [532, 277] on div "Insurance: 283 €" at bounding box center [568, 278] width 95 height 6
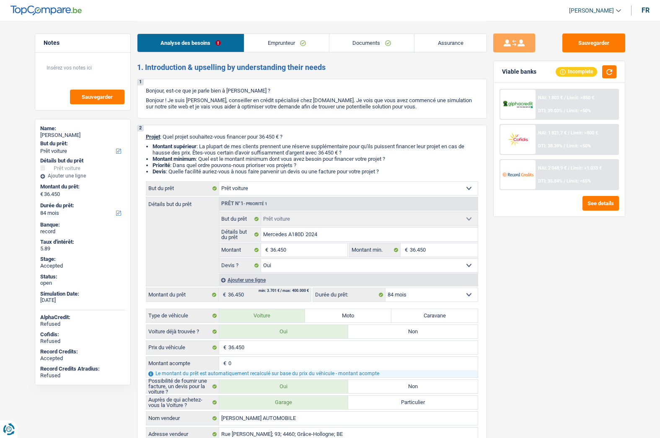
select select "car"
select select "84"
select select "car"
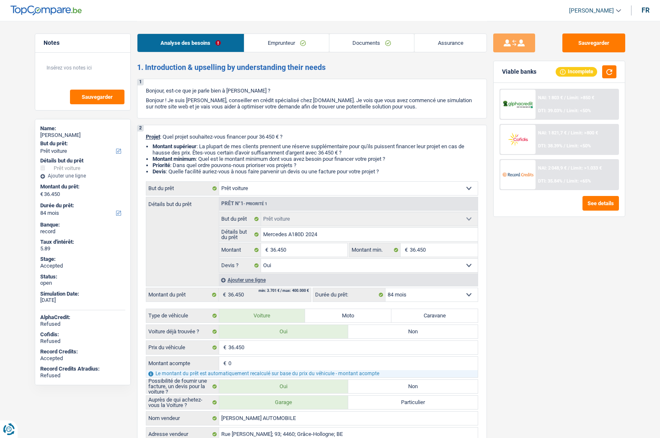
select select "yes"
select select "84"
select select "worker"
select select "netSalary"
select select "rents"
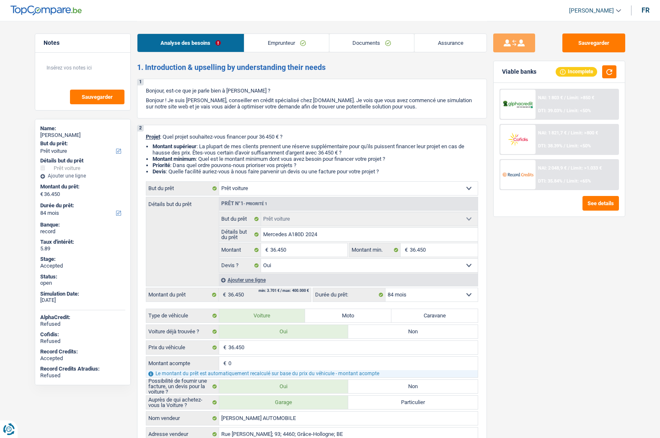
select select "car"
select select "yes"
select select "84"
select select "32"
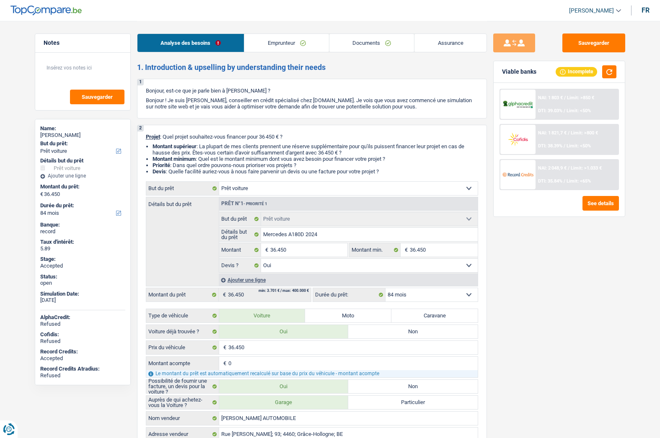
select select "single"
click at [295, 45] on link "Emprunteur" at bounding box center [286, 43] width 85 height 18
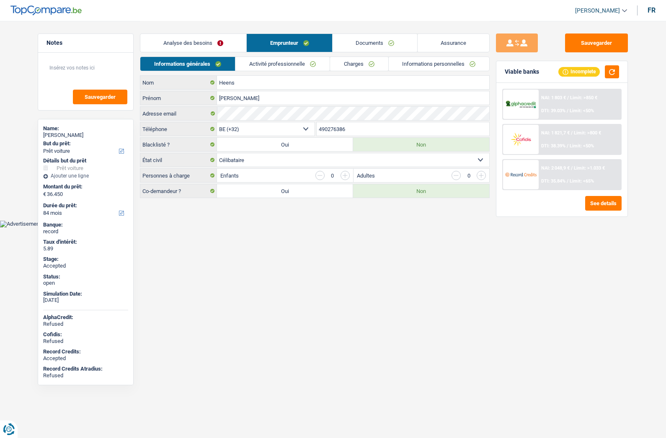
click at [175, 34] on link "Analyse des besoins" at bounding box center [193, 43] width 106 height 18
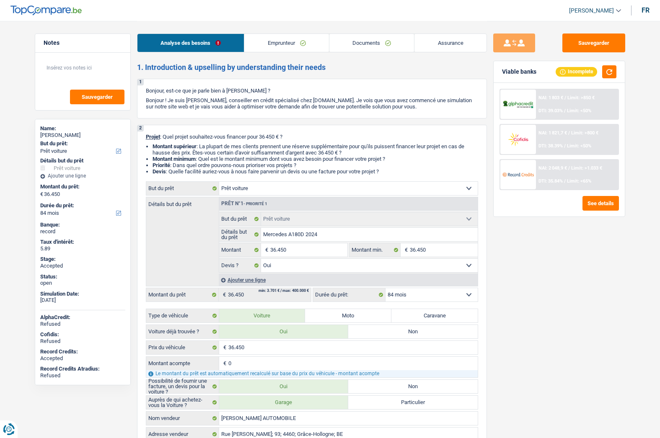
click at [266, 41] on link "Emprunteur" at bounding box center [286, 43] width 85 height 18
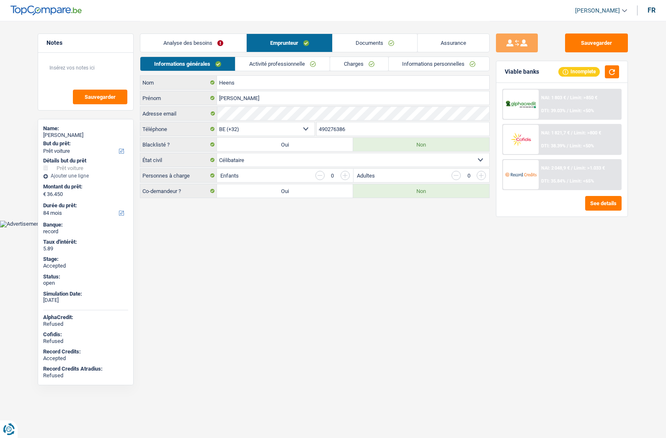
click at [597, 14] on span "[PERSON_NAME]" at bounding box center [597, 10] width 45 height 7
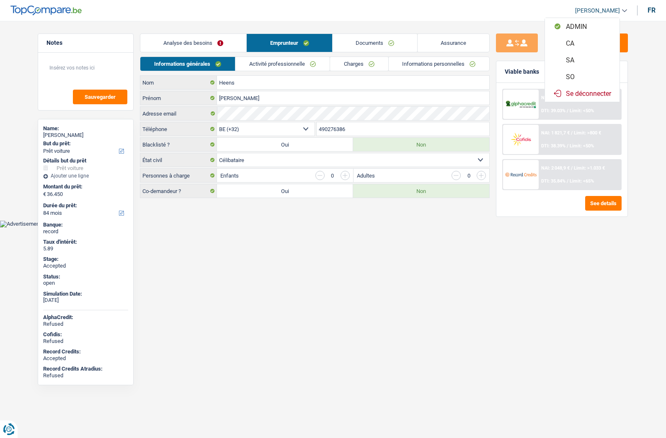
click at [581, 78] on button "SO" at bounding box center [582, 76] width 75 height 17
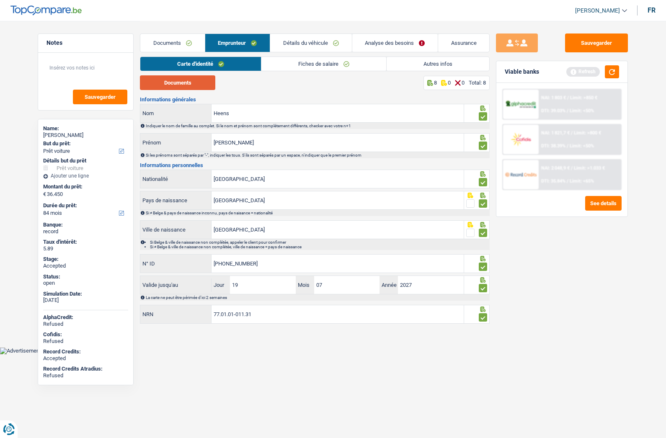
click at [174, 81] on button "Documents" at bounding box center [177, 82] width 75 height 15
click at [161, 43] on link "Documents" at bounding box center [172, 43] width 64 height 18
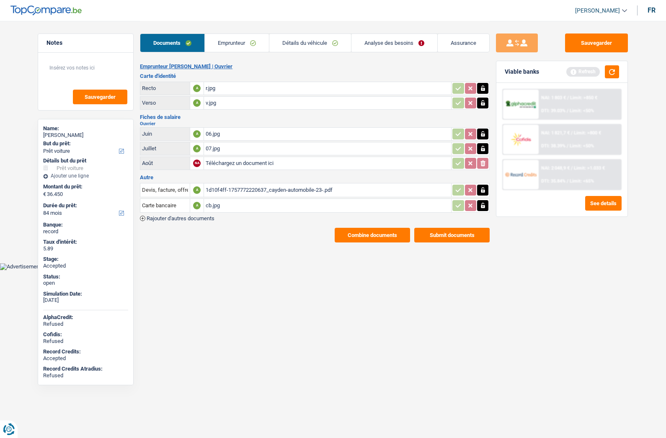
click at [360, 238] on button "Combine documents" at bounding box center [372, 235] width 75 height 15
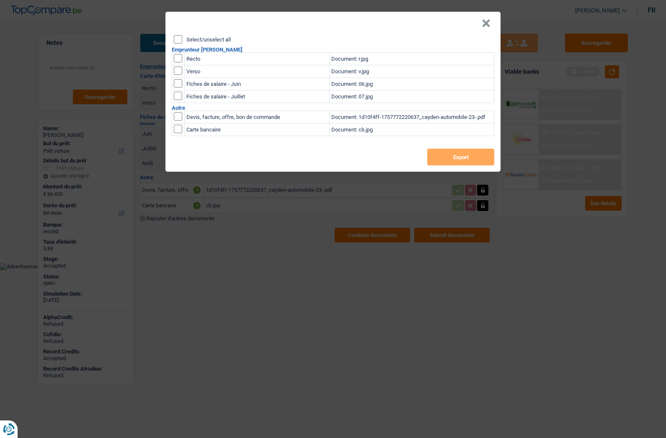
click at [203, 40] on label "Select/unselect all" at bounding box center [208, 39] width 44 height 5
click at [182, 40] on input "Select/unselect all" at bounding box center [178, 39] width 8 height 8
checkbox input "true"
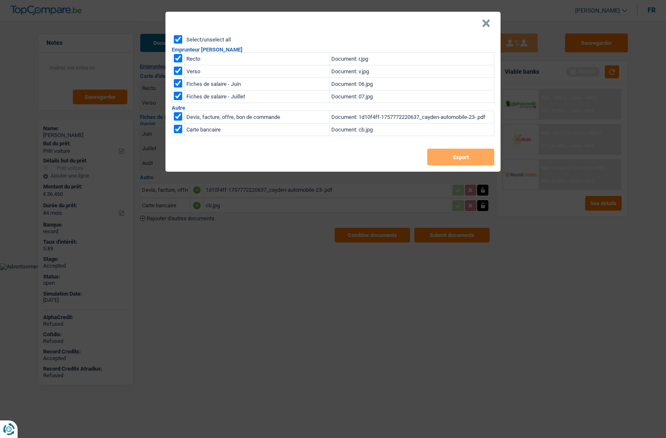
checkbox input "true"
click at [457, 154] on button "Export" at bounding box center [460, 157] width 67 height 17
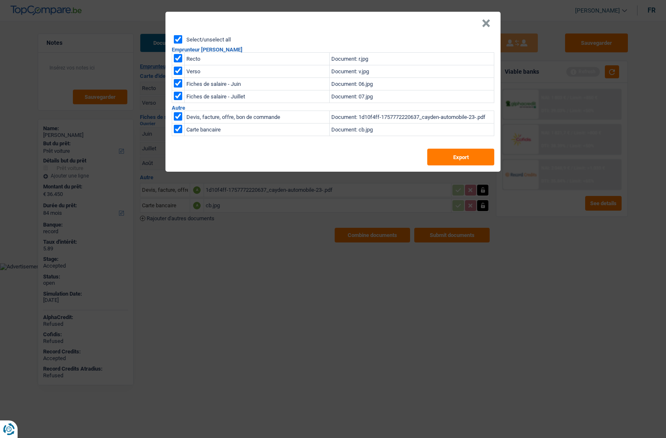
click at [489, 25] on button "×" at bounding box center [486, 23] width 9 height 8
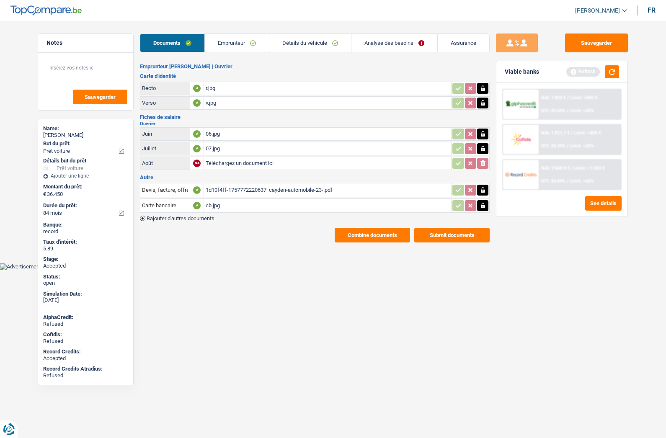
click at [450, 44] on link "Assurance" at bounding box center [464, 43] width 52 height 18
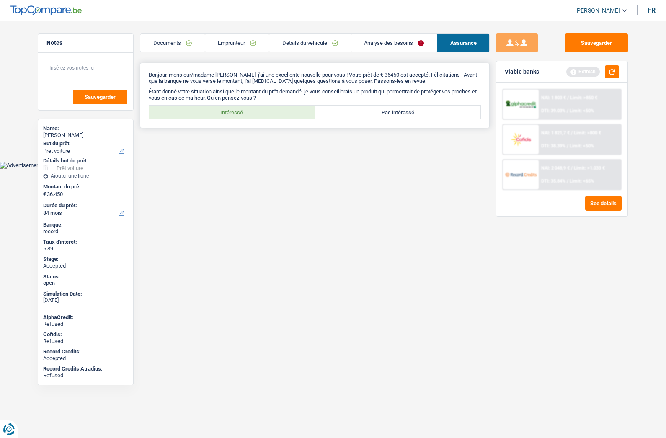
click at [255, 113] on label "Intéressé" at bounding box center [232, 112] width 166 height 13
click at [255, 113] on input "Intéressé" at bounding box center [232, 112] width 166 height 13
radio input "true"
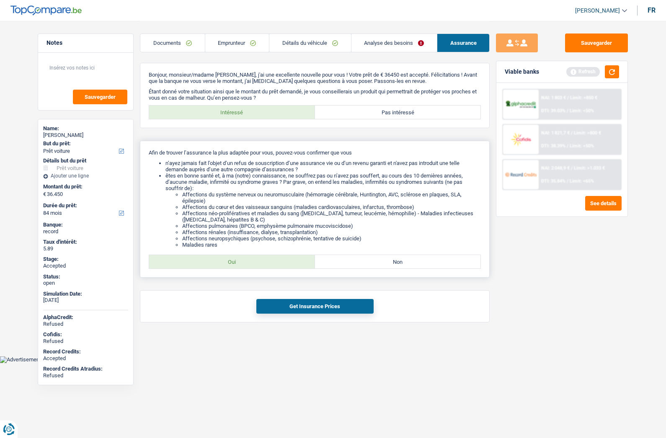
click at [232, 269] on div "Oui Non Tous les champs sont obligatoires. Veuillez sélectionner une option" at bounding box center [315, 262] width 332 height 14
click at [234, 261] on label "Oui" at bounding box center [232, 261] width 166 height 13
click at [234, 261] on input "Oui" at bounding box center [232, 261] width 166 height 13
radio input "true"
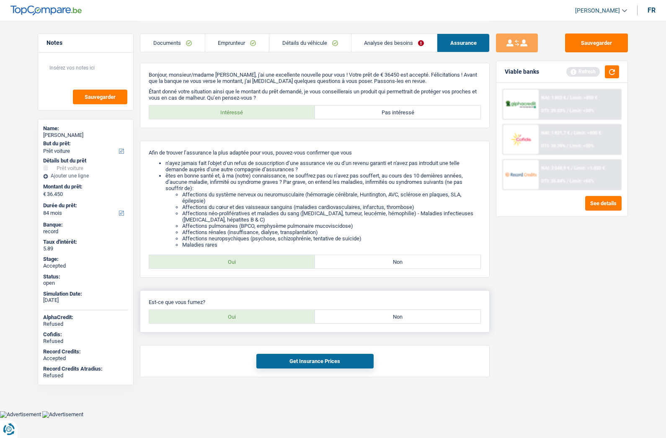
click at [235, 312] on label "Oui" at bounding box center [232, 316] width 166 height 13
click at [235, 312] on input "Oui" at bounding box center [232, 316] width 166 height 13
radio input "true"
click at [292, 360] on button "Get Insurance Prices" at bounding box center [314, 361] width 117 height 15
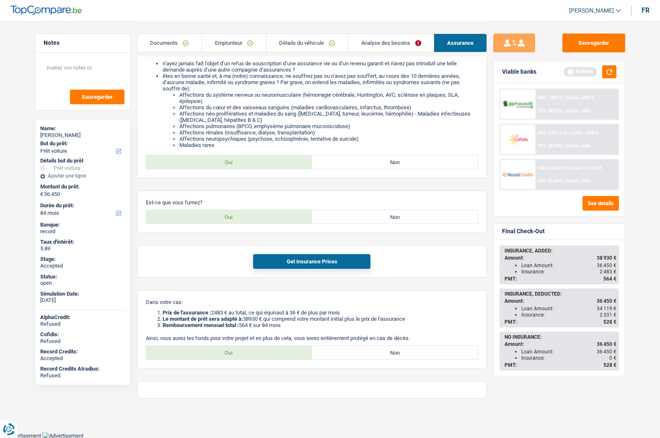
scroll to position [100, 0]
click at [237, 353] on label "Oui" at bounding box center [229, 352] width 166 height 13
click at [237, 353] on input "Oui" at bounding box center [229, 352] width 166 height 13
radio input "true"
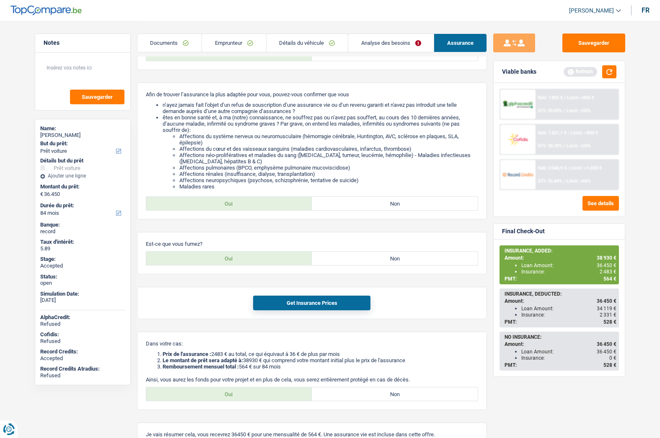
scroll to position [0, 0]
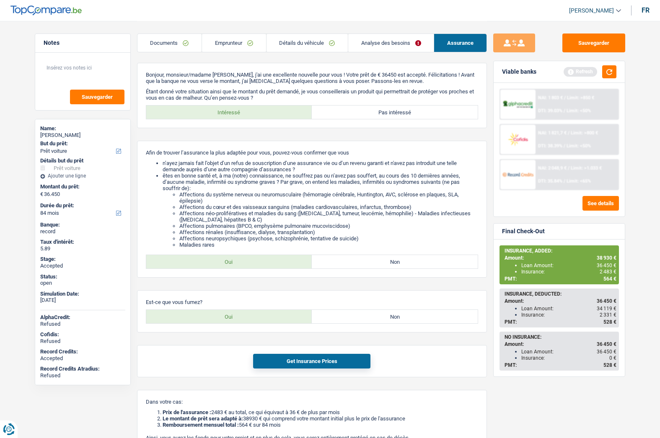
click at [624, 271] on div "INSURANCE, ADDED: Amount: 38 930 € Loan Amount: 36 450 € Insurance: 2 483 € PMT…" at bounding box center [559, 308] width 131 height 137
click at [610, 277] on span "564 €" at bounding box center [609, 279] width 13 height 6
click at [602, 278] on div "PMT: 564 €" at bounding box center [560, 279] width 112 height 6
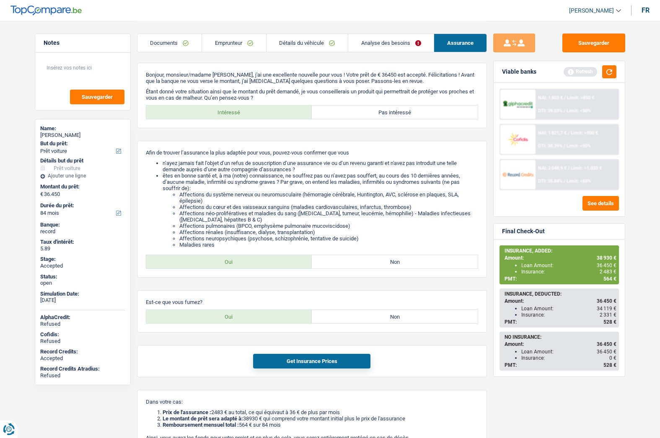
click at [607, 279] on span "564 €" at bounding box center [609, 279] width 13 height 6
click at [608, 279] on span "564 €" at bounding box center [609, 279] width 13 height 6
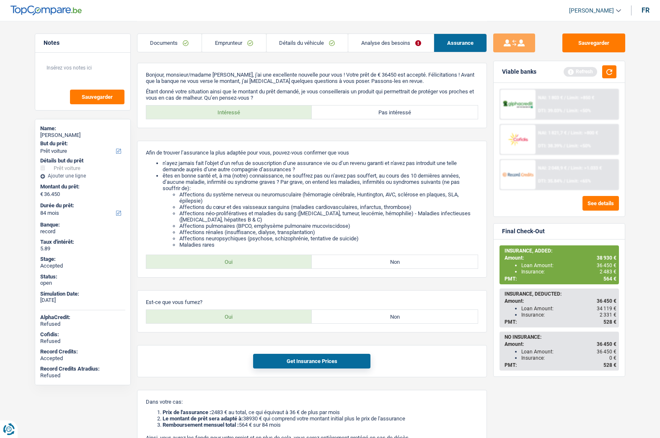
click at [530, 272] on div "Insurance: 2 483 €" at bounding box center [568, 272] width 95 height 6
click at [607, 282] on span "564 €" at bounding box center [609, 279] width 13 height 6
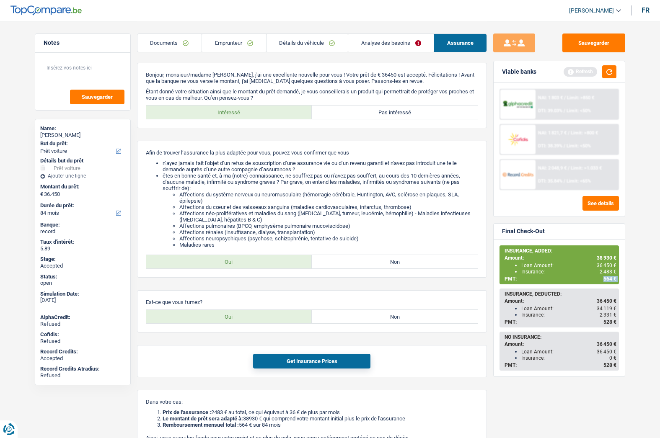
click at [607, 282] on span "564 €" at bounding box center [609, 279] width 13 height 6
click at [597, 281] on div "PMT: 564 €" at bounding box center [560, 279] width 112 height 6
click at [603, 280] on span "564 €" at bounding box center [609, 279] width 13 height 6
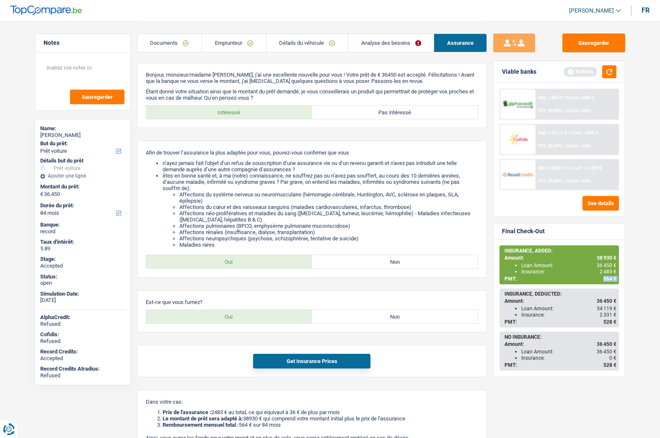
click at [603, 280] on span "564 €" at bounding box center [609, 279] width 13 height 6
click at [609, 276] on span "564 €" at bounding box center [609, 279] width 13 height 6
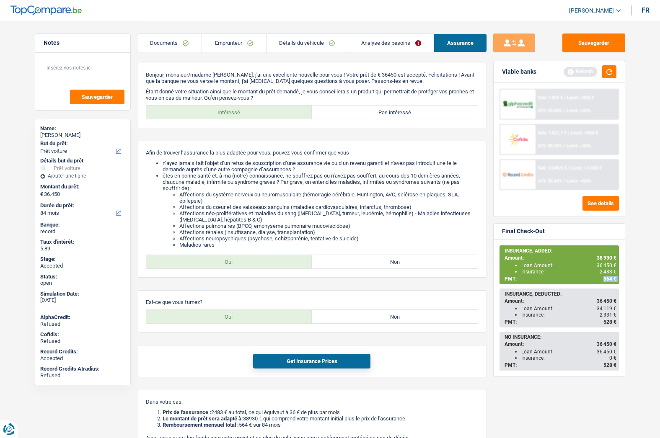
click at [609, 276] on span "564 €" at bounding box center [609, 279] width 13 height 6
click at [554, 272] on div "Insurance: 2 483 €" at bounding box center [568, 272] width 95 height 6
click at [606, 278] on span "564 €" at bounding box center [609, 279] width 13 height 6
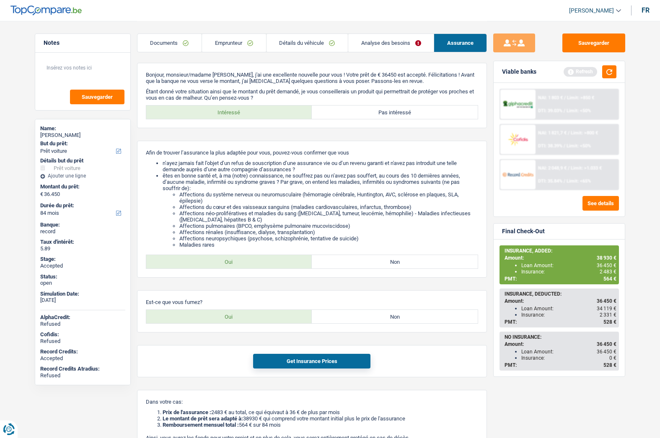
click at [606, 272] on span "2 483 €" at bounding box center [608, 272] width 17 height 6
click at [606, 278] on span "564 €" at bounding box center [609, 279] width 13 height 6
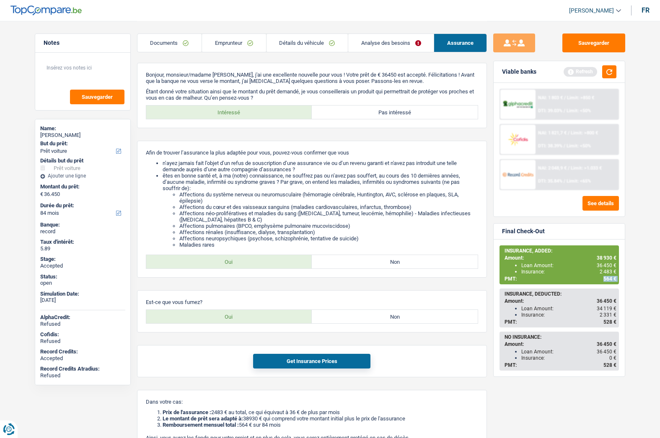
click at [606, 278] on span "564 €" at bounding box center [609, 279] width 13 height 6
click at [610, 269] on span "2 483 €" at bounding box center [608, 272] width 17 height 6
click at [610, 268] on ul "Loan Amount: 36 450 € Insurance: 2 483 €" at bounding box center [560, 268] width 112 height 13
click at [605, 259] on span "38 930 €" at bounding box center [607, 258] width 20 height 6
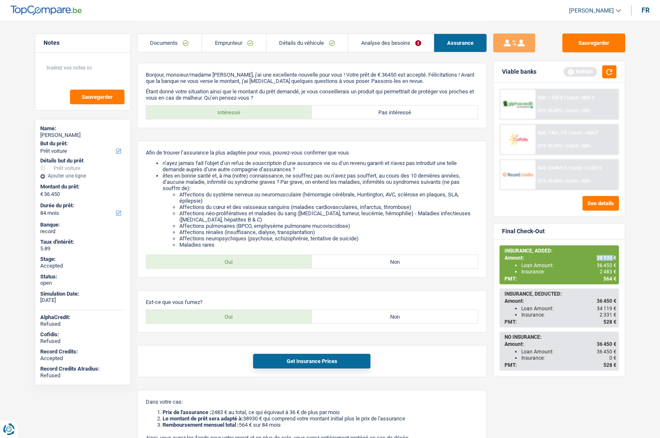
click at [605, 259] on span "38 930 €" at bounding box center [607, 258] width 20 height 6
click at [607, 265] on span "36 450 €" at bounding box center [607, 266] width 20 height 6
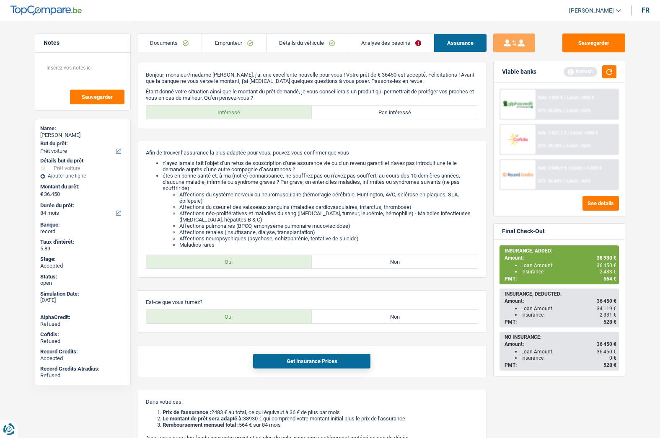
click at [610, 280] on span "564 €" at bounding box center [609, 279] width 13 height 6
click at [611, 280] on span "564 €" at bounding box center [609, 279] width 13 height 6
click at [603, 270] on span "2 483 €" at bounding box center [608, 272] width 17 height 6
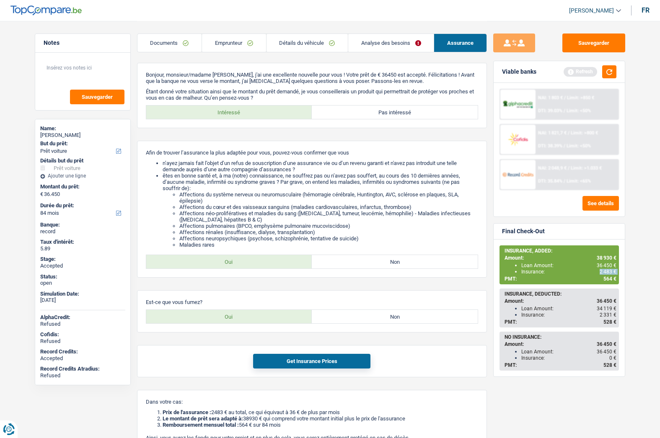
click at [604, 270] on span "2 483 €" at bounding box center [608, 272] width 17 height 6
click at [605, 267] on span "36 450 €" at bounding box center [607, 266] width 20 height 6
click at [603, 256] on span "38 930 €" at bounding box center [607, 258] width 20 height 6
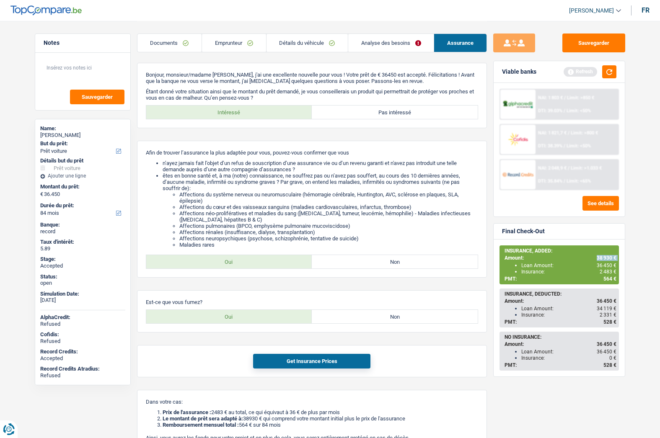
click at [603, 256] on span "38 930 €" at bounding box center [607, 258] width 20 height 6
click at [607, 278] on span "564 €" at bounding box center [609, 279] width 13 height 6
click at [608, 278] on span "564 €" at bounding box center [609, 279] width 13 height 6
click at [605, 273] on span "2 483 €" at bounding box center [608, 272] width 17 height 6
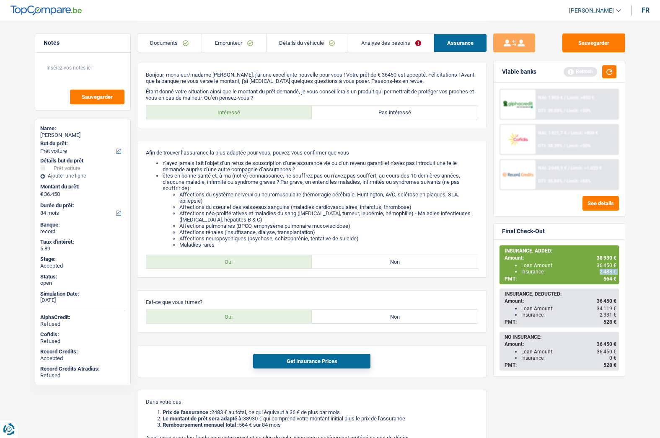
click at [605, 273] on span "2 483 €" at bounding box center [608, 272] width 17 height 6
click at [598, 266] on span "36 450 €" at bounding box center [607, 266] width 20 height 6
click at [606, 274] on span "2 483 €" at bounding box center [608, 272] width 17 height 6
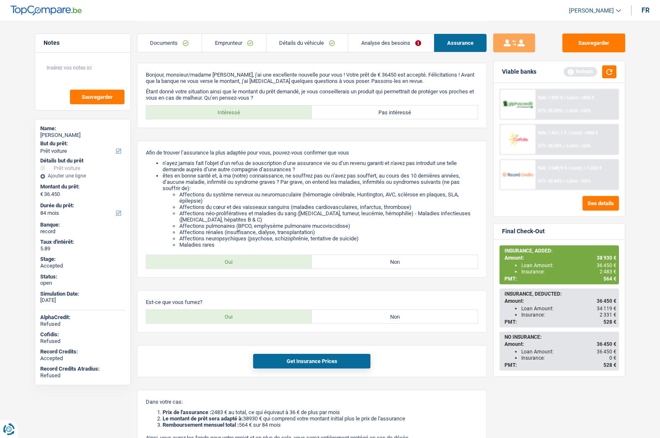
click at [606, 278] on span "564 €" at bounding box center [609, 279] width 13 height 6
click at [49, 133] on div "Thierry Heens" at bounding box center [82, 135] width 85 height 7
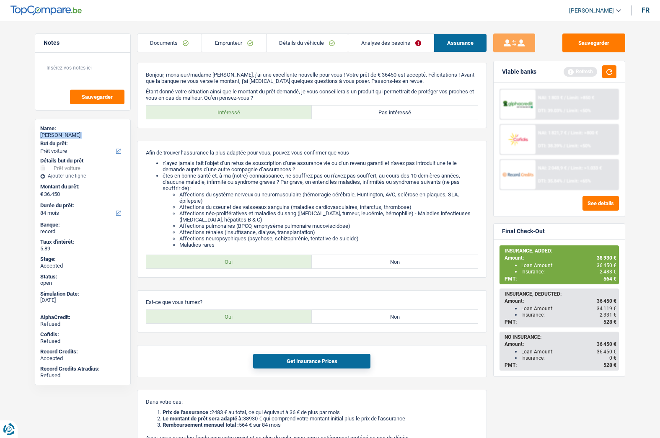
copy div "Thierry Heens"
click at [238, 43] on link "Emprunteur" at bounding box center [234, 43] width 64 height 18
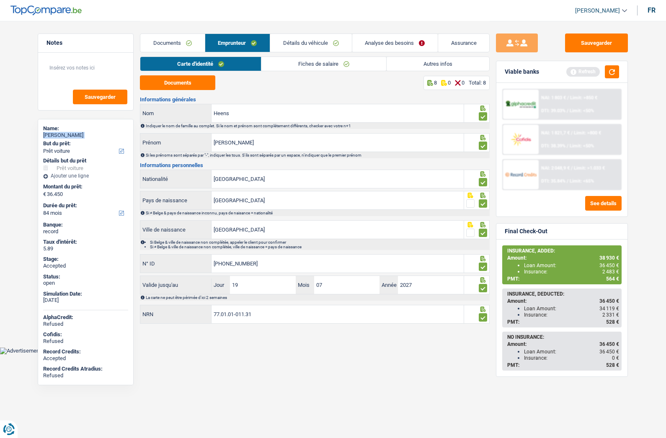
drag, startPoint x: 411, startPoint y: 63, endPoint x: 403, endPoint y: 67, distance: 8.8
click at [411, 63] on link "Autres infos" at bounding box center [438, 64] width 103 height 14
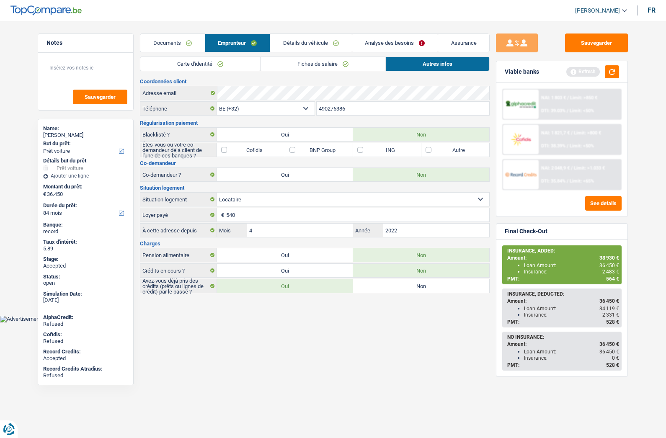
click at [354, 104] on input "490276386" at bounding box center [403, 108] width 173 height 13
click at [603, 257] on span "38 930 €" at bounding box center [610, 258] width 20 height 6
copy span "38 930"
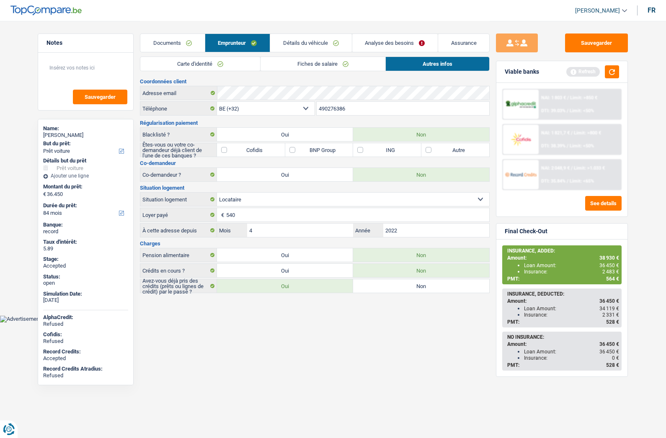
click at [605, 271] on span "2 483 €" at bounding box center [611, 272] width 17 height 6
copy span "2 483"
click at [587, 43] on button "Sauvegarder" at bounding box center [596, 43] width 63 height 19
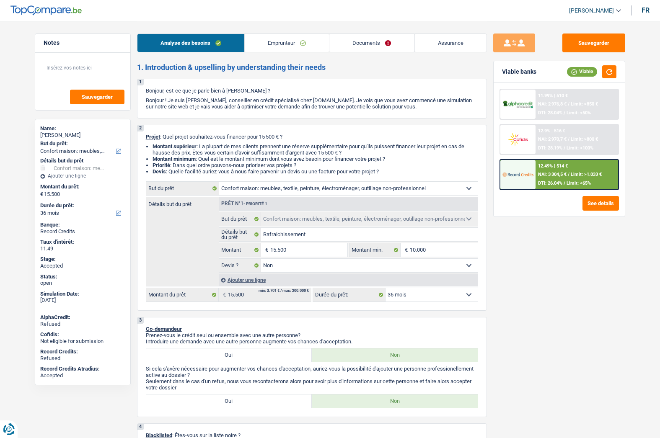
select select "household"
select select "36"
select select "household"
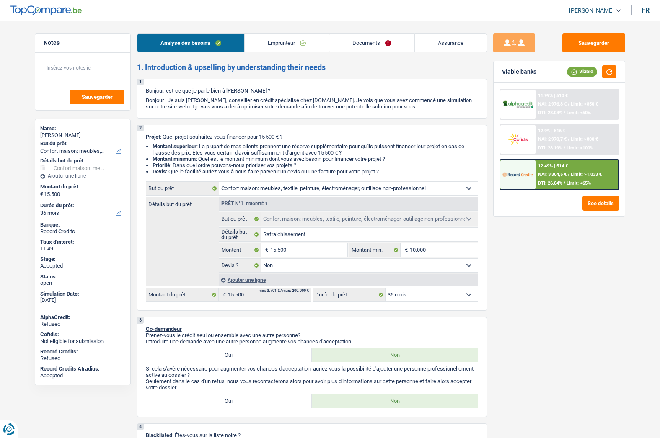
select select "false"
select select "36"
select select "worker"
select select "netSalary"
select select "rents"
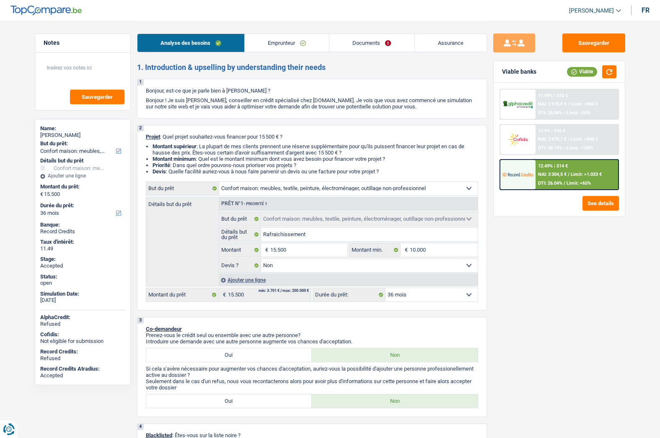
select select "household"
select select "false"
select select "36"
click at [82, 135] on div "[PERSON_NAME]" at bounding box center [82, 135] width 85 height 7
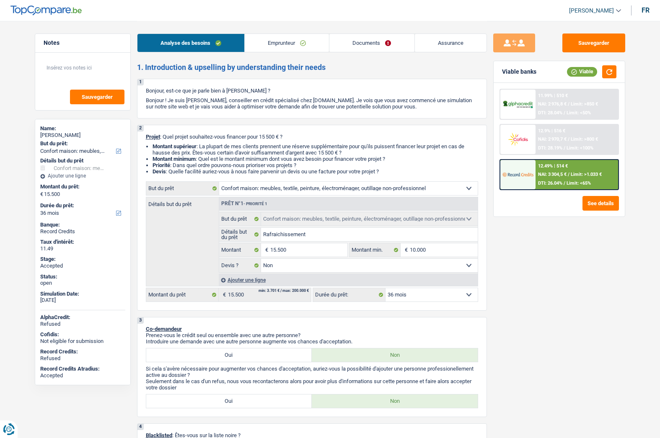
click at [82, 135] on div "[PERSON_NAME]" at bounding box center [82, 135] width 85 height 7
click at [276, 39] on link "Emprunteur" at bounding box center [287, 43] width 84 height 18
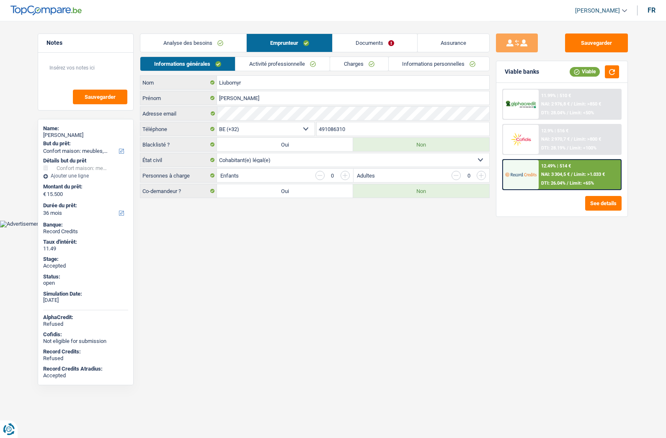
drag, startPoint x: 199, startPoint y: 42, endPoint x: 297, endPoint y: 43, distance: 98.5
click at [199, 42] on link "Analyse des besoins" at bounding box center [193, 43] width 106 height 18
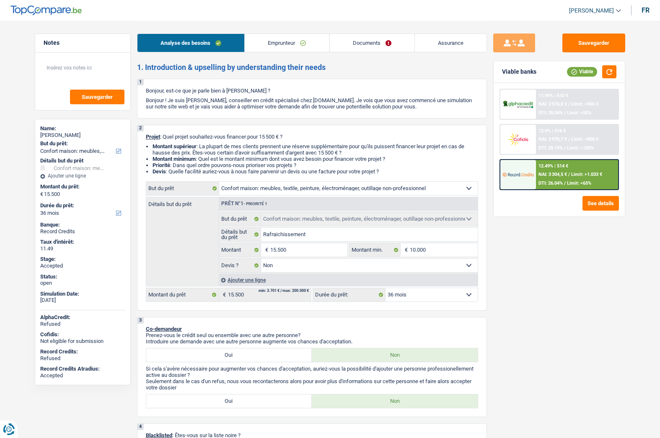
click at [584, 14] on span "[PERSON_NAME]" at bounding box center [591, 10] width 45 height 7
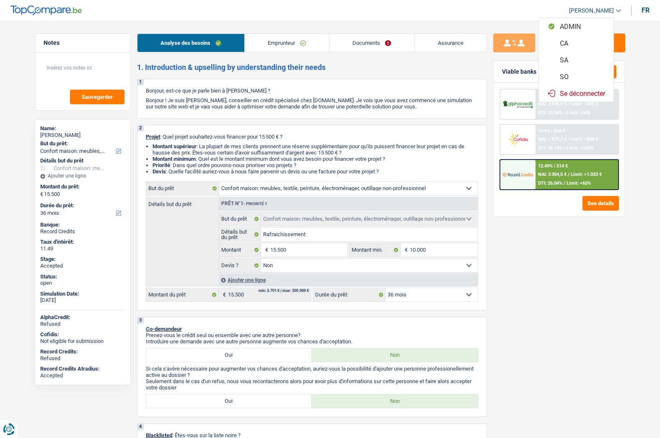
click at [574, 76] on button "SO" at bounding box center [576, 76] width 75 height 17
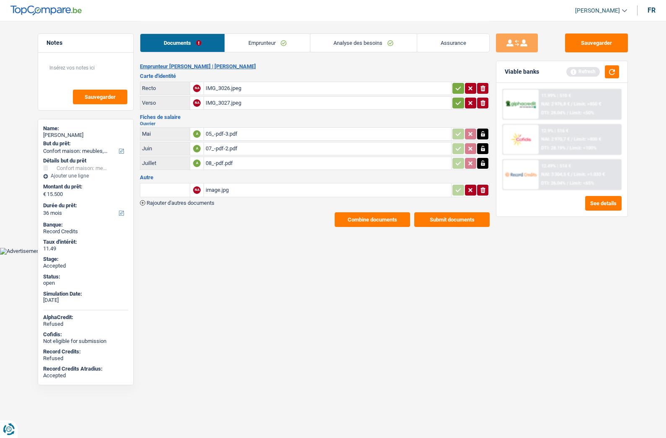
click at [380, 220] on button "Combine documents" at bounding box center [372, 219] width 75 height 15
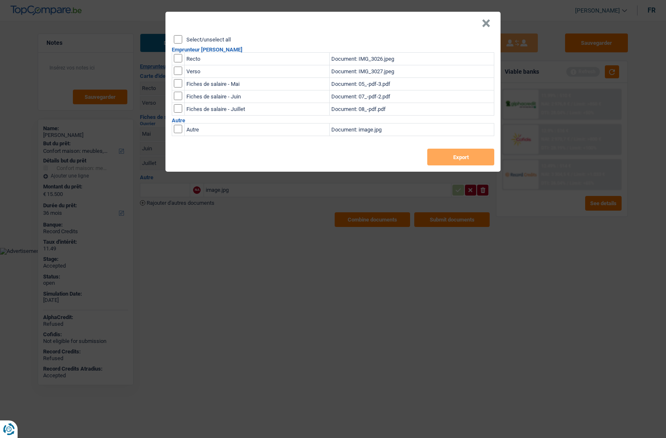
click at [193, 38] on label "Select/unselect all" at bounding box center [208, 39] width 44 height 5
click at [182, 38] on input "Select/unselect all" at bounding box center [178, 39] width 8 height 8
checkbox input "true"
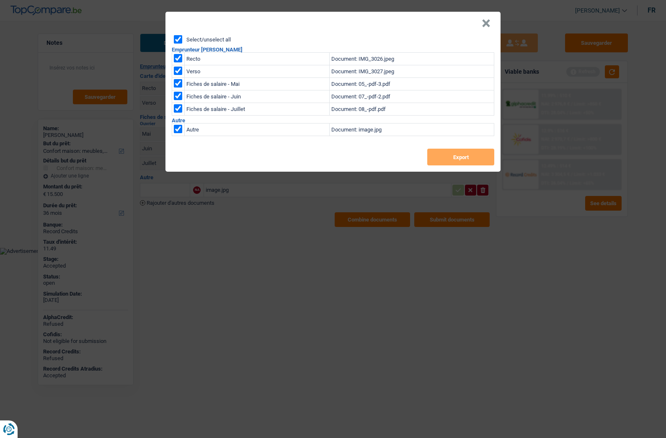
checkbox input "true"
click at [462, 156] on button "Export" at bounding box center [460, 157] width 67 height 17
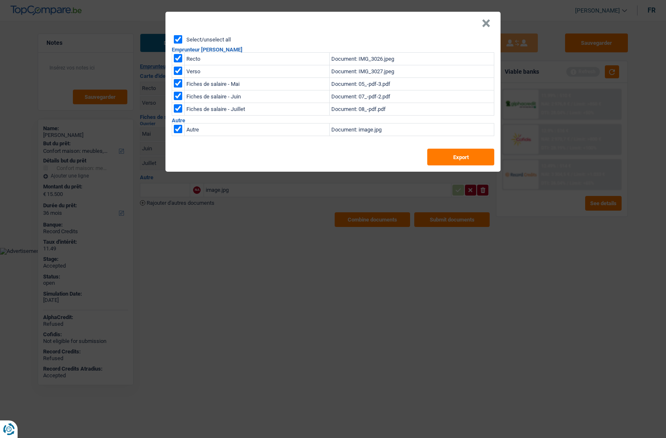
click at [484, 19] on button "×" at bounding box center [486, 23] width 9 height 8
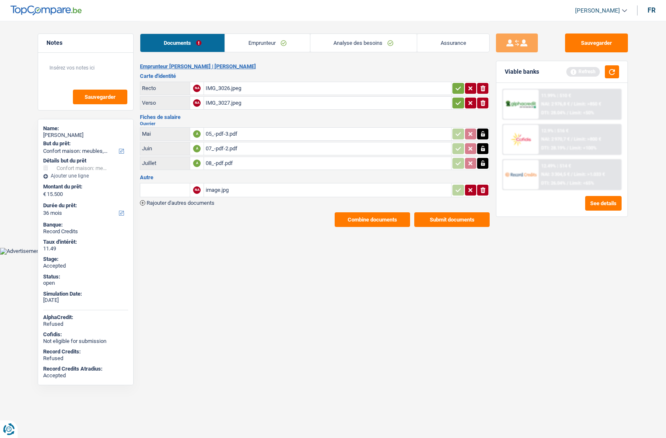
click at [355, 43] on link "Analyse des besoins" at bounding box center [363, 43] width 106 height 18
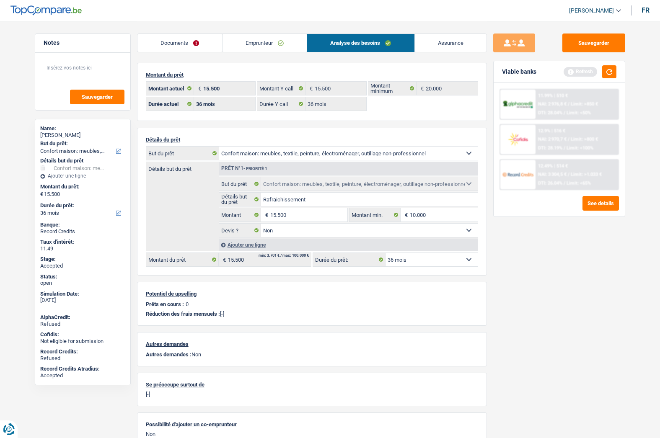
click at [444, 40] on link "Assurance" at bounding box center [451, 43] width 72 height 18
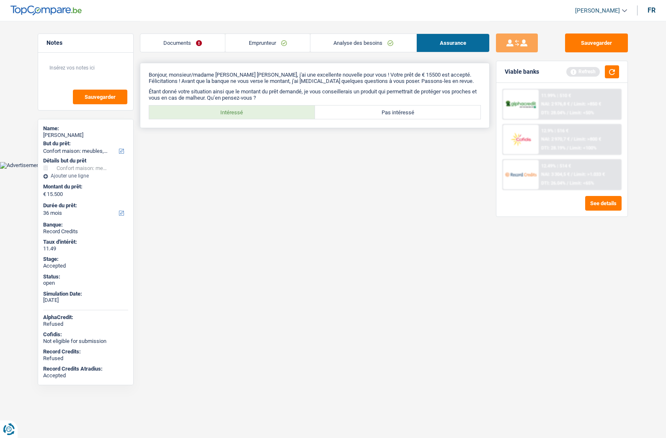
click at [233, 115] on label "Intéressé" at bounding box center [232, 112] width 166 height 13
click at [233, 115] on input "Intéressé" at bounding box center [232, 112] width 166 height 13
radio input "true"
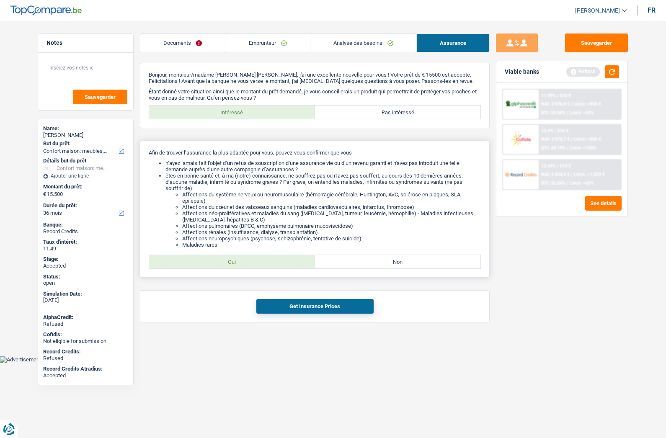
click at [240, 261] on label "Oui" at bounding box center [232, 261] width 166 height 13
click at [240, 261] on input "Oui" at bounding box center [232, 261] width 166 height 13
radio input "true"
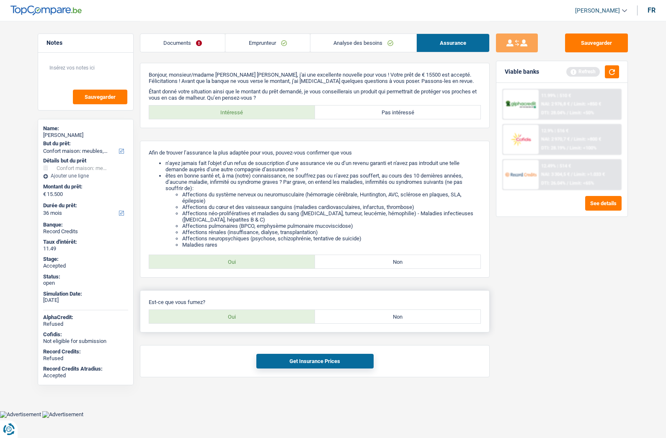
click at [238, 312] on label "Oui" at bounding box center [232, 316] width 166 height 13
click at [238, 312] on input "Oui" at bounding box center [232, 316] width 166 height 13
radio input "true"
click at [313, 360] on button "Get Insurance Prices" at bounding box center [314, 361] width 117 height 15
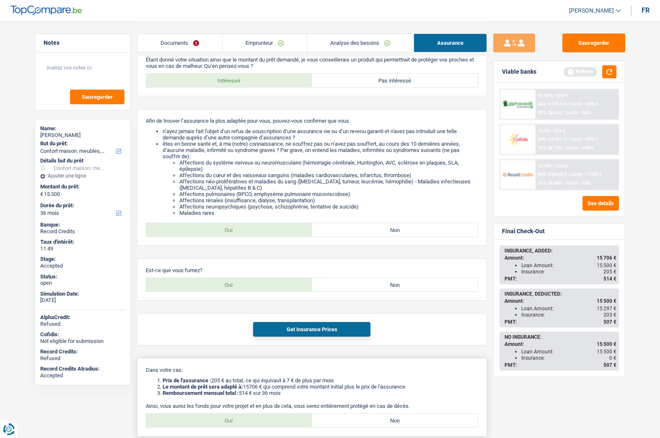
scroll to position [100, 0]
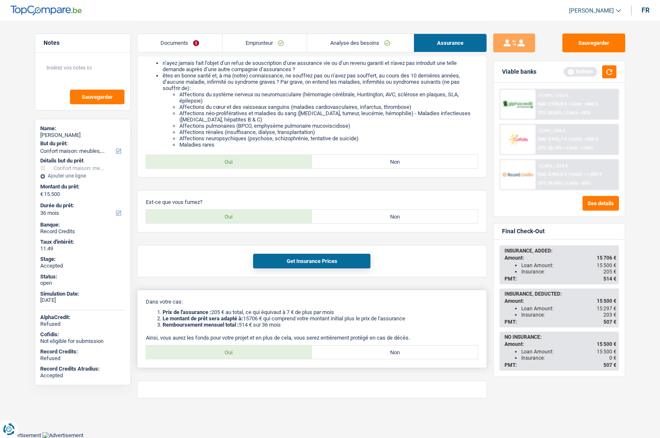
click at [254, 354] on label "Oui" at bounding box center [229, 352] width 166 height 13
click at [254, 354] on input "Oui" at bounding box center [229, 352] width 166 height 13
radio input "true"
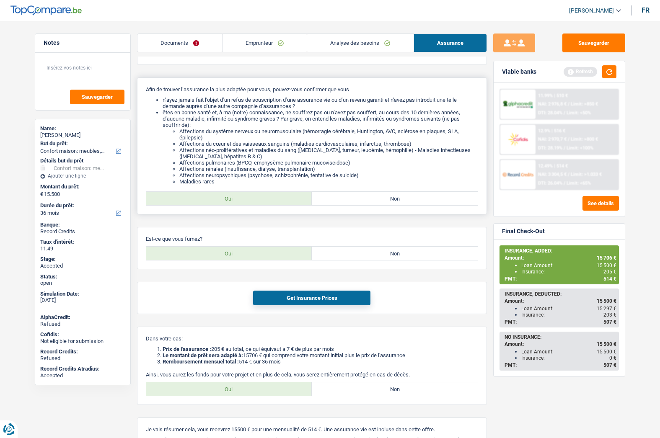
scroll to position [16, 0]
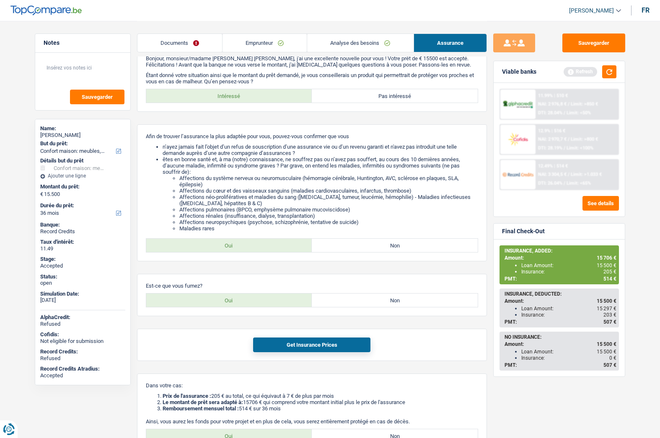
click at [357, 48] on link "Analyse des besoins" at bounding box center [360, 43] width 106 height 18
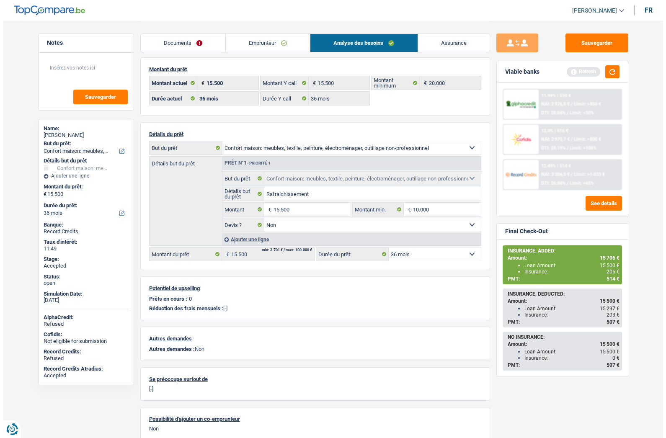
scroll to position [0, 0]
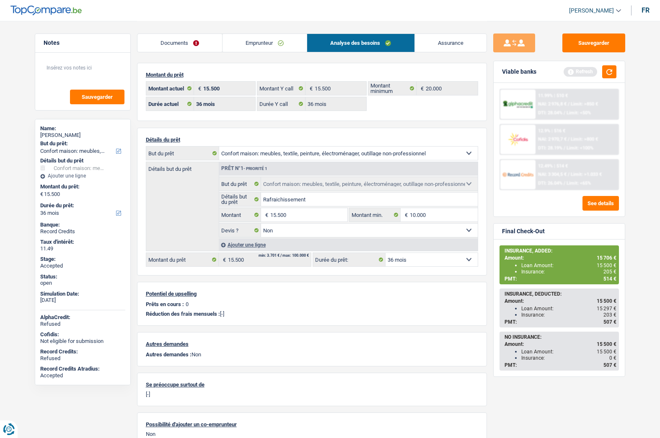
click at [171, 40] on link "Documents" at bounding box center [179, 43] width 85 height 18
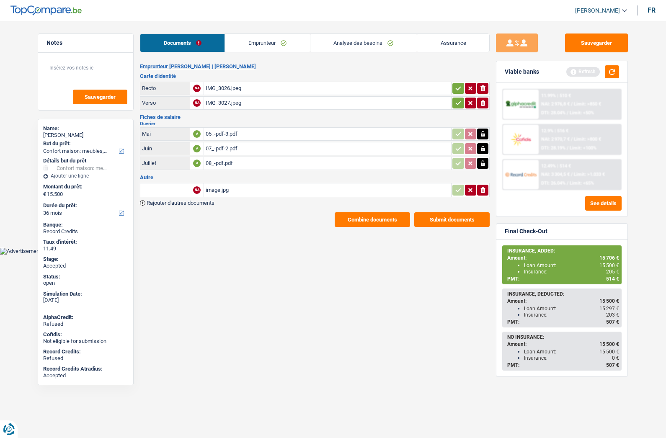
click at [361, 221] on button "Combine documents" at bounding box center [372, 219] width 75 height 15
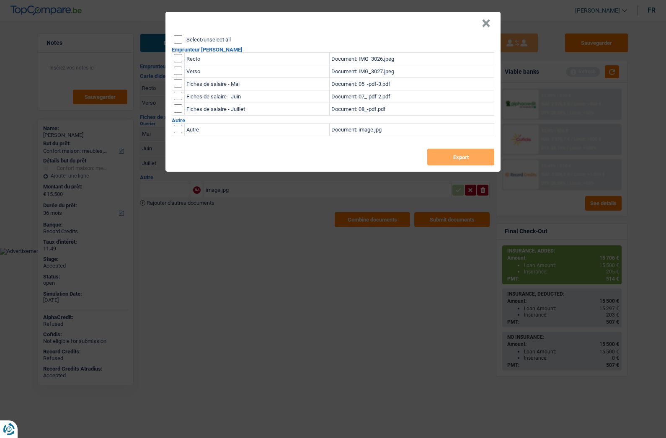
click at [217, 37] on label "Select/unselect all" at bounding box center [208, 39] width 44 height 5
click at [182, 37] on input "Select/unselect all" at bounding box center [178, 39] width 8 height 8
checkbox input "true"
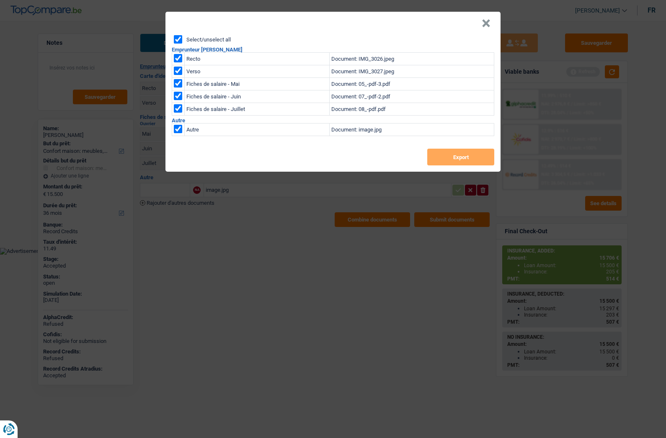
checkbox input "true"
click at [445, 155] on button "Export" at bounding box center [460, 157] width 67 height 17
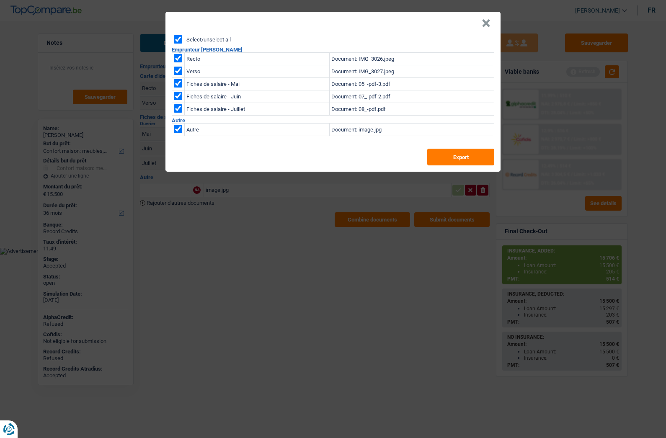
click at [483, 26] on button "×" at bounding box center [486, 23] width 9 height 8
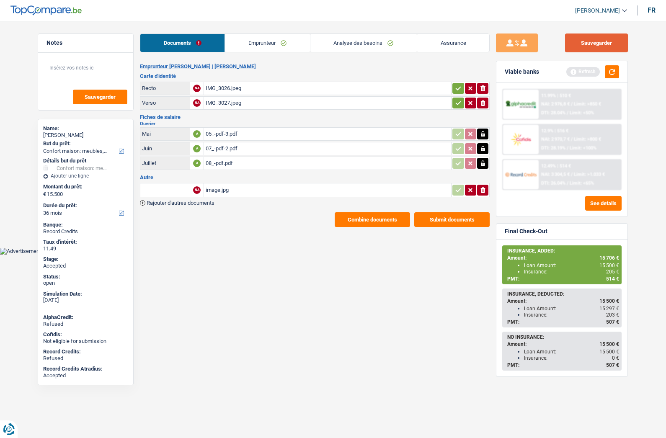
click at [586, 45] on button "Sauvegarder" at bounding box center [596, 43] width 63 height 19
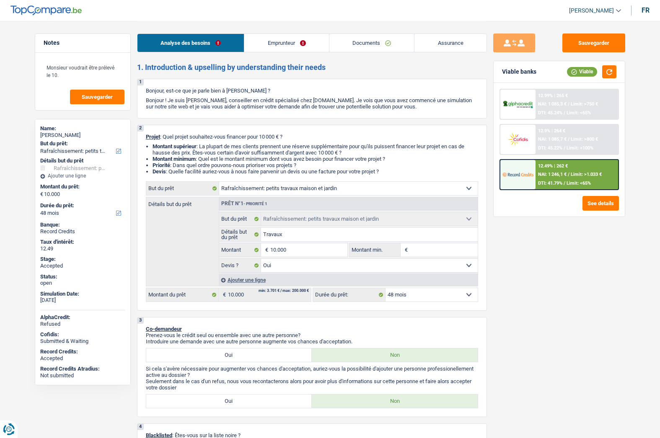
select select "houseOrGarden"
select select "48"
select select "houseOrGarden"
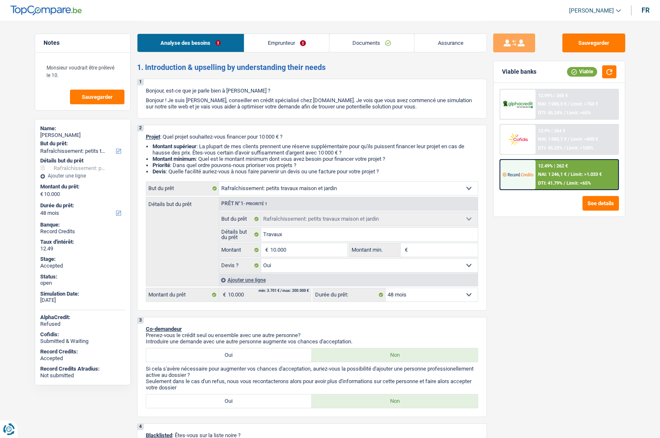
select select "yes"
select select "48"
select select "worker"
select select "netSalary"
select select "ownerWithoutMortgage"
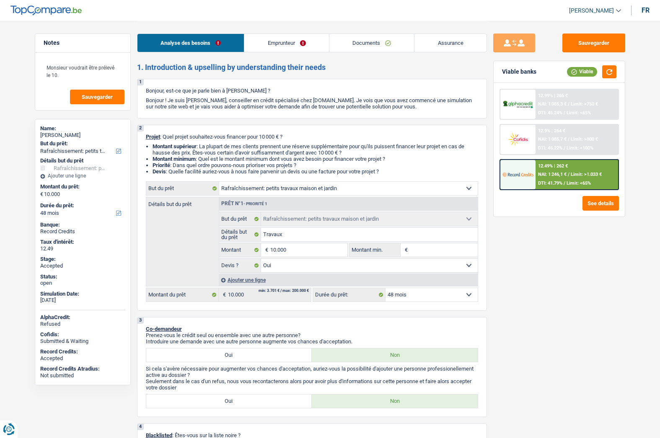
select select "creditConsolidation"
select select "96"
select select "cardOrCredit"
select select "houseOrGarden"
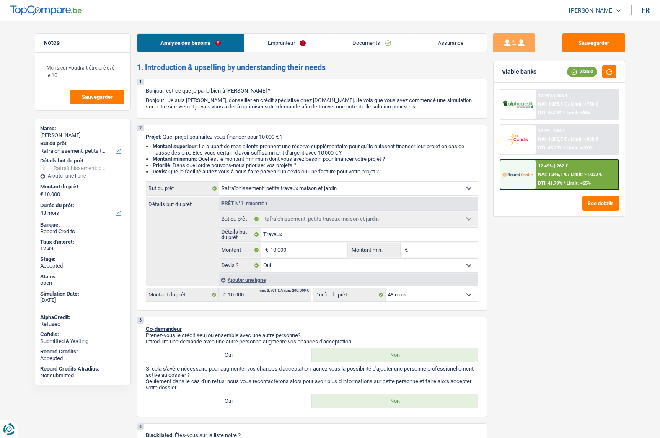
select select "yes"
select select "48"
select select "32"
select select "single"
click at [274, 39] on link "Emprunteur" at bounding box center [286, 43] width 85 height 18
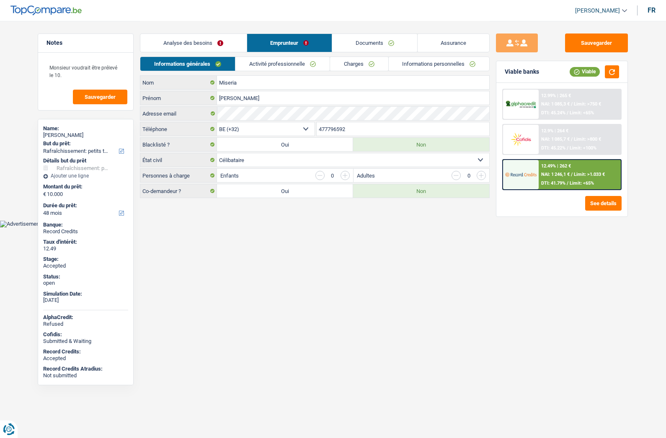
click at [178, 48] on link "Analyse des besoins" at bounding box center [193, 43] width 106 height 18
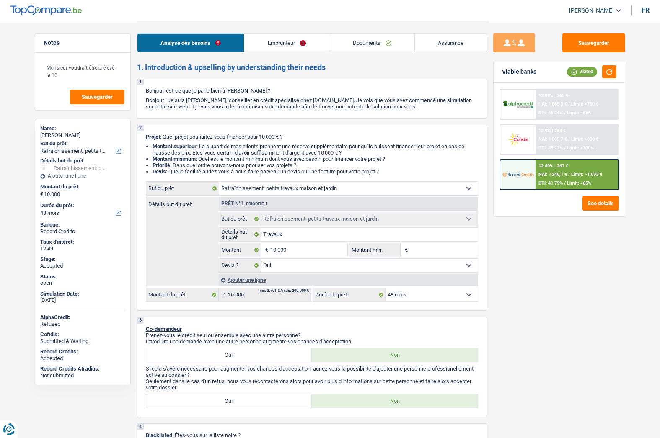
click at [588, 12] on span "[PERSON_NAME]" at bounding box center [591, 10] width 45 height 7
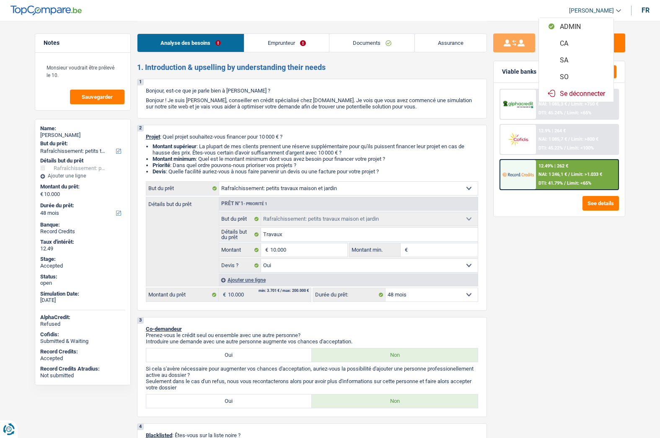
click at [566, 74] on button "SO" at bounding box center [576, 76] width 75 height 17
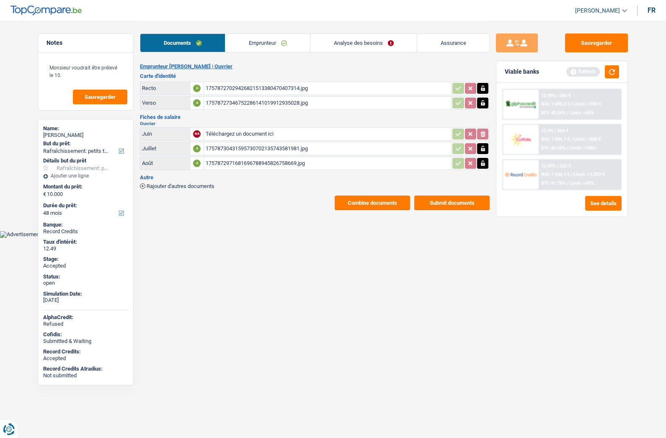
click at [365, 200] on button "Combine documents" at bounding box center [372, 203] width 75 height 15
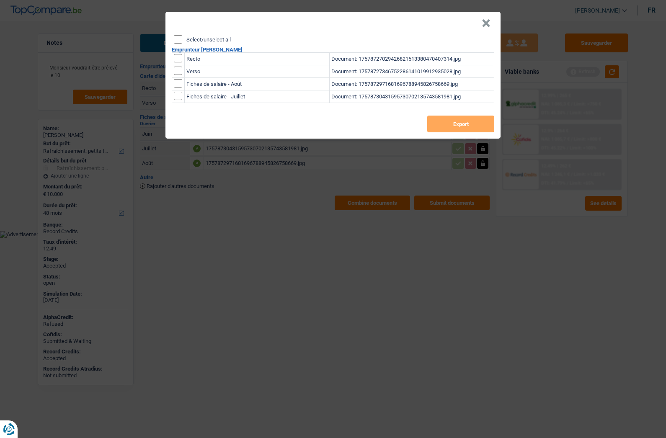
click at [213, 41] on label "Select/unselect all" at bounding box center [208, 39] width 44 height 5
click at [182, 41] on input "Select/unselect all" at bounding box center [178, 39] width 8 height 8
checkbox input "true"
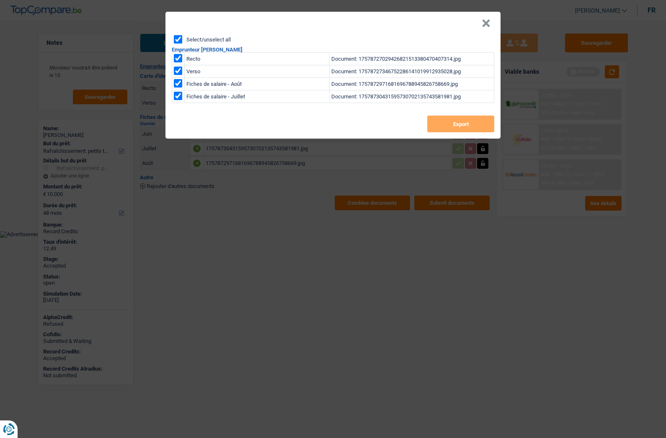
checkbox input "true"
click at [460, 131] on button "Export" at bounding box center [460, 124] width 67 height 17
click at [489, 22] on button "×" at bounding box center [486, 23] width 9 height 8
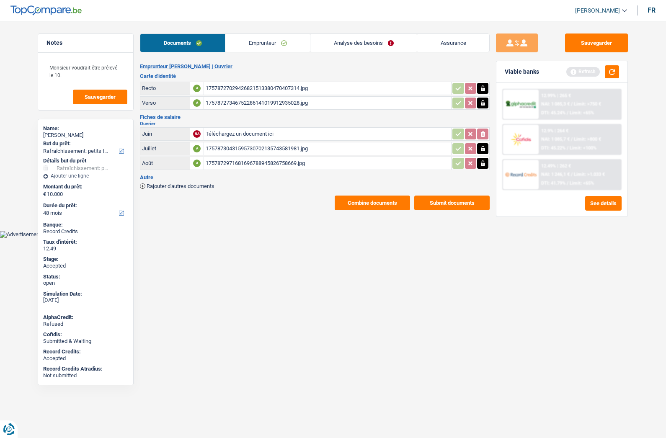
click at [446, 44] on link "Assurance" at bounding box center [453, 43] width 72 height 18
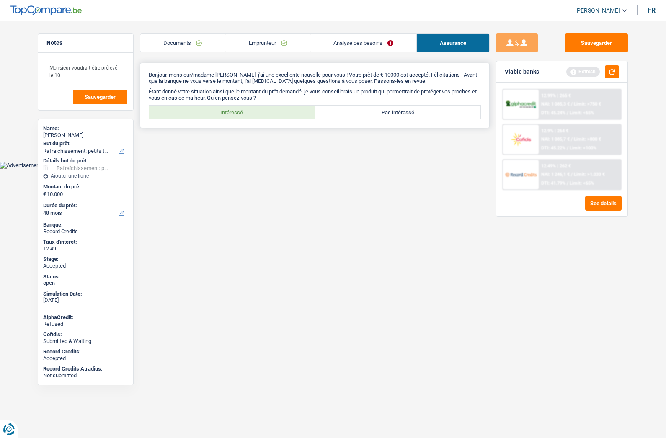
click at [265, 114] on label "Intéressé" at bounding box center [232, 112] width 166 height 13
click at [265, 114] on input "Intéressé" at bounding box center [232, 112] width 166 height 13
radio input "true"
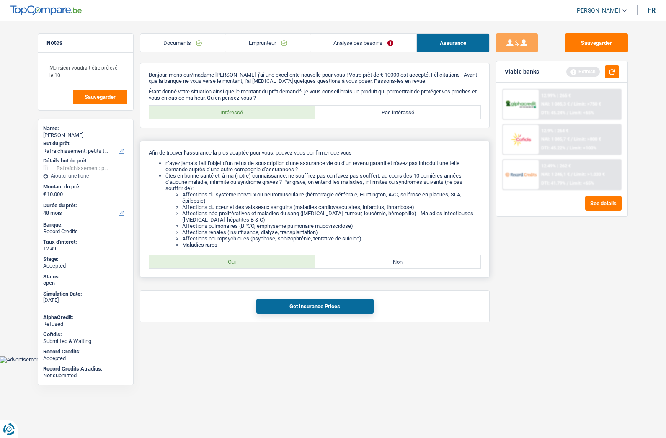
click at [238, 259] on label "Oui" at bounding box center [232, 261] width 166 height 13
click at [238, 259] on input "Oui" at bounding box center [232, 261] width 166 height 13
radio input "true"
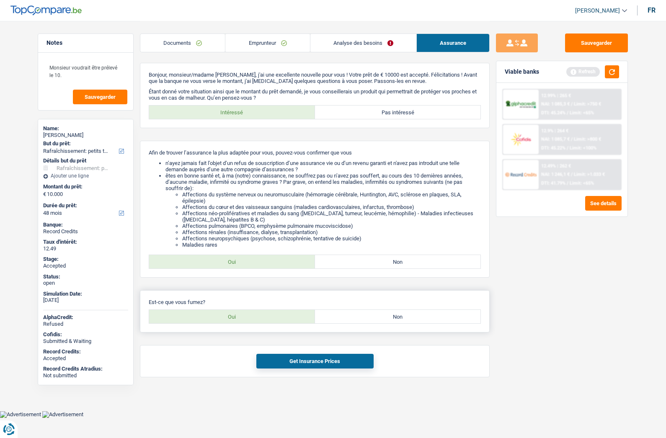
click at [229, 314] on label "Oui" at bounding box center [232, 316] width 166 height 13
click at [229, 314] on input "Oui" at bounding box center [232, 316] width 166 height 13
radio input "true"
click at [308, 360] on button "Get Insurance Prices" at bounding box center [314, 361] width 117 height 15
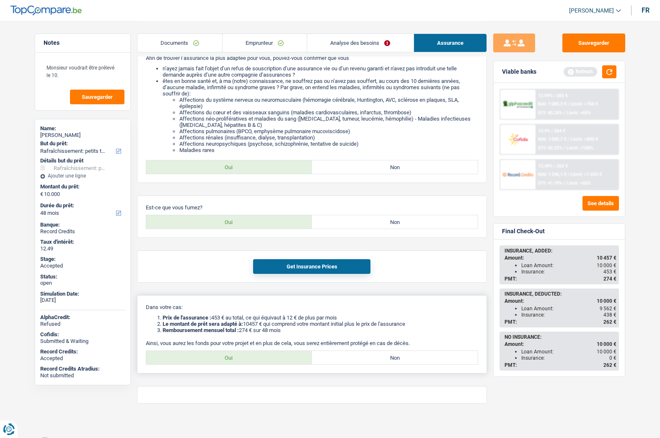
scroll to position [100, 0]
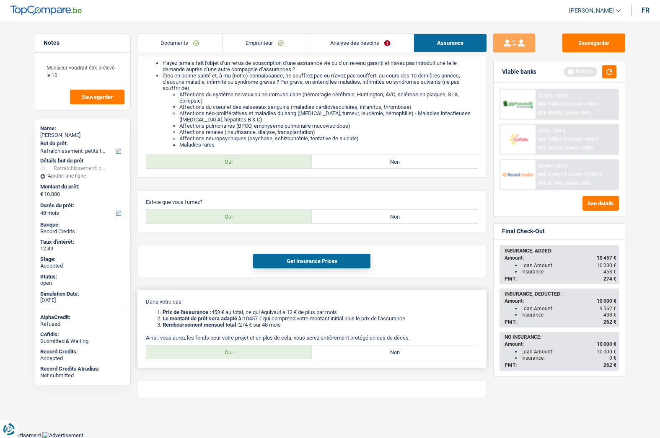
click at [241, 353] on label "Oui" at bounding box center [229, 352] width 166 height 13
click at [241, 353] on input "Oui" at bounding box center [229, 352] width 166 height 13
radio input "true"
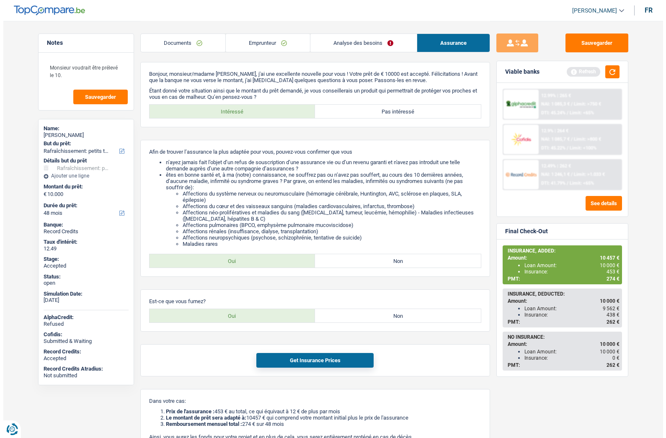
scroll to position [0, 0]
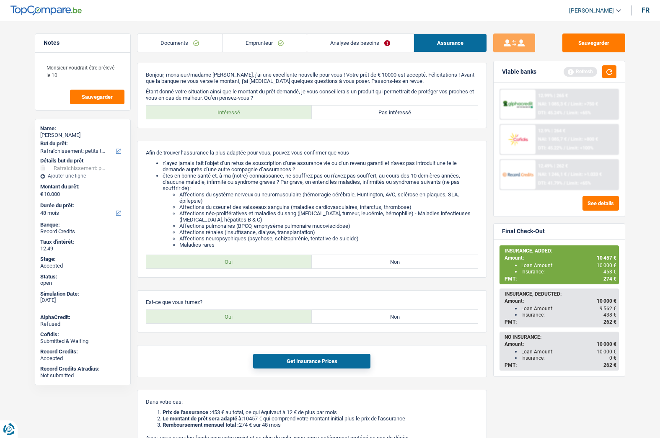
click at [261, 34] on li "Emprunteur" at bounding box center [264, 43] width 85 height 19
click at [258, 38] on link "Emprunteur" at bounding box center [264, 43] width 84 height 18
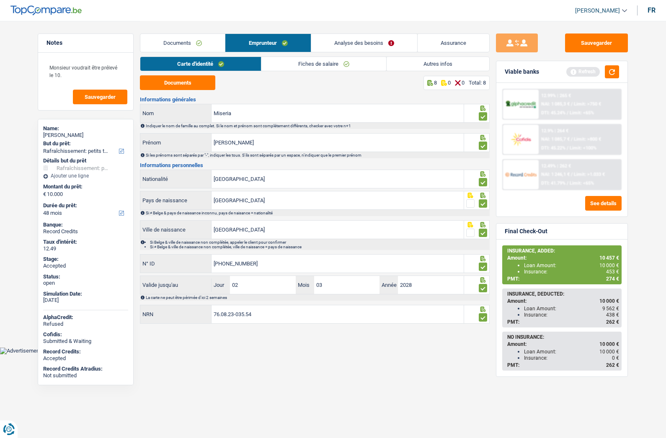
click at [188, 40] on link "Documents" at bounding box center [182, 43] width 85 height 18
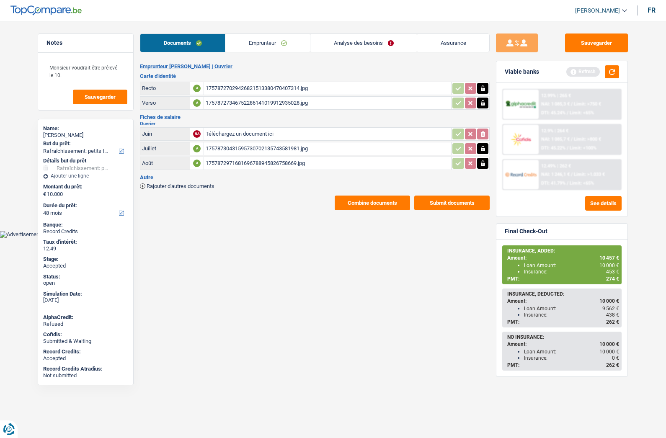
click at [234, 148] on div "17578730431595730702135743581981.jpg" at bounding box center [328, 148] width 244 height 13
click at [233, 160] on div "1757872971681696788945826758669.jpg" at bounding box center [328, 163] width 244 height 13
click at [575, 37] on button "Sauvegarder" at bounding box center [596, 43] width 63 height 19
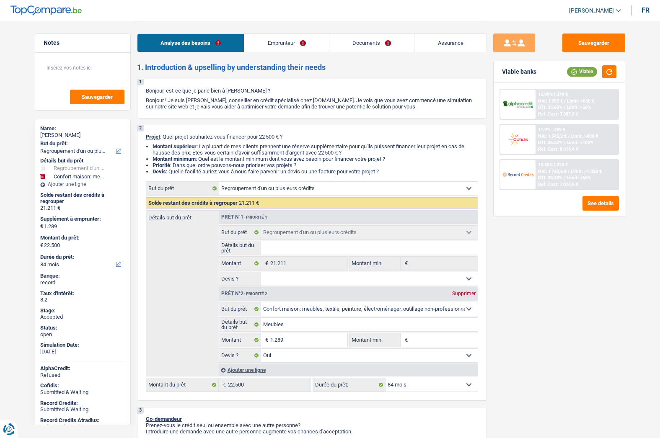
select select "refinancing"
select select "household"
select select "84"
select select "refinancing"
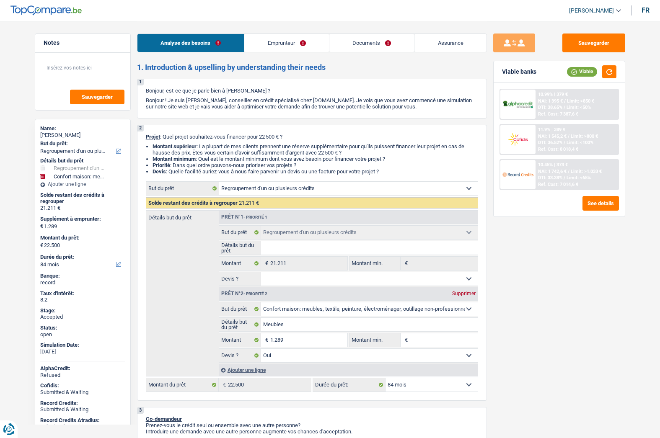
select select "refinancing"
select select "household"
select select "yes"
select select "84"
select select "worker"
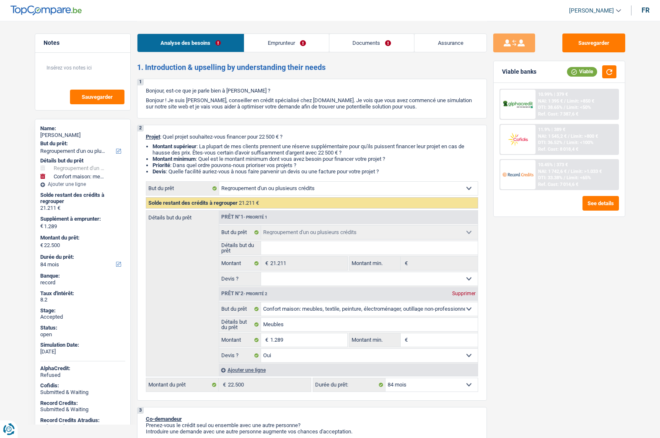
select select "netSalary"
select select "mealVouchers"
select select "rents"
select select "carLoan"
select select "36"
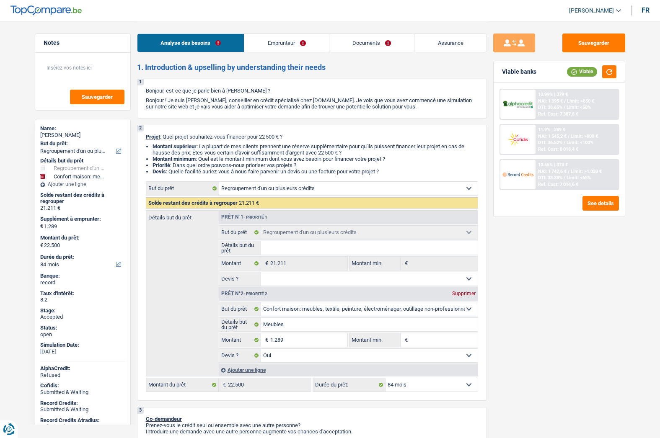
select select "personalLoan"
select select "smallWorks"
select select "42"
select select "cardOrCredit"
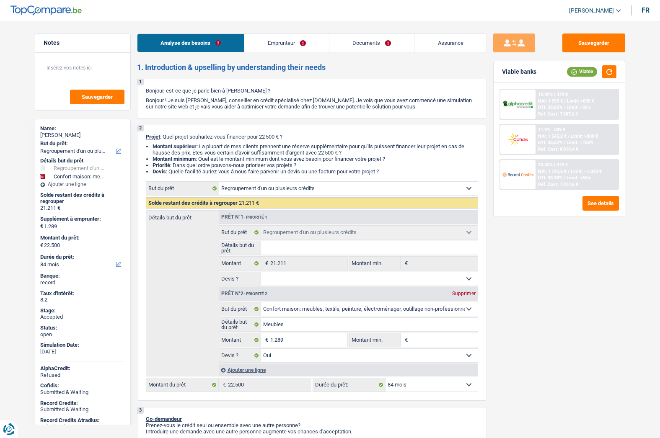
select select "refinancing"
select select "household"
select select "yes"
select select "84"
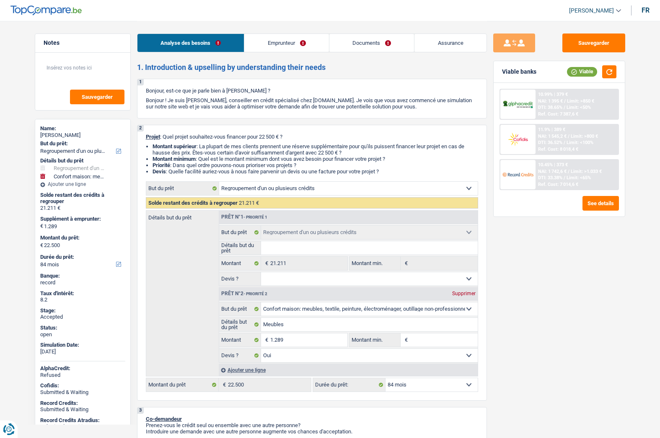
click at [352, 48] on link "Documents" at bounding box center [371, 43] width 85 height 18
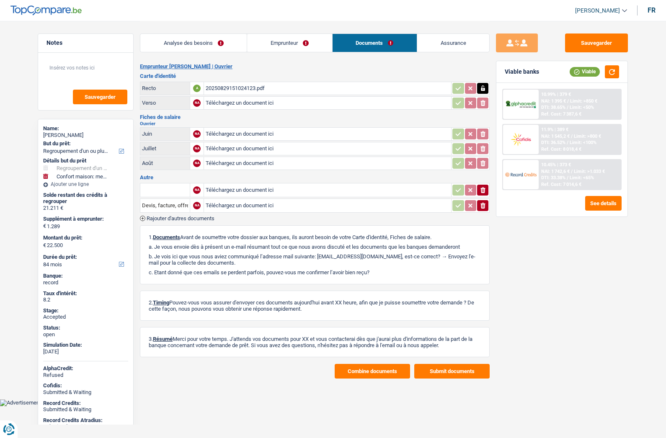
click at [179, 48] on link "Analyse des besoins" at bounding box center [193, 43] width 106 height 18
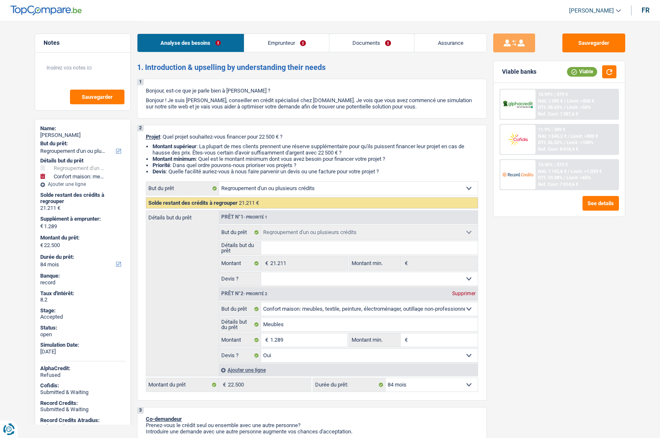
click at [591, 11] on span "[PERSON_NAME]" at bounding box center [591, 10] width 45 height 7
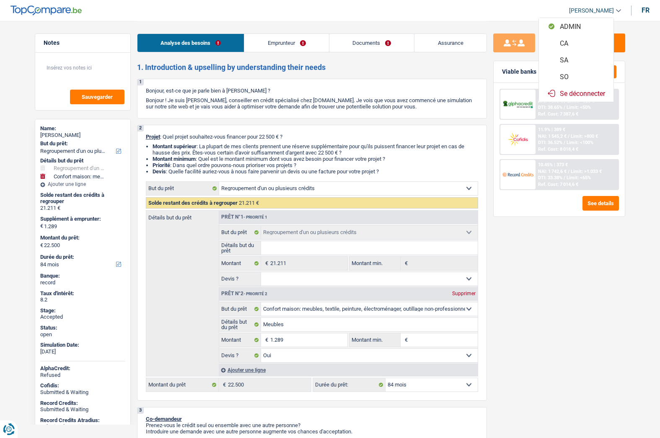
click at [571, 75] on button "SO" at bounding box center [576, 76] width 75 height 17
select select "84"
select select "96"
select select "refinancing"
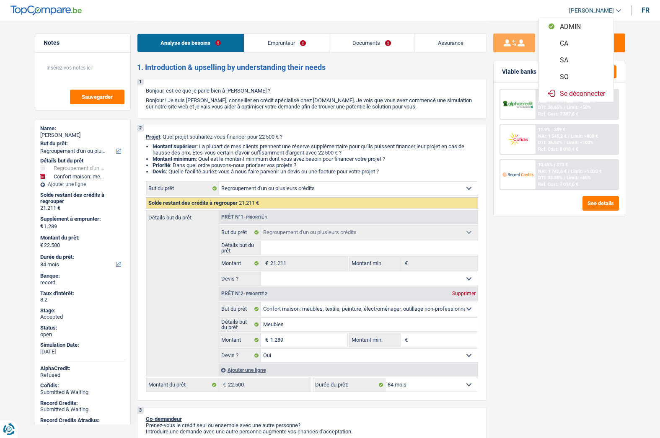
select select "household"
select select "yes"
select select "84"
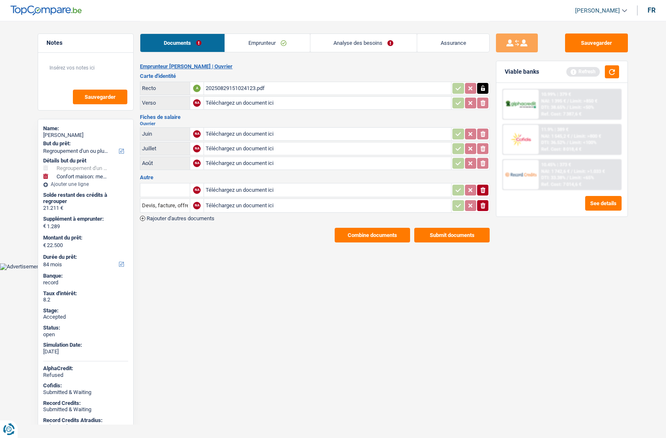
click at [364, 44] on link "Analyse des besoins" at bounding box center [363, 43] width 106 height 18
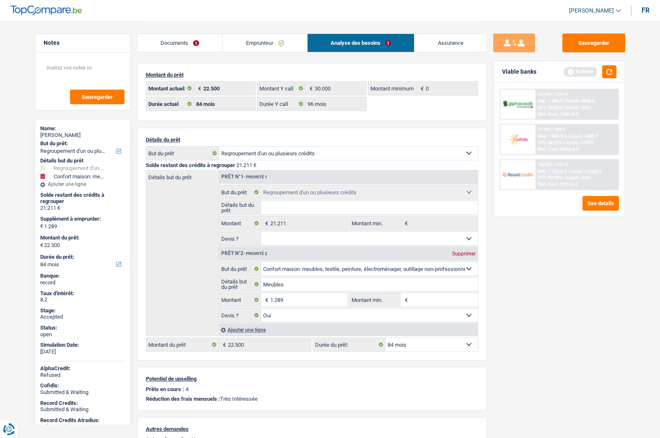
click at [264, 37] on link "Emprunteur" at bounding box center [264, 43] width 85 height 18
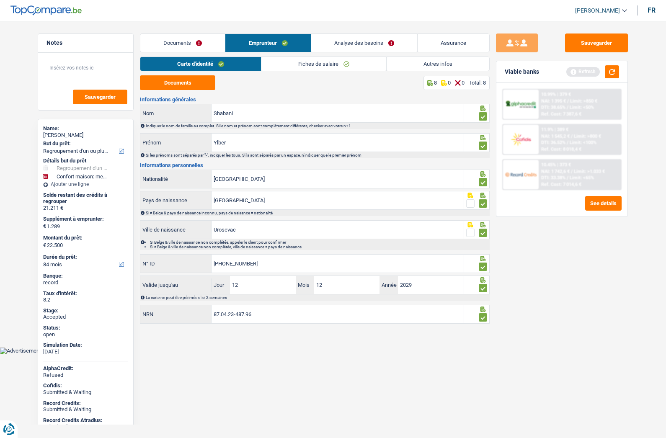
click at [404, 64] on link "Autres infos" at bounding box center [438, 64] width 103 height 14
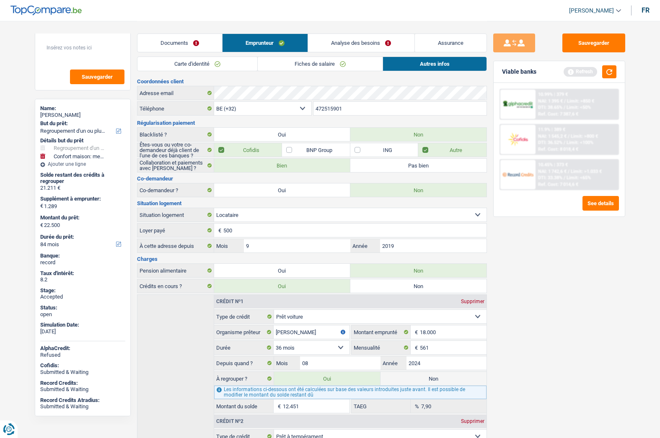
click at [345, 41] on link "Analyse des besoins" at bounding box center [361, 43] width 106 height 18
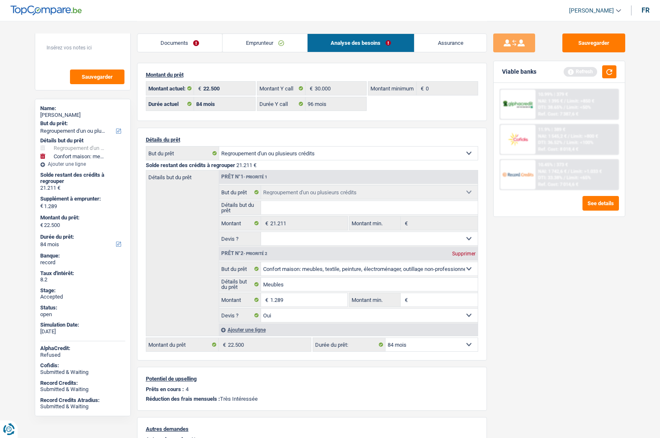
click at [495, 293] on div "Sauvegarder Viable banks Refresh 10.99% | 379 € NAI: 1 395 € / Limit: >850 € DT…" at bounding box center [559, 229] width 145 height 391
click at [434, 49] on link "Assurance" at bounding box center [450, 43] width 72 height 18
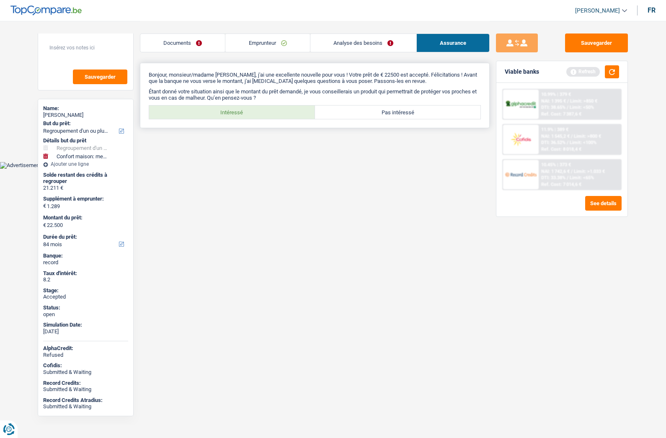
click at [270, 112] on label "Intéressé" at bounding box center [232, 112] width 166 height 13
click at [270, 112] on input "Intéressé" at bounding box center [232, 112] width 166 height 13
radio input "true"
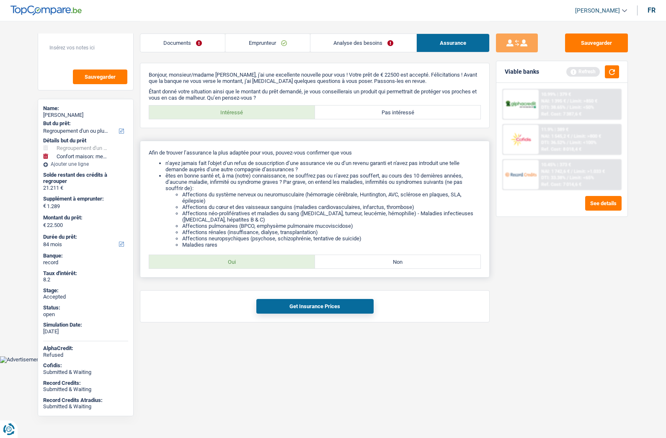
click at [227, 263] on label "Oui" at bounding box center [232, 261] width 166 height 13
click at [227, 263] on input "Oui" at bounding box center [232, 261] width 166 height 13
radio input "true"
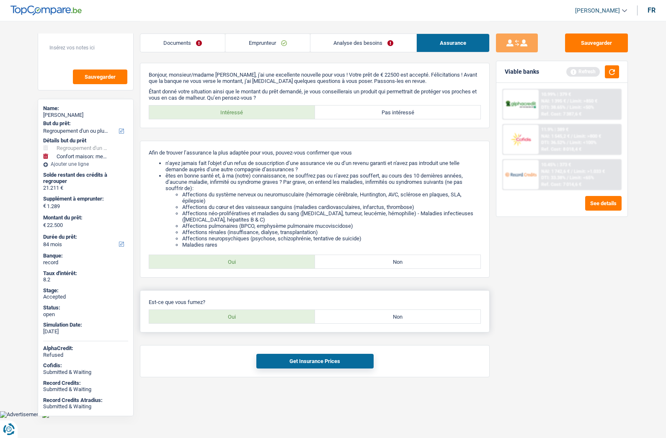
click at [234, 313] on label "Oui" at bounding box center [232, 316] width 166 height 13
click at [234, 313] on input "Oui" at bounding box center [232, 316] width 166 height 13
radio input "true"
click at [284, 365] on button "Get Insurance Prices" at bounding box center [314, 361] width 117 height 15
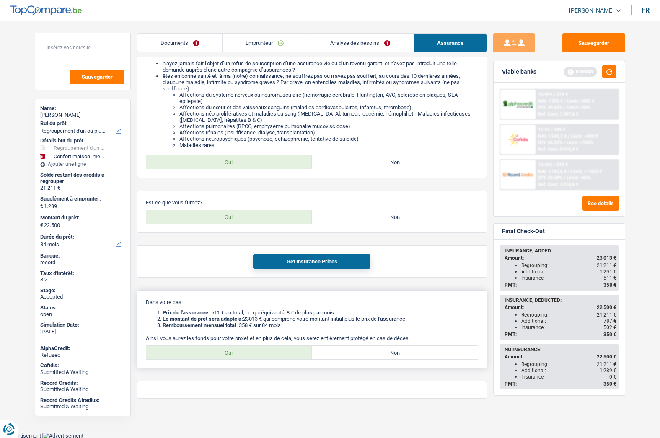
scroll to position [100, 0]
click at [224, 350] on label "Oui" at bounding box center [229, 352] width 166 height 13
click at [224, 350] on input "Oui" at bounding box center [229, 352] width 166 height 13
radio input "true"
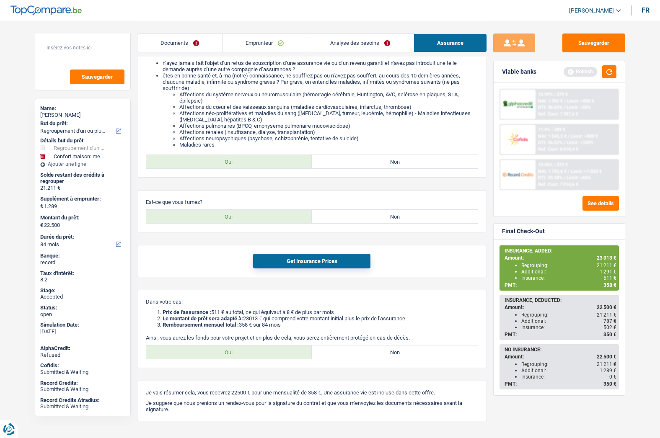
click at [643, 315] on main "Notes Sauvegarder Name: Ylber Shabani But du prêt: Confort maison: meubles, tex…" at bounding box center [330, 177] width 660 height 555
click at [608, 285] on span "358 €" at bounding box center [609, 285] width 13 height 6
click at [609, 284] on span "358 €" at bounding box center [609, 285] width 13 height 6
click at [367, 220] on label "Non" at bounding box center [395, 216] width 166 height 13
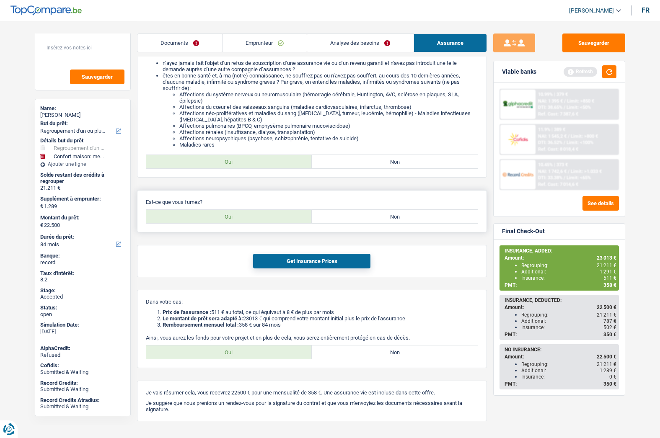
click at [367, 220] on input "Non" at bounding box center [395, 216] width 166 height 13
radio input "true"
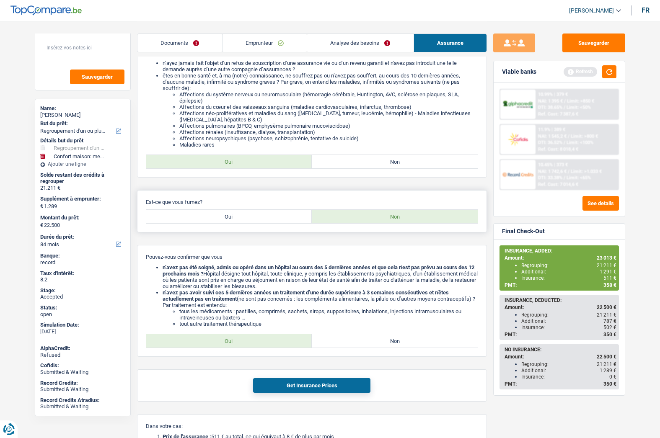
click at [256, 223] on div "Oui Non" at bounding box center [312, 216] width 332 height 14
click at [252, 220] on label "Oui" at bounding box center [229, 216] width 166 height 13
click at [252, 220] on input "Oui" at bounding box center [229, 216] width 166 height 13
radio input "true"
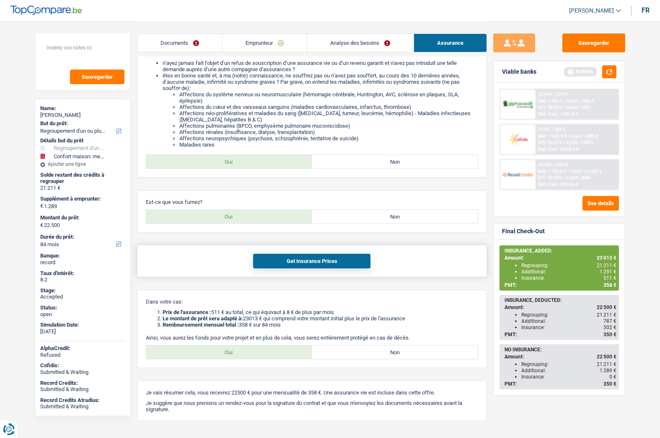
click at [318, 260] on button "Get Insurance Prices" at bounding box center [311, 261] width 117 height 15
click at [606, 257] on span "23 013 €" at bounding box center [607, 258] width 20 height 6
copy span "23 013"
click at [608, 286] on span "358 €" at bounding box center [609, 285] width 13 height 6
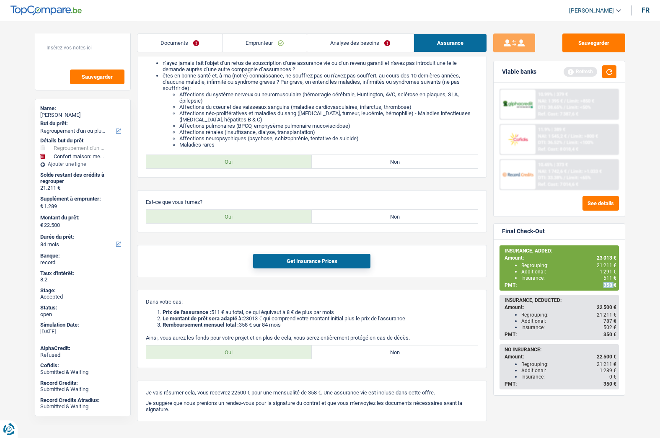
click at [608, 286] on span "358 €" at bounding box center [609, 285] width 13 height 6
copy span "358"
click at [603, 272] on span "1 291 €" at bounding box center [608, 272] width 17 height 6
copy span "1 291"
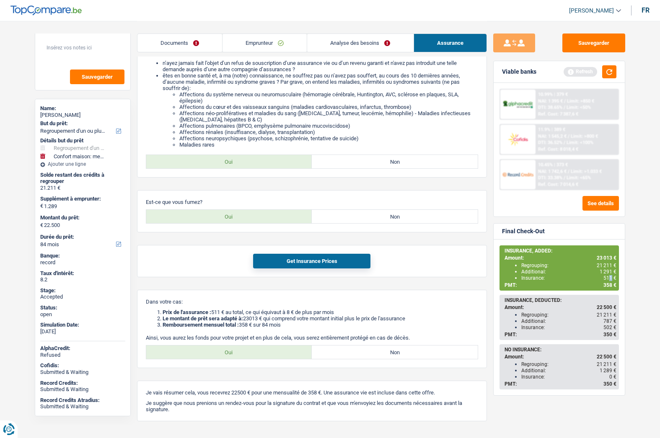
click at [611, 279] on span "511 €" at bounding box center [609, 278] width 13 height 6
copy span "1"
click at [608, 277] on span "511 €" at bounding box center [609, 278] width 13 height 6
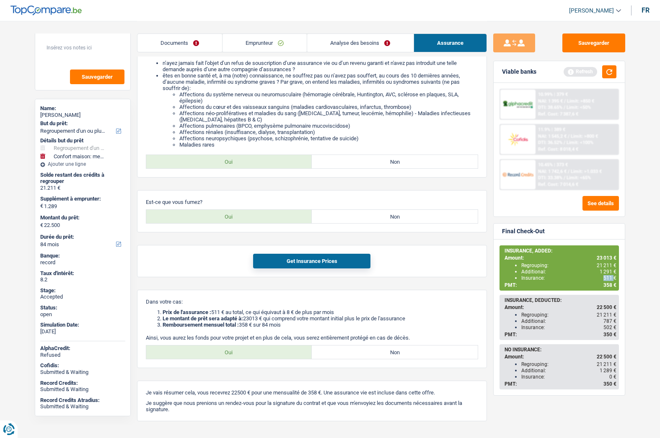
copy span "511"
click at [59, 114] on div "Ylber Shabani" at bounding box center [82, 115] width 85 height 7
copy div "Ylber Shabani"
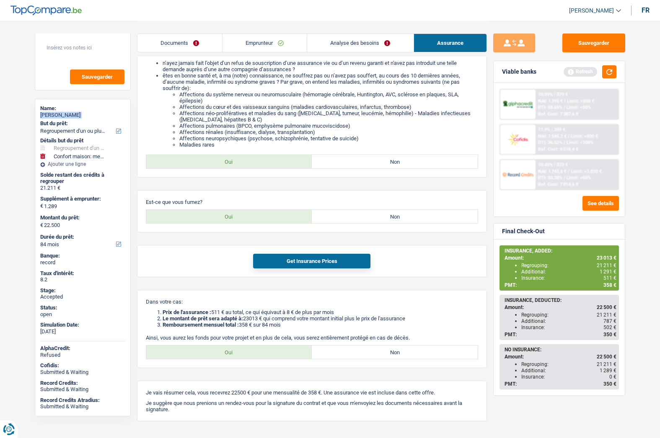
click at [268, 39] on link "Emprunteur" at bounding box center [264, 43] width 84 height 18
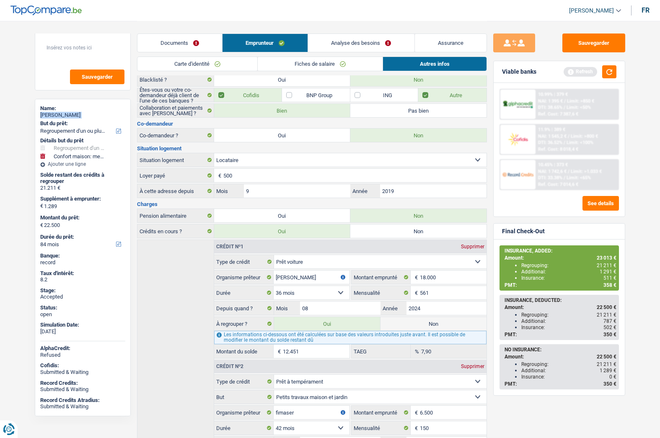
scroll to position [0, 0]
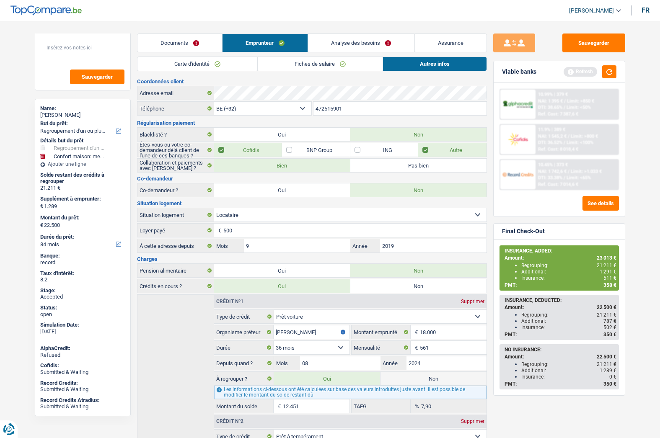
click at [353, 104] on input "472515901" at bounding box center [399, 108] width 173 height 13
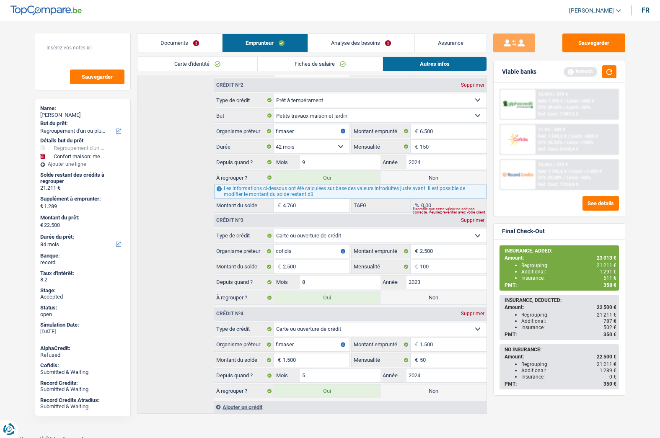
scroll to position [341, 0]
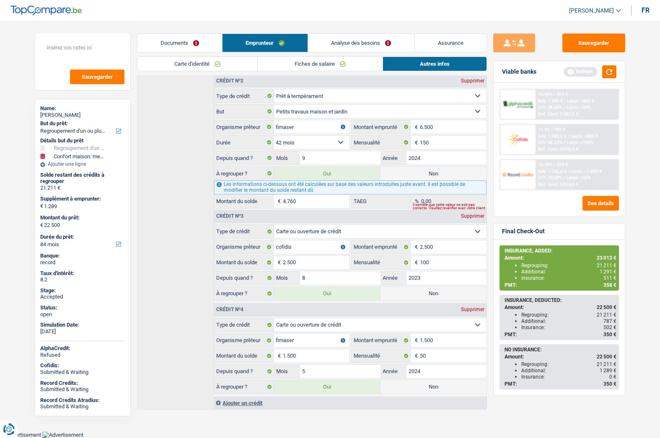
click at [188, 41] on link "Documents" at bounding box center [179, 43] width 85 height 18
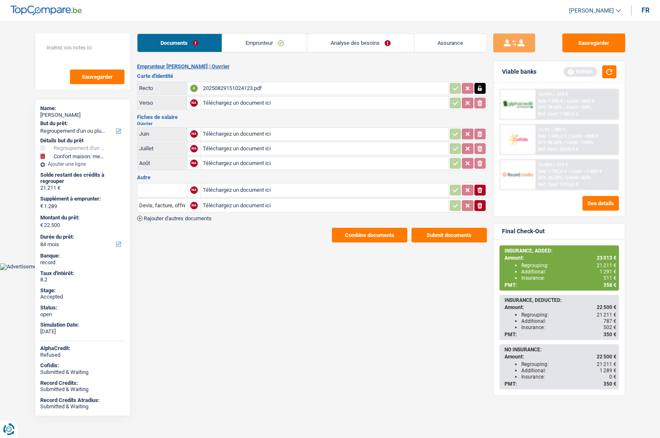
scroll to position [0, 0]
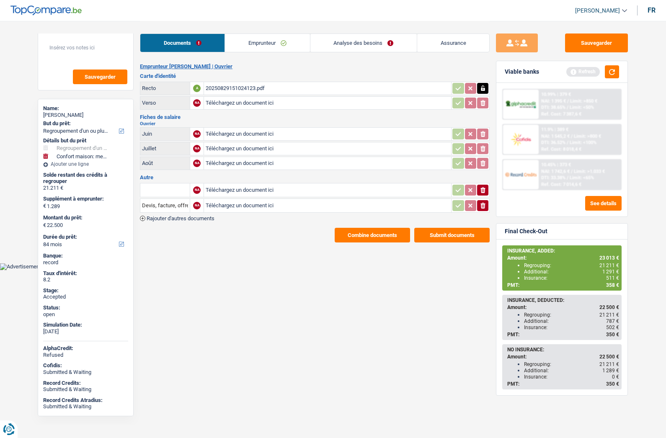
click at [255, 47] on link "Emprunteur" at bounding box center [267, 43] width 85 height 18
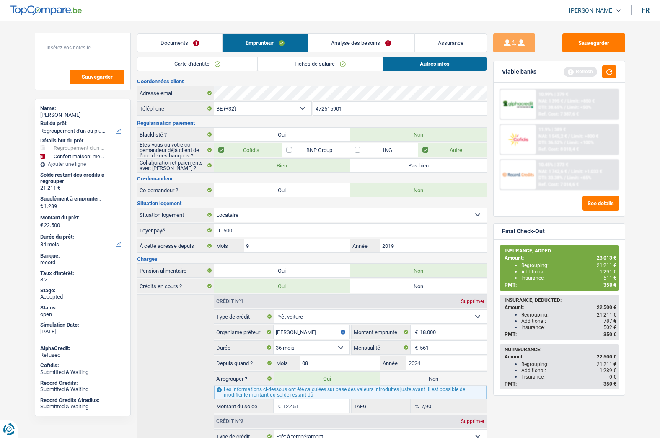
click at [186, 36] on link "Documents" at bounding box center [179, 43] width 85 height 18
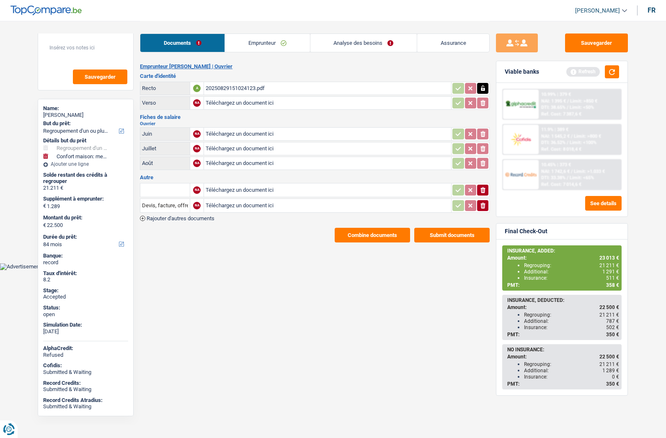
click at [379, 233] on button "Combine documents" at bounding box center [372, 235] width 75 height 15
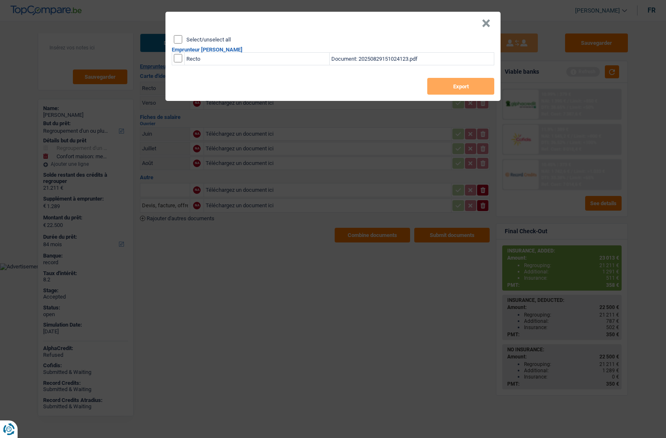
click at [489, 26] on button "×" at bounding box center [486, 23] width 9 height 8
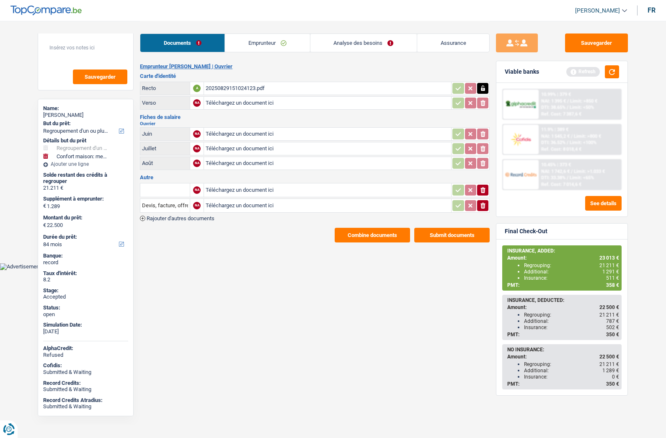
click at [277, 42] on link "Emprunteur" at bounding box center [267, 43] width 85 height 18
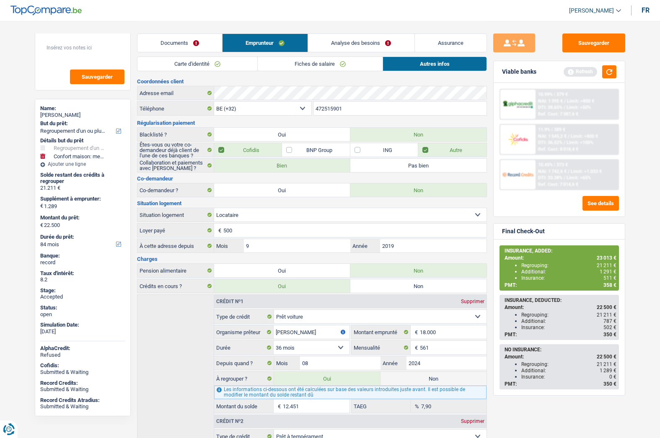
click at [322, 66] on link "Fiches de salaire" at bounding box center [320, 64] width 125 height 14
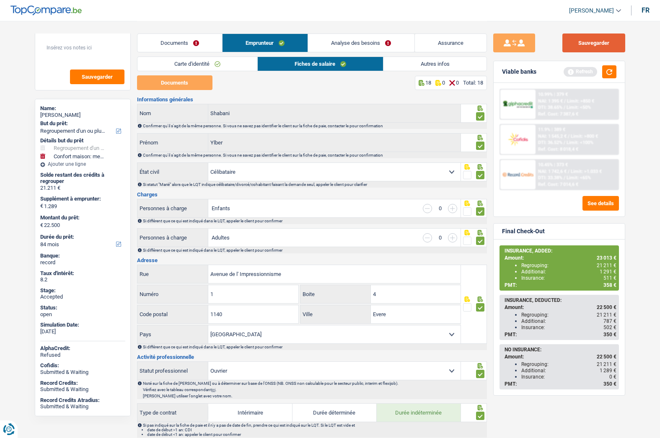
click at [593, 41] on button "Sauvegarder" at bounding box center [593, 43] width 63 height 19
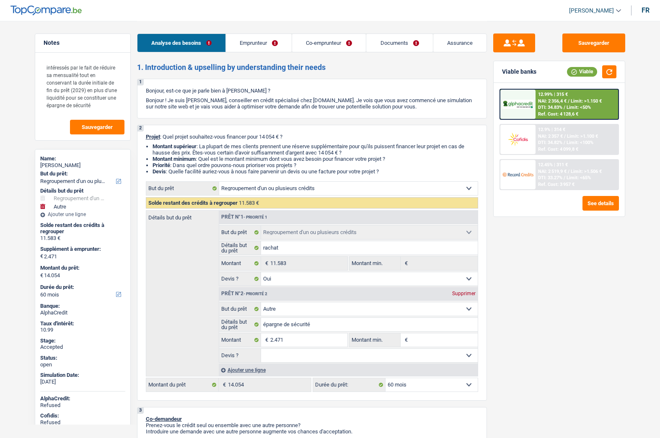
select select "refinancing"
select select "other"
select select "60"
select select "refinancing"
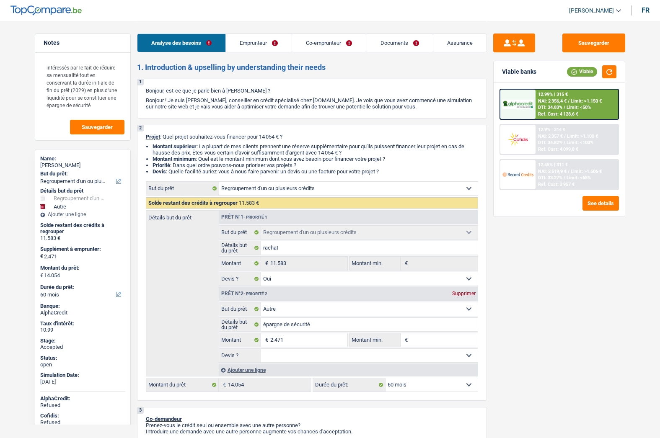
select select "refinancing"
select select "yes"
select select "other"
select select "60"
select select "publicEmployee"
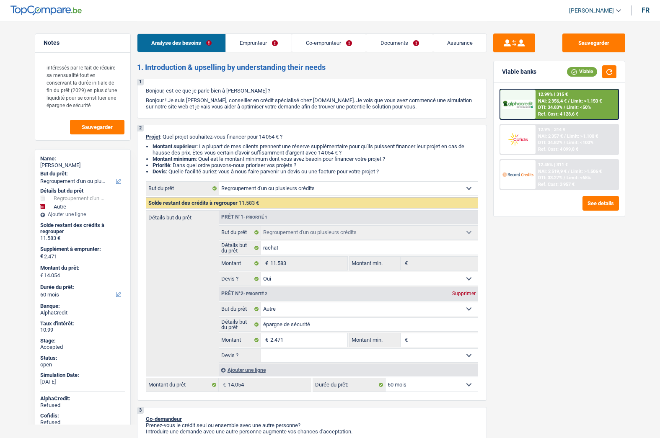
select select "retired"
select select "netSalary"
select select "mealVouchers"
select select "pension"
select select "rents"
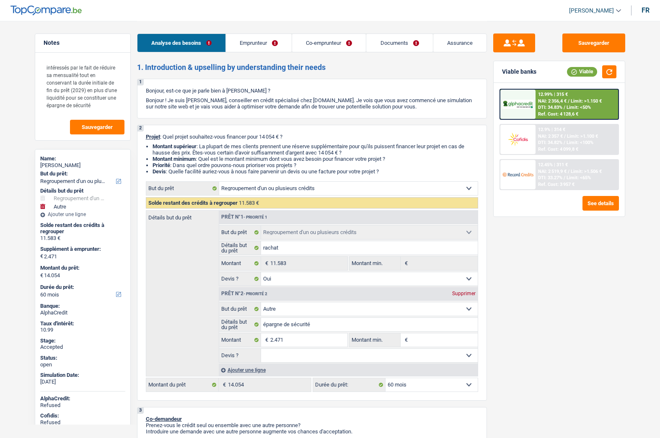
select select "personalLoan"
select select "homeFurnishingOrRelocation"
select select "60"
select select "personalLoan"
select select "homeFurnishingOrRelocation"
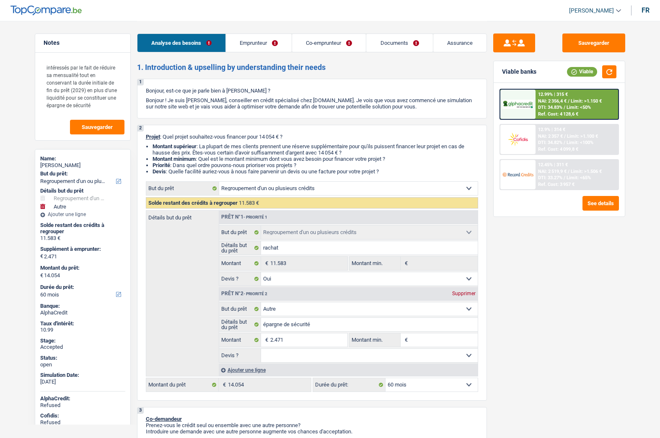
select select "36"
select select "refinancing"
select select "yes"
select select "other"
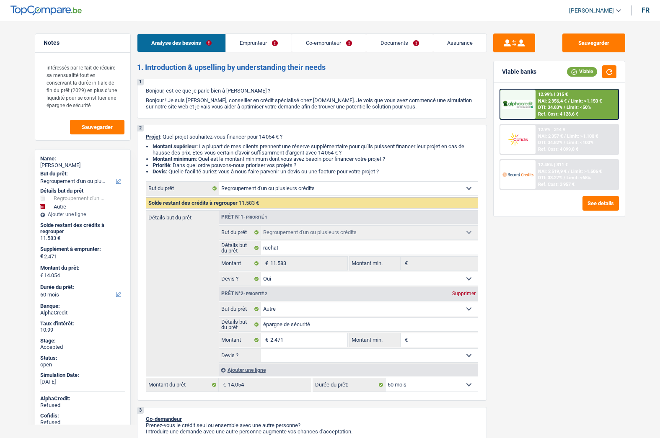
select select "60"
click at [604, 10] on span "[PERSON_NAME]" at bounding box center [591, 10] width 45 height 7
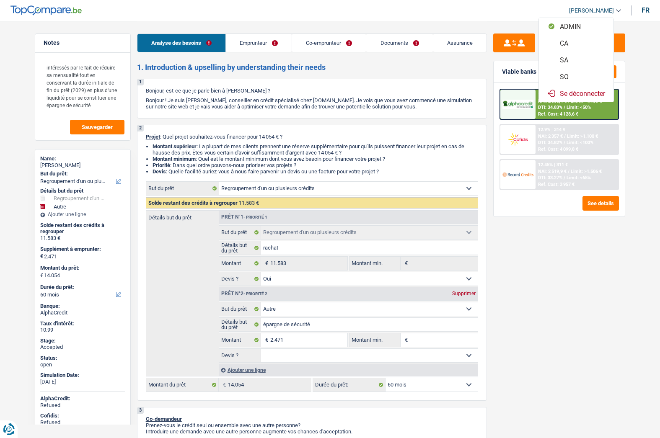
click at [568, 75] on button "SO" at bounding box center [576, 76] width 75 height 17
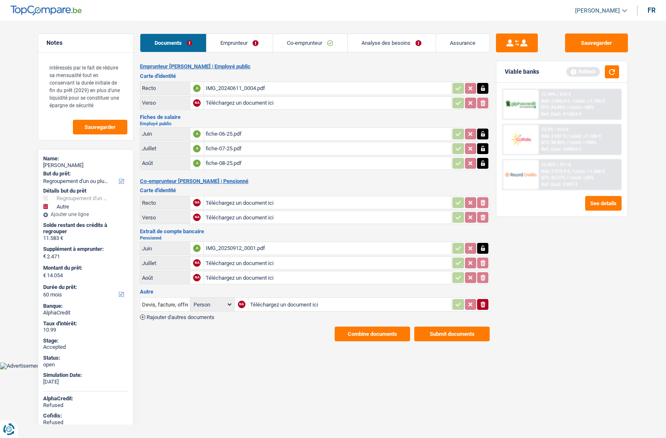
click at [359, 330] on button "Combine documents" at bounding box center [372, 334] width 75 height 15
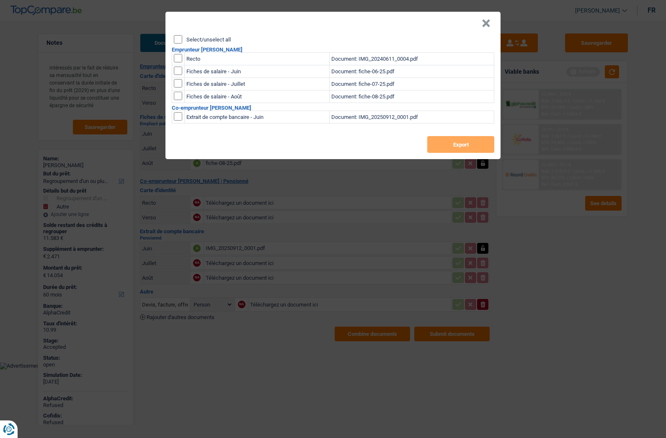
click at [215, 41] on label "Select/unselect all" at bounding box center [208, 39] width 44 height 5
click at [182, 41] on input "Select/unselect all" at bounding box center [178, 39] width 8 height 8
checkbox input "true"
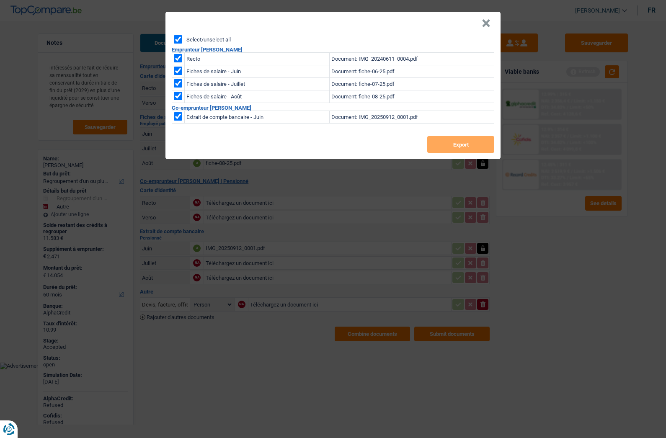
checkbox input "true"
click at [442, 143] on button "Export" at bounding box center [460, 144] width 67 height 17
click at [488, 26] on button "×" at bounding box center [486, 23] width 9 height 8
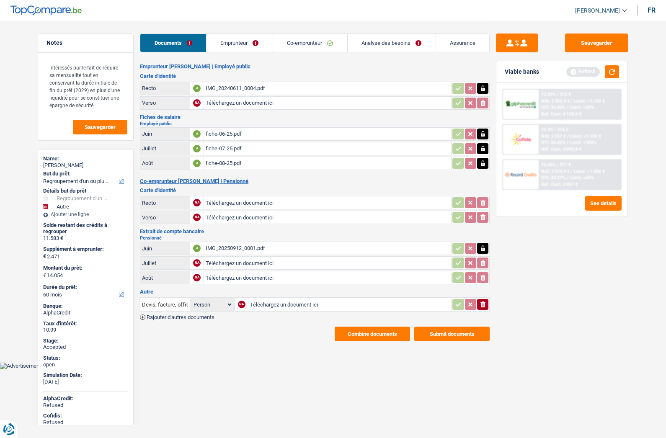
click at [525, 285] on div "Sauvegarder Viable banks Refresh 12.99% | 315 € NAI: 2 356,4 € / Limit: >1.150 …" at bounding box center [562, 229] width 145 height 391
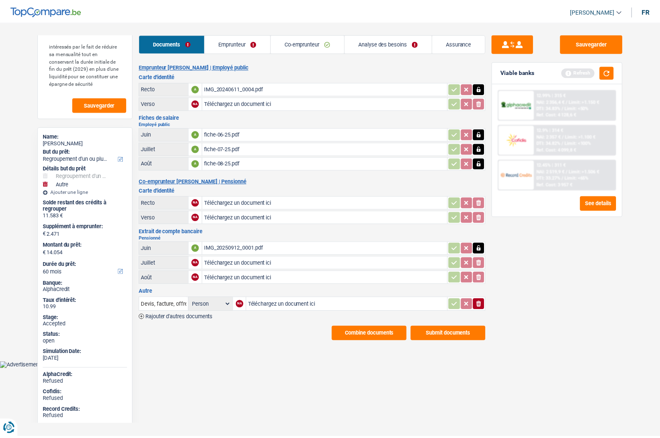
scroll to position [8, 0]
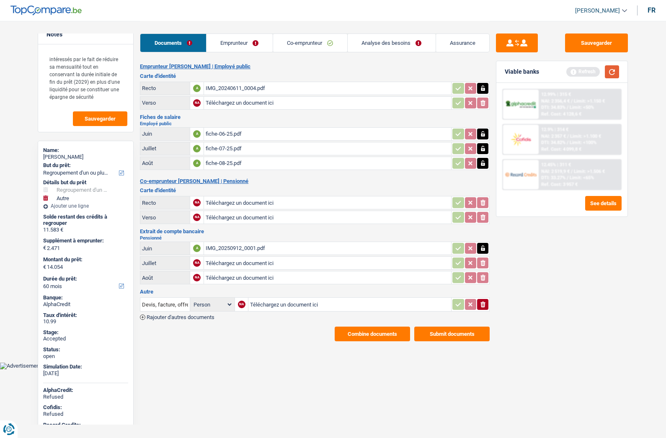
click at [612, 73] on button "button" at bounding box center [612, 71] width 14 height 13
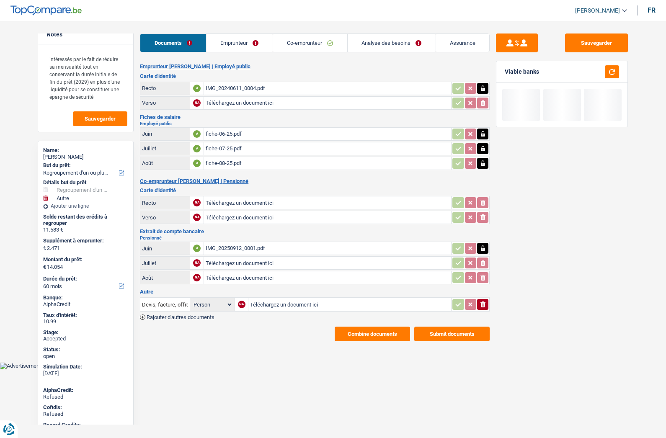
click at [474, 43] on link "Assurance" at bounding box center [463, 43] width 54 height 18
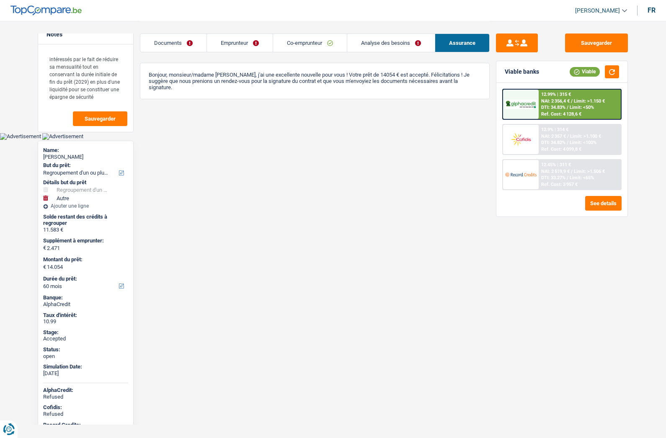
click at [528, 166] on div at bounding box center [520, 174] width 35 height 29
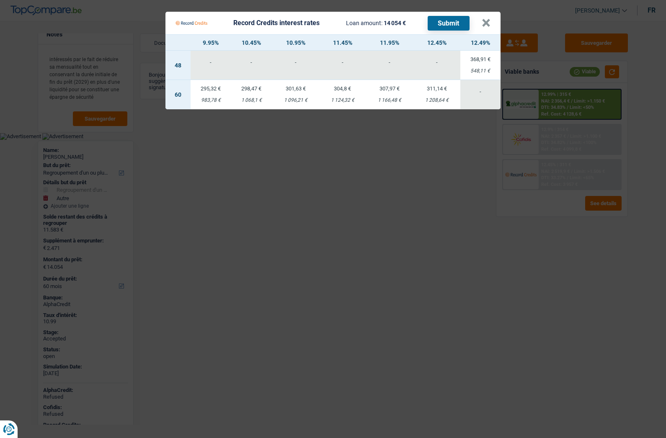
click at [290, 99] on div "1 096,21 €" at bounding box center [295, 100] width 47 height 5
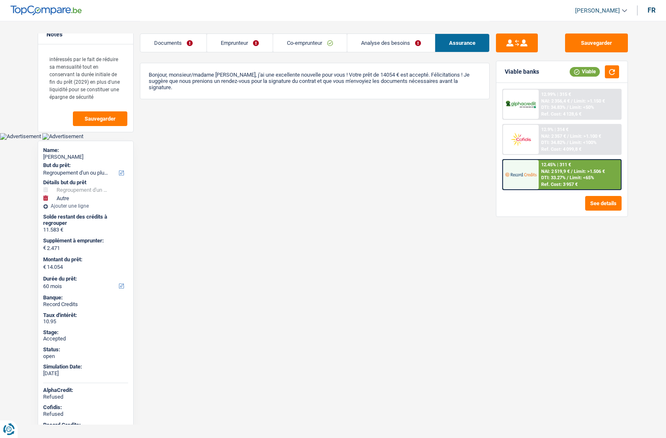
click at [365, 47] on link "Analyse des besoins" at bounding box center [391, 43] width 88 height 18
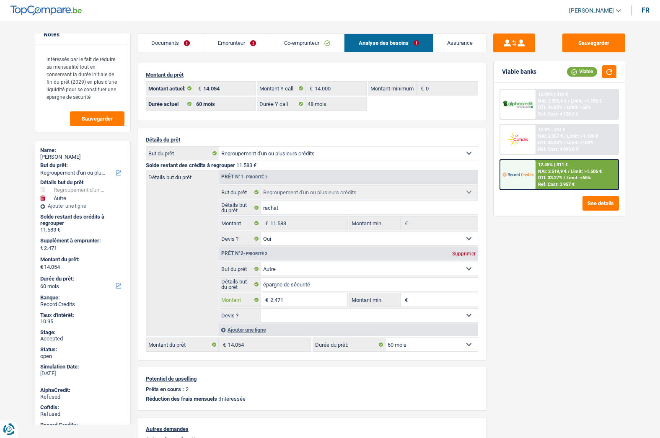
click at [296, 297] on input "2.471" at bounding box center [308, 299] width 77 height 13
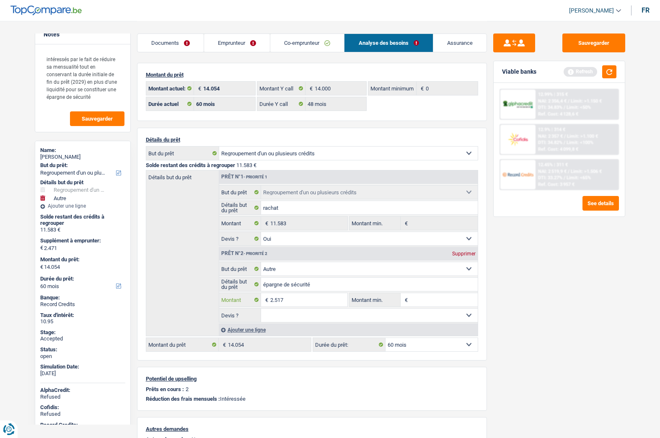
type input "2.517"
type input "14.100"
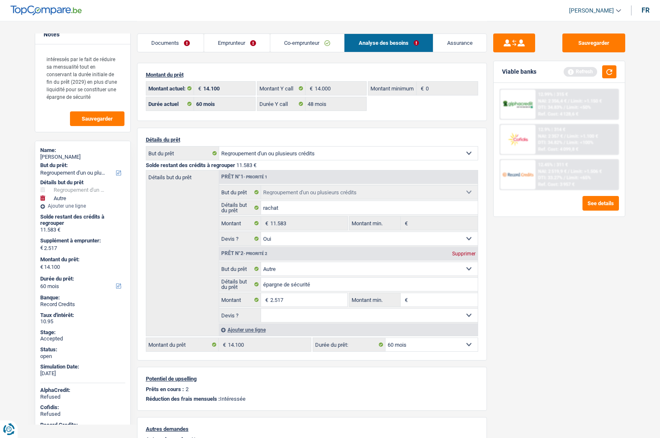
click at [505, 316] on div "Sauvegarder Viable banks Refresh 12.99% | 315 € NAI: 2 356,4 € / Limit: >1.150 …" at bounding box center [559, 229] width 145 height 391
click at [521, 175] on img at bounding box center [517, 175] width 31 height 16
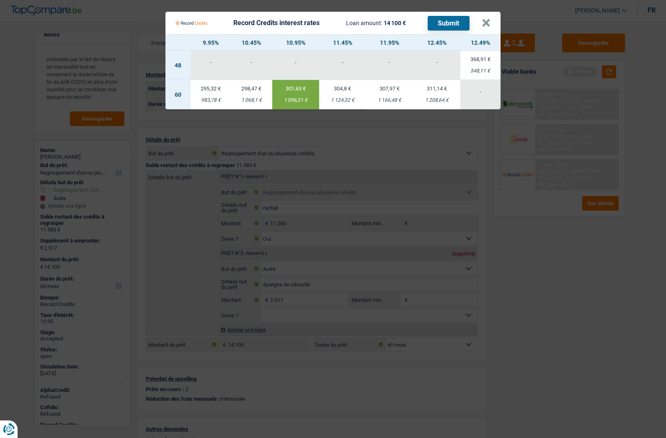
click at [491, 24] on Credits___BV_modal_header_ "Record Credits interest rates Loan amount: 14 100 € Submit ×" at bounding box center [333, 23] width 335 height 23
click at [487, 23] on button "×" at bounding box center [486, 23] width 9 height 8
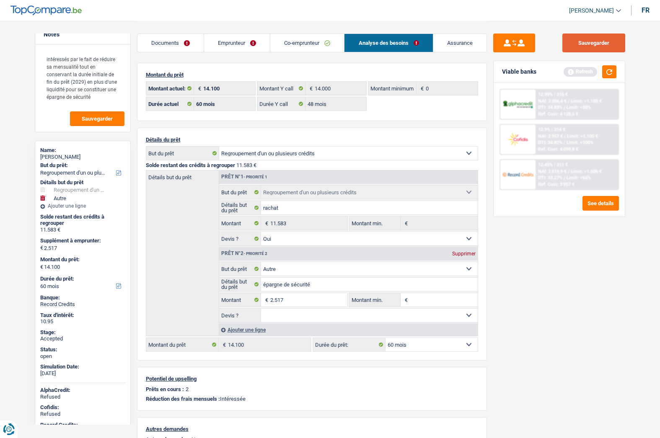
click at [579, 37] on button "Sauvegarder" at bounding box center [593, 43] width 63 height 19
click at [608, 69] on button "button" at bounding box center [609, 71] width 14 height 13
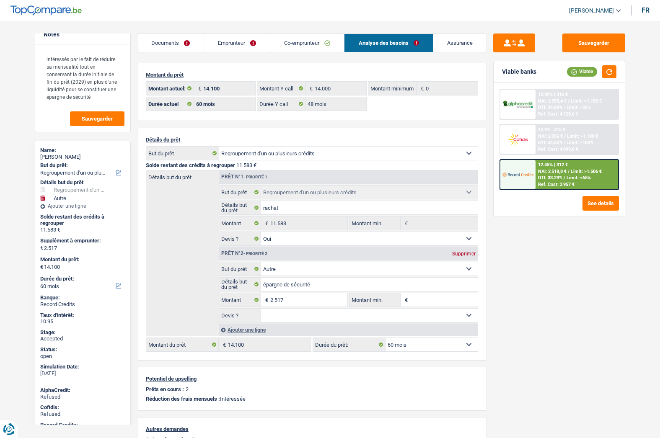
click at [528, 165] on div at bounding box center [517, 174] width 35 height 29
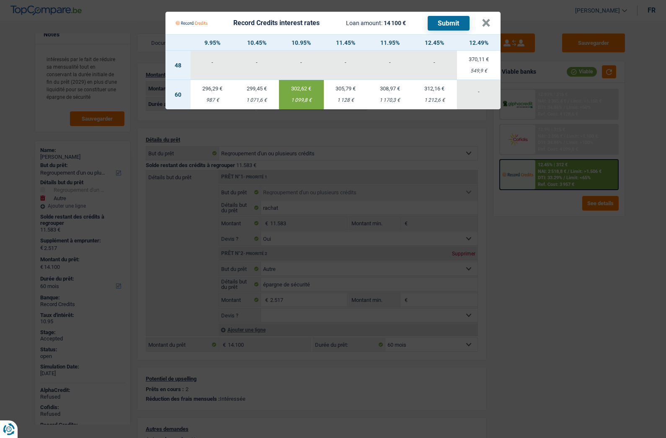
click at [299, 100] on div "1 099,8 €" at bounding box center [301, 100] width 45 height 5
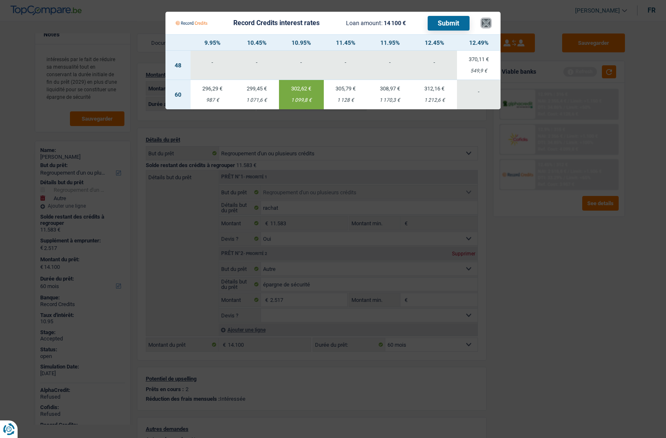
click at [488, 22] on button "×" at bounding box center [486, 23] width 9 height 8
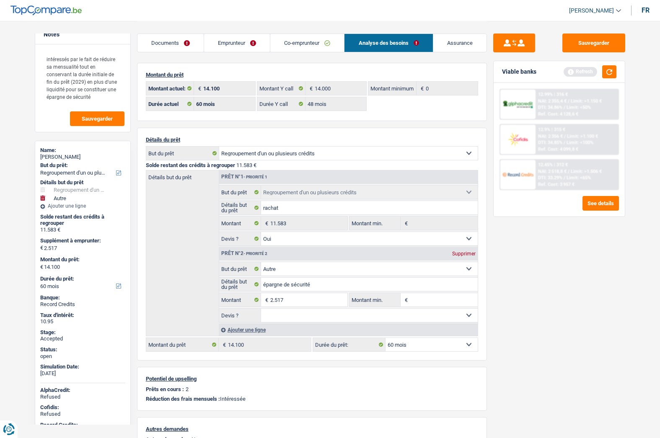
click at [305, 46] on link "Co-emprunteur" at bounding box center [307, 43] width 74 height 18
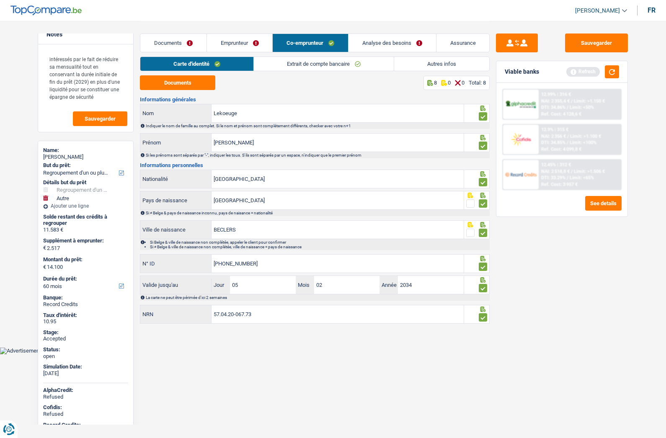
click at [368, 47] on link "Analyse des besoins" at bounding box center [393, 43] width 88 height 18
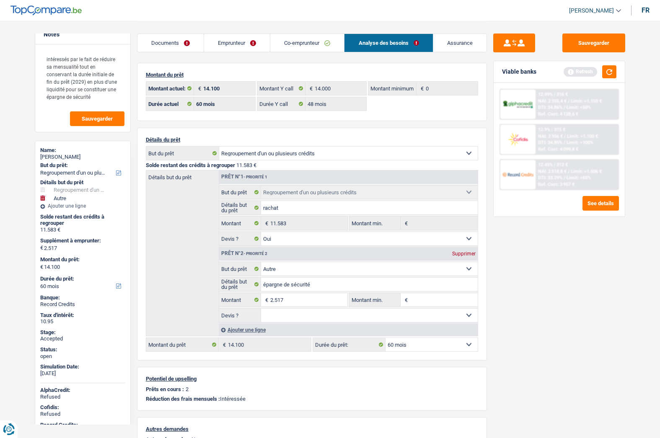
click at [453, 44] on link "Assurance" at bounding box center [459, 43] width 53 height 18
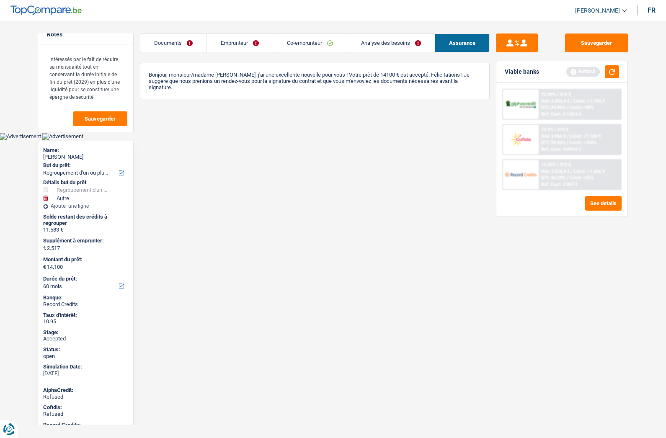
click at [230, 47] on link "Emprunteur" at bounding box center [240, 43] width 66 height 18
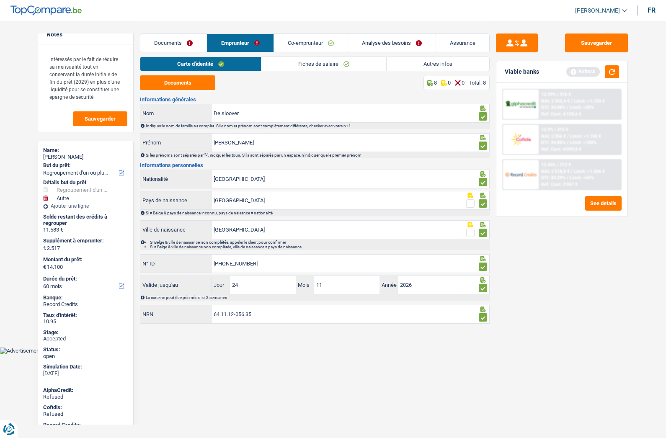
click at [284, 65] on link "Fiches de salaire" at bounding box center [323, 64] width 125 height 14
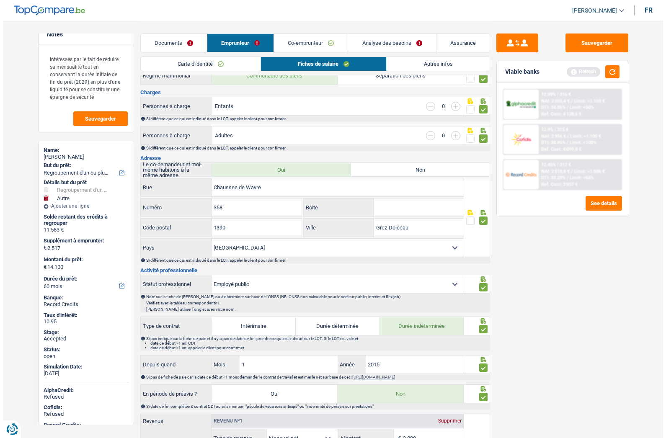
scroll to position [0, 0]
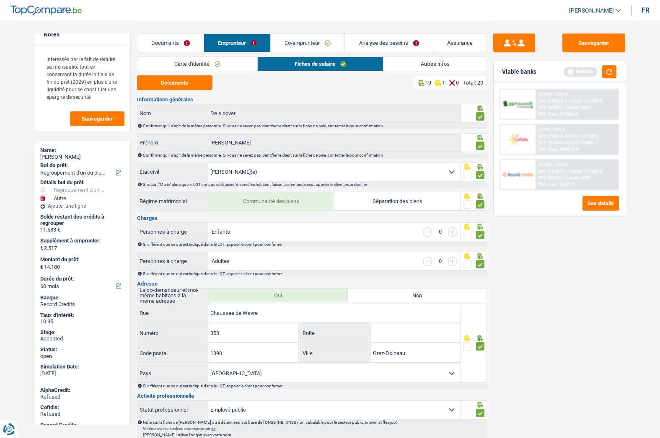
click at [288, 39] on link "Co-emprunteur" at bounding box center [308, 43] width 74 height 18
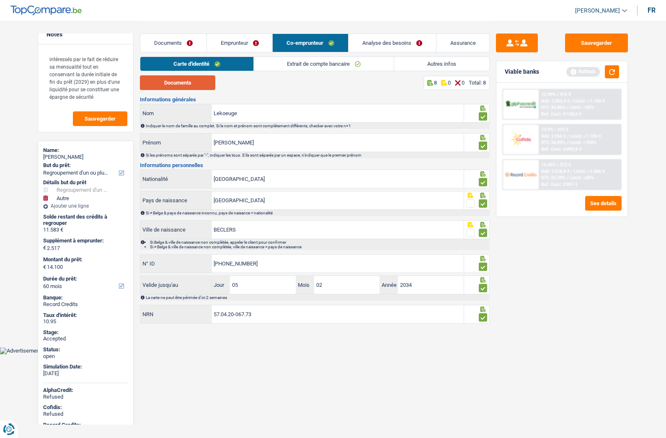
click at [185, 81] on button "Documents" at bounding box center [177, 82] width 75 height 15
click at [612, 75] on button "button" at bounding box center [612, 71] width 14 height 13
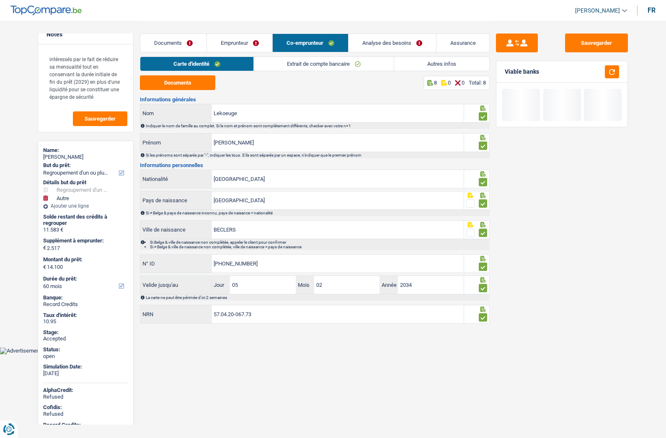
click at [398, 44] on link "Analyse des besoins" at bounding box center [393, 43] width 88 height 18
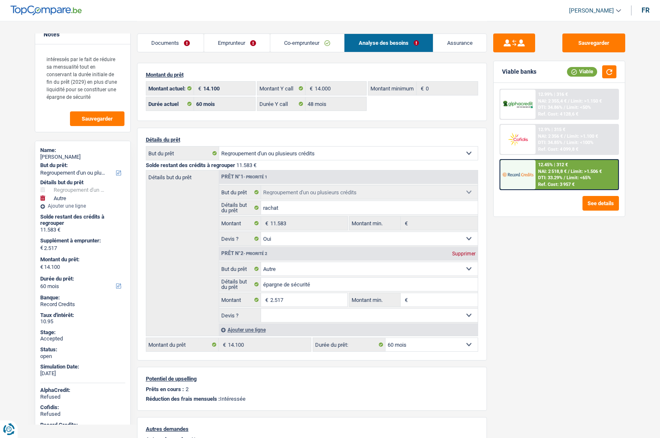
click at [461, 46] on link "Assurance" at bounding box center [459, 43] width 53 height 18
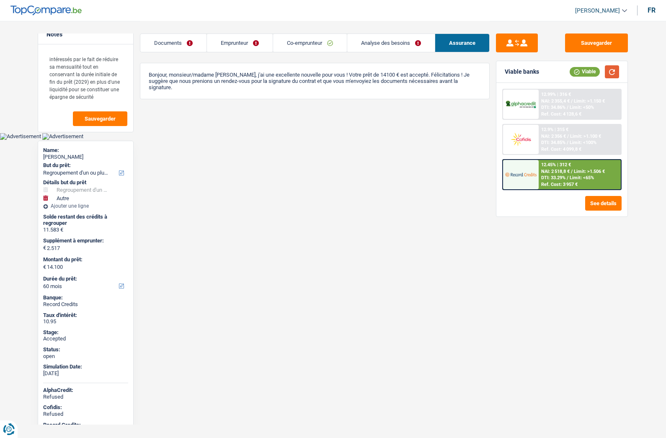
click at [609, 73] on button "button" at bounding box center [612, 71] width 14 height 13
click at [58, 155] on div "Isabelle De sloover" at bounding box center [85, 157] width 85 height 7
click at [59, 155] on div "Isabelle De sloover" at bounding box center [85, 157] width 85 height 7
copy div "Isabelle De sloover"
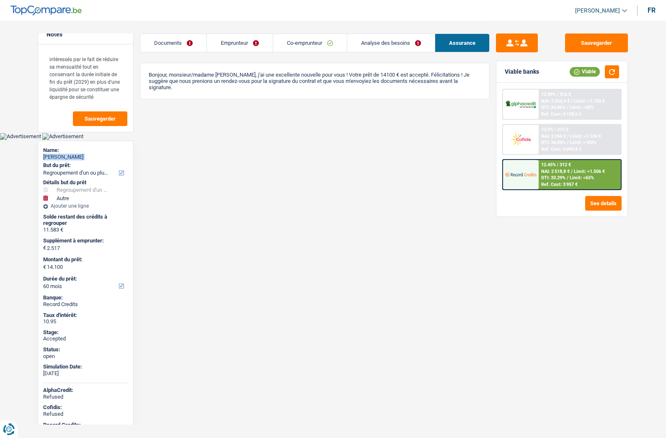
click at [246, 46] on link "Emprunteur" at bounding box center [240, 43] width 66 height 18
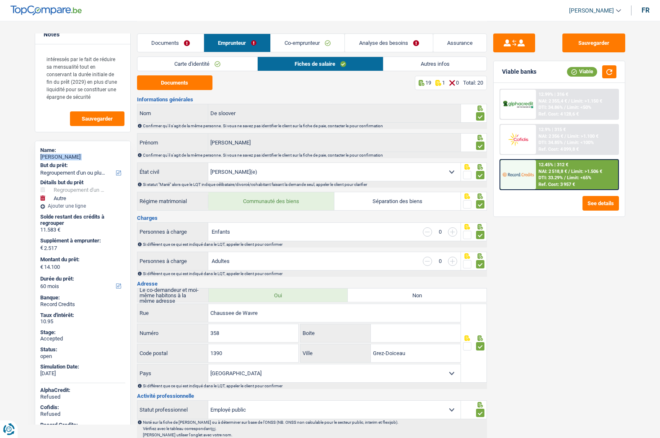
click at [431, 66] on link "Autres infos" at bounding box center [434, 64] width 103 height 14
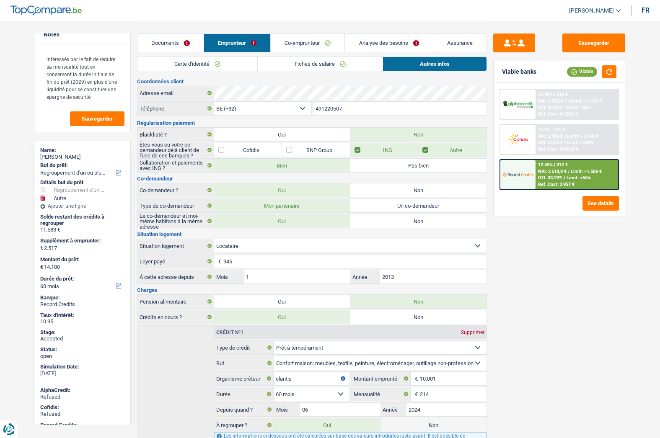
click at [336, 107] on input "491220507" at bounding box center [399, 108] width 173 height 13
click at [337, 106] on input "491220507" at bounding box center [399, 108] width 173 height 13
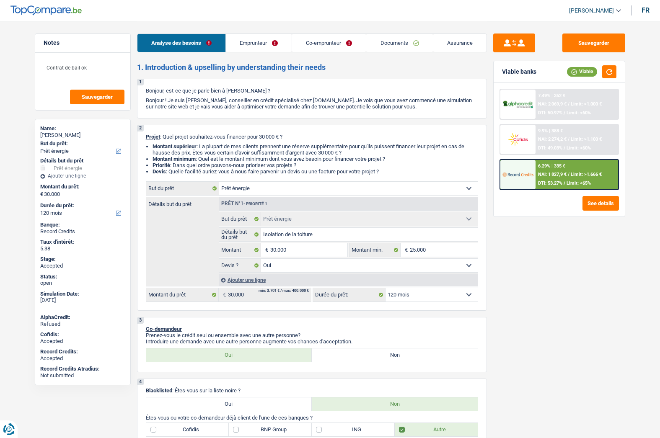
select select "energy"
select select "120"
select select "energy"
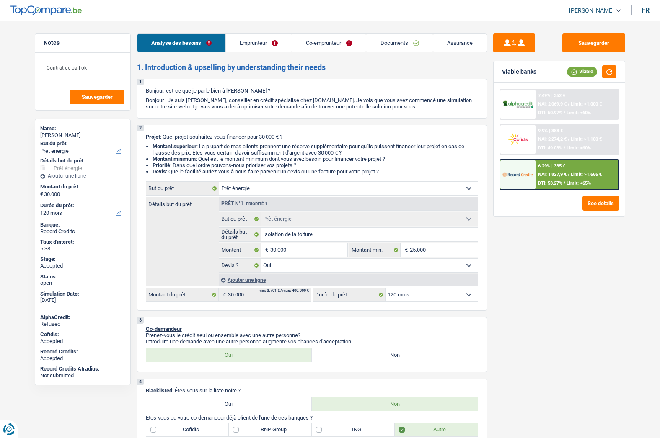
select select "yes"
select select "120"
select select "publicEmployee"
select select "independent"
select select "rentalIncome"
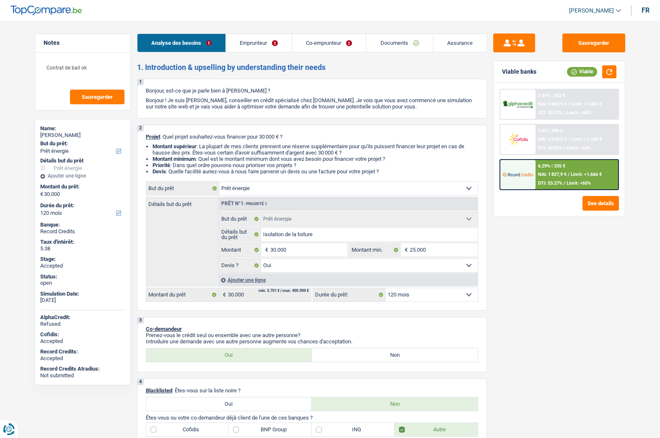
select select "netSalary"
select select "familyAllowances"
select select "mealVouchers"
select select "netSalary"
select select "ownerWithMortgage"
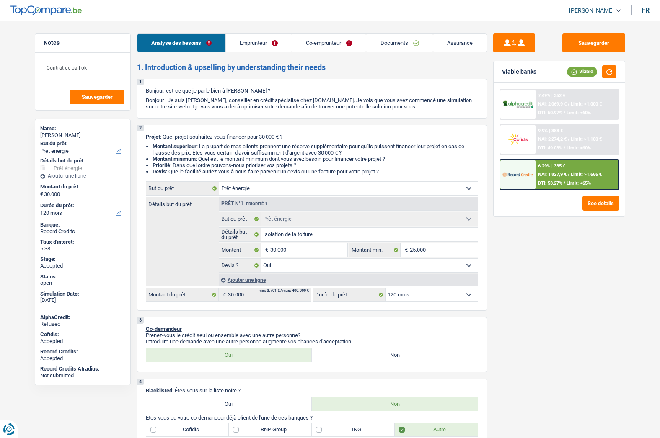
select select "mortgage"
select select "240"
select select "carLoan"
select select "48"
select select "renovationLoan"
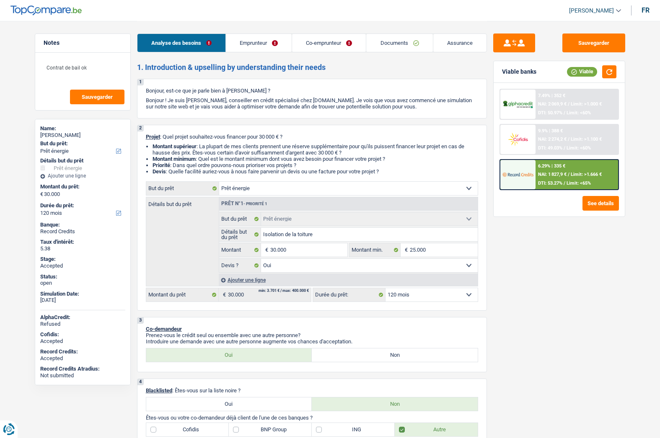
select select "60"
select select "energy"
select select "yes"
select select "120"
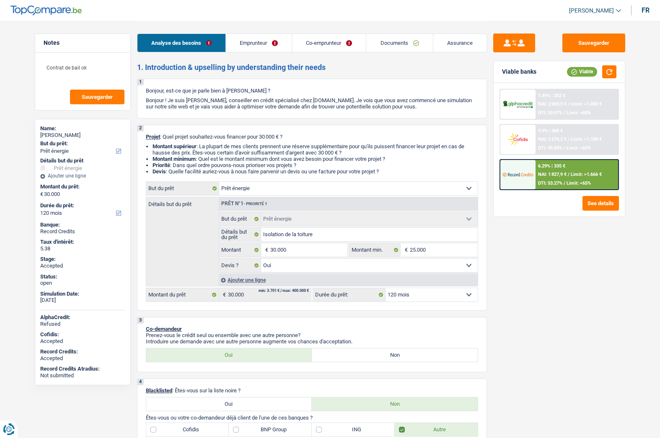
click at [247, 43] on link "Emprunteur" at bounding box center [259, 43] width 66 height 18
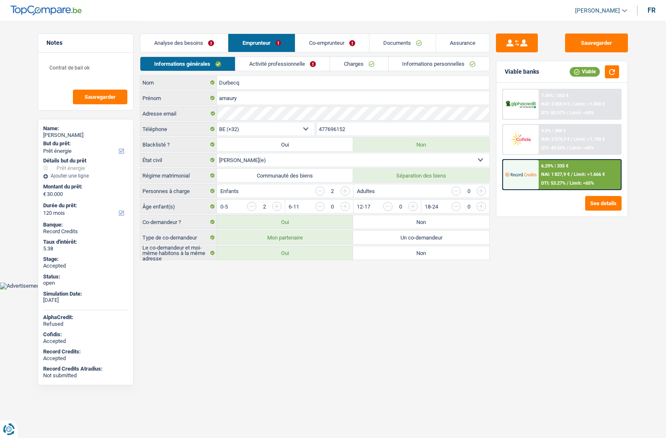
click at [203, 38] on link "Analyse des besoins" at bounding box center [184, 43] width 88 height 18
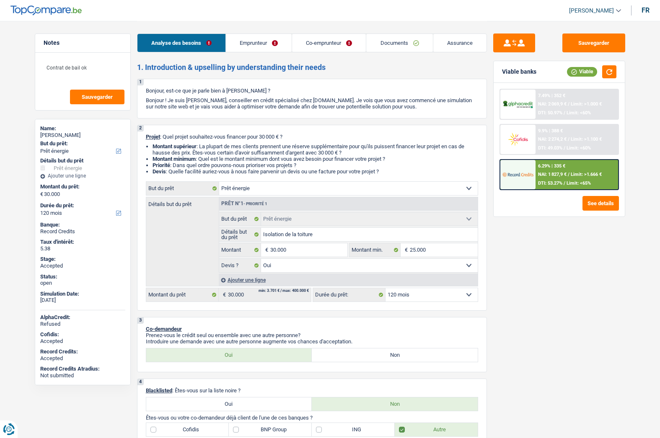
click at [603, 9] on span "[PERSON_NAME]" at bounding box center [591, 10] width 45 height 7
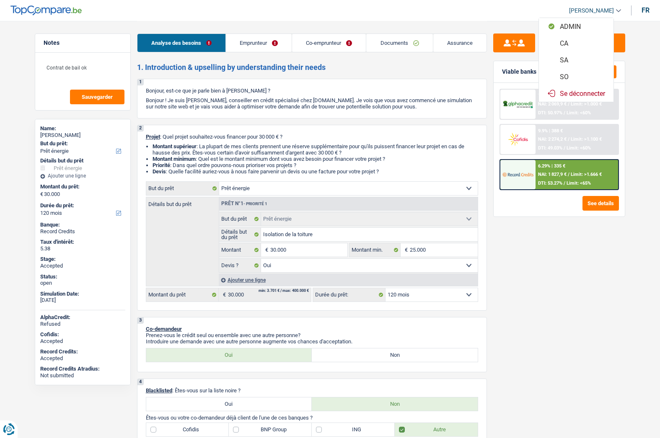
click at [568, 75] on button "SO" at bounding box center [576, 76] width 75 height 17
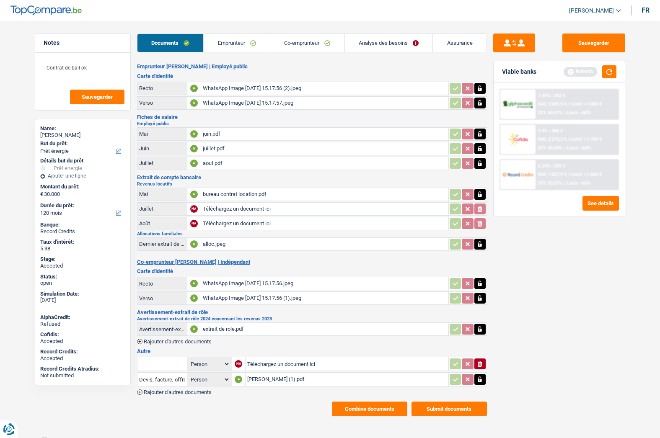
click at [355, 408] on button "Combine documents" at bounding box center [369, 409] width 75 height 15
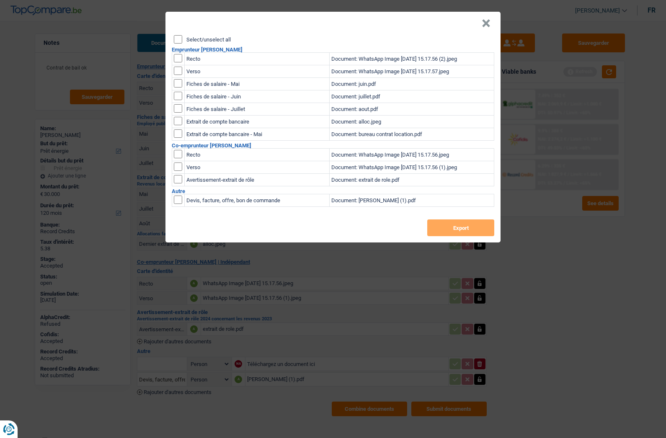
click at [200, 39] on label "Select/unselect all" at bounding box center [208, 39] width 44 height 5
click at [182, 39] on input "Select/unselect all" at bounding box center [178, 39] width 8 height 8
checkbox input "true"
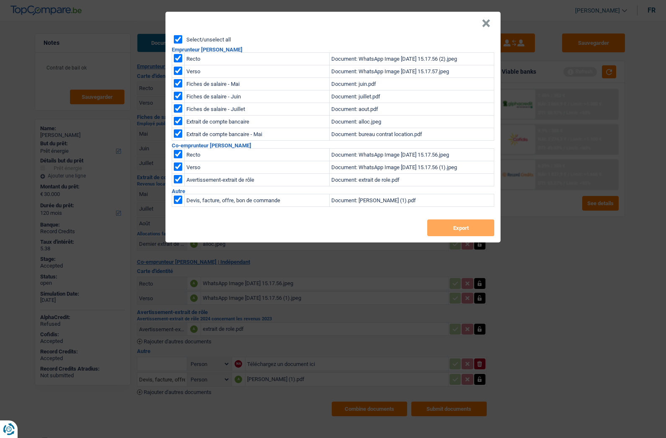
checkbox input "true"
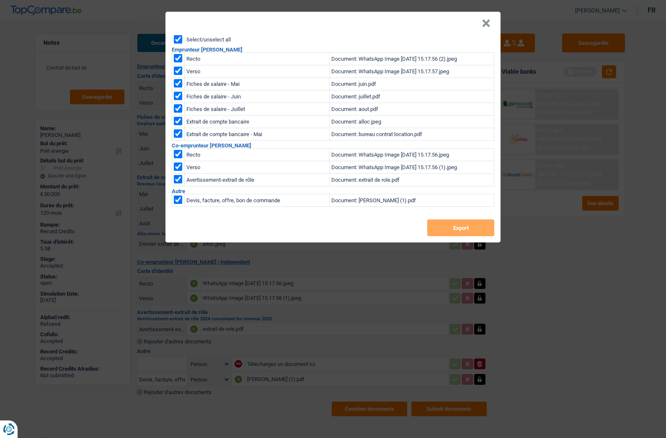
checkbox input "true"
click at [441, 225] on button "Export" at bounding box center [460, 228] width 67 height 17
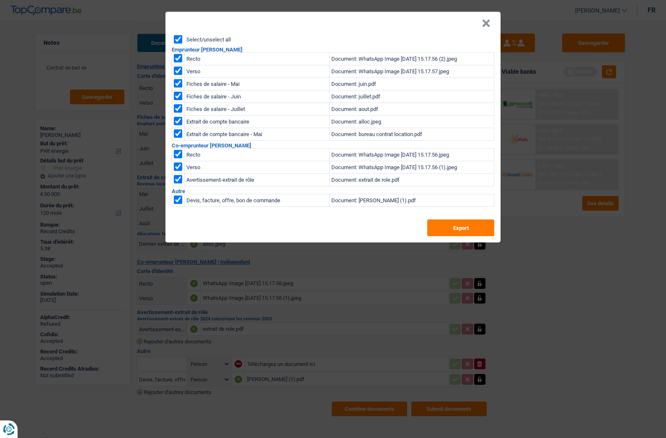
click at [483, 23] on button "×" at bounding box center [486, 23] width 9 height 8
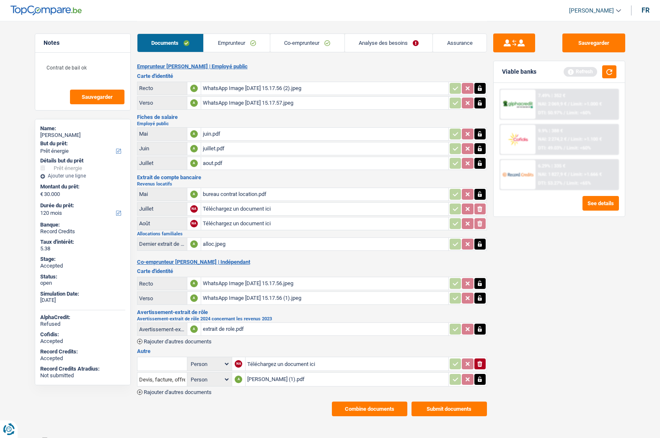
click at [455, 42] on link "Assurance" at bounding box center [460, 43] width 54 height 18
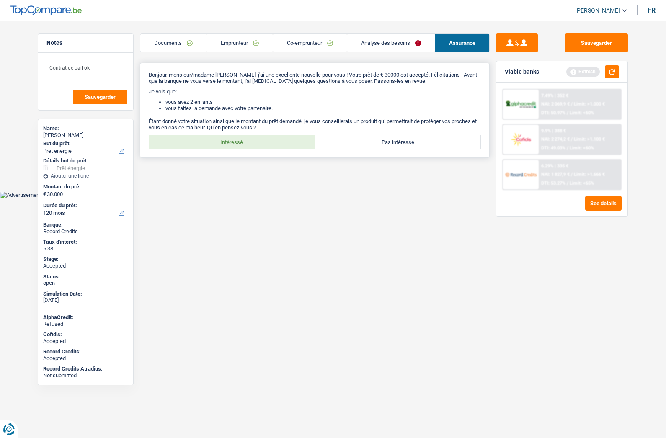
click at [262, 138] on label "Intéressé" at bounding box center [232, 141] width 166 height 13
click at [262, 138] on input "Intéressé" at bounding box center [232, 141] width 166 height 13
radio input "true"
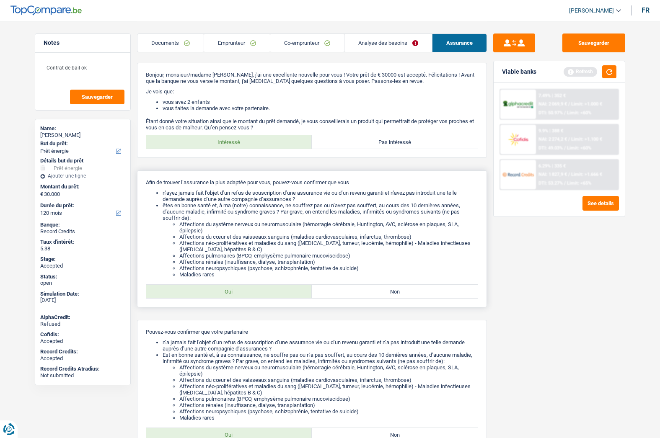
click at [240, 290] on label "Oui" at bounding box center [229, 291] width 166 height 13
click at [240, 290] on input "Oui" at bounding box center [229, 291] width 166 height 13
radio input "true"
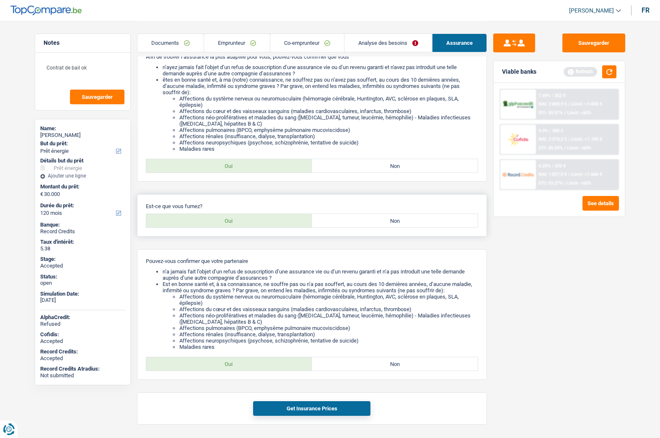
click at [247, 223] on label "Oui" at bounding box center [229, 220] width 166 height 13
click at [247, 223] on input "Oui" at bounding box center [229, 220] width 166 height 13
radio input "true"
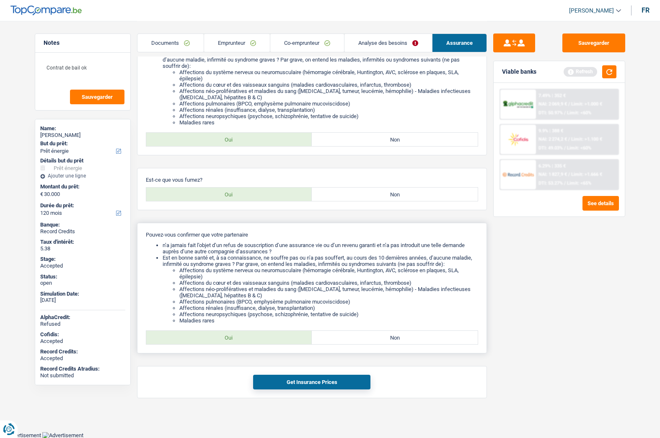
click at [237, 336] on label "Oui" at bounding box center [229, 337] width 166 height 13
click at [237, 336] on input "Oui" at bounding box center [229, 337] width 166 height 13
radio input "true"
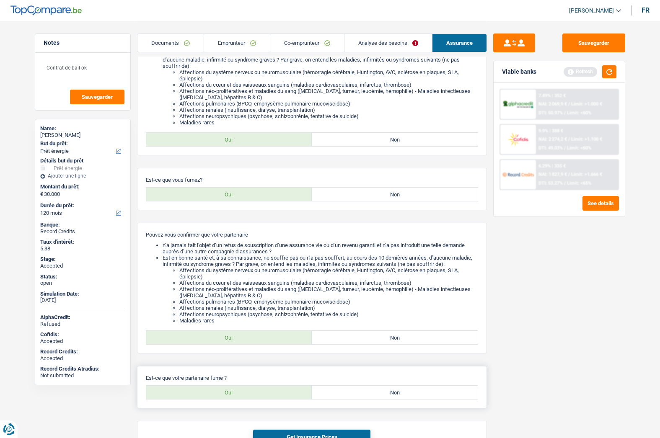
click at [250, 388] on label "Oui" at bounding box center [229, 392] width 166 height 13
click at [250, 388] on input "Oui" at bounding box center [229, 392] width 166 height 13
radio input "true"
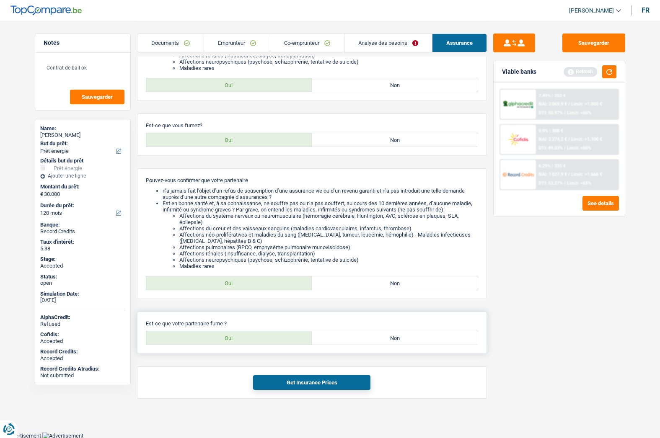
scroll to position [207, 0]
click at [297, 372] on div "Get Insurance Prices" at bounding box center [312, 382] width 350 height 32
click at [295, 378] on button "Get Insurance Prices" at bounding box center [311, 382] width 117 height 15
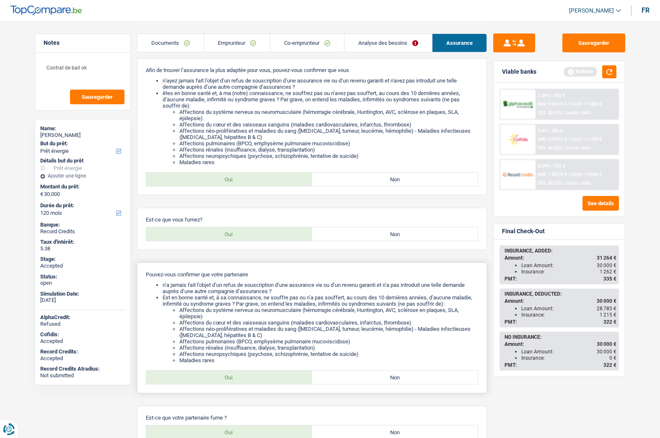
scroll to position [81, 0]
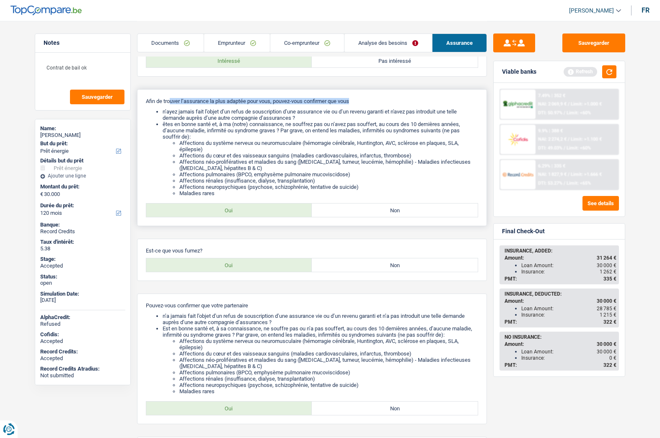
drag, startPoint x: 169, startPoint y: 98, endPoint x: 369, endPoint y: 97, distance: 199.4
click at [369, 97] on div "Afin de trouver l’assurance la plus adaptée pour vous, pouvez-vous confirmer qu…" at bounding box center [312, 157] width 350 height 137
click at [257, 132] on li "êtes en bonne santé et, à ma (notre) connaissance, ne souffrez pas ou n’avez pa…" at bounding box center [321, 158] width 316 height 75
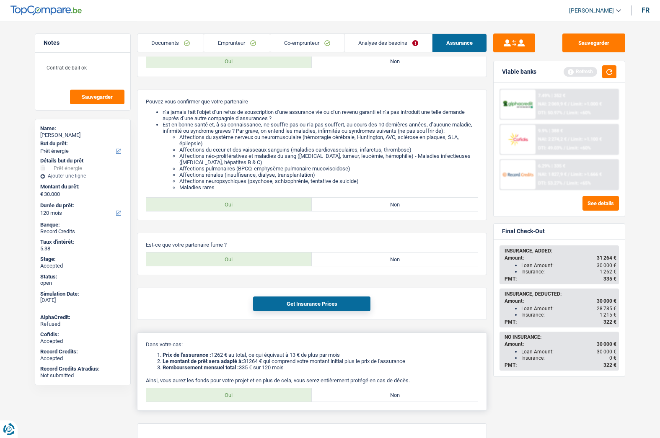
scroll to position [328, 0]
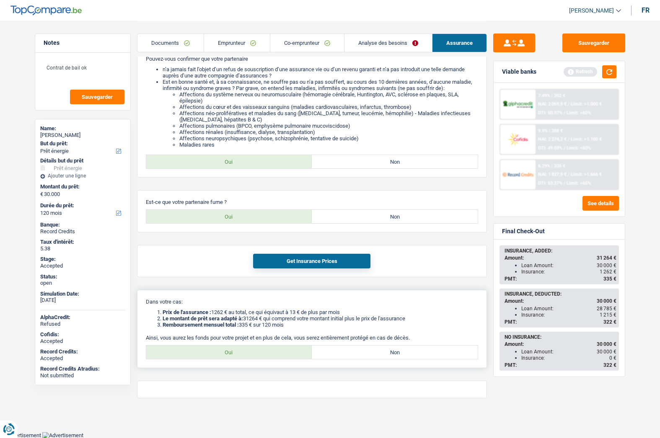
click at [237, 359] on div "Oui Non Tous les champs sont obligatoires. Veuillez sélectionner une option" at bounding box center [312, 352] width 332 height 14
click at [242, 353] on label "Oui" at bounding box center [229, 352] width 166 height 13
click at [242, 353] on input "Oui" at bounding box center [229, 352] width 166 height 13
radio input "true"
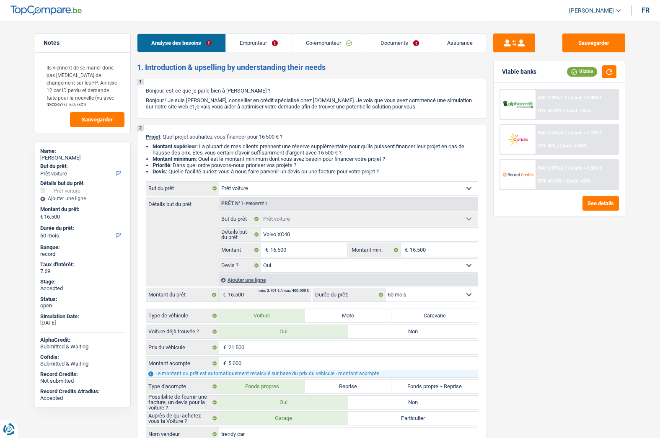
select select "car"
select select "60"
select select "car"
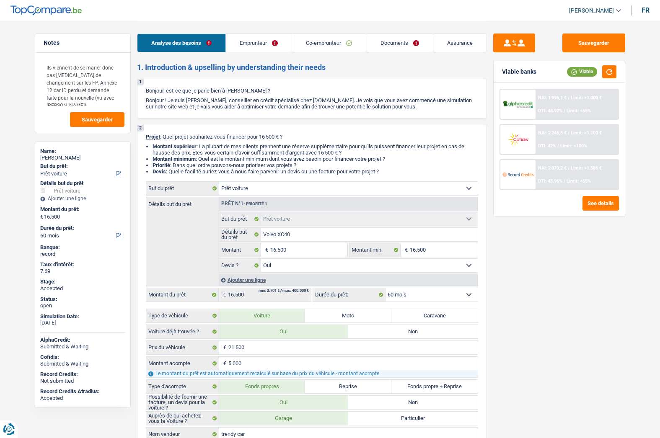
select select "yes"
select select "60"
select select "worker"
select select "mutuality"
select select "netSalary"
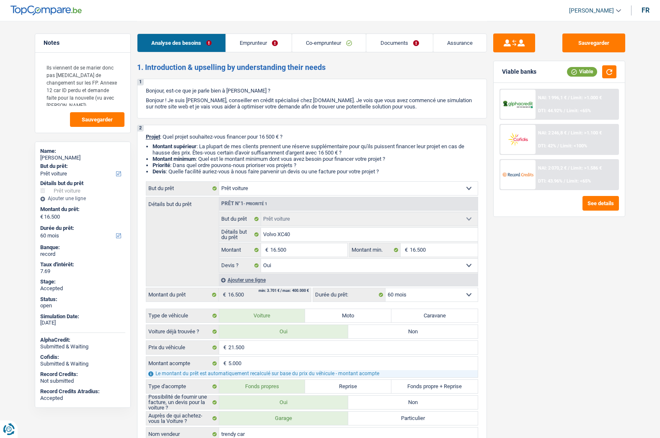
select select "mealVouchers"
select select "familyAllowances"
select select "mutualityIndemnity"
select select "familyAllowances"
select select "ownerWithMortgage"
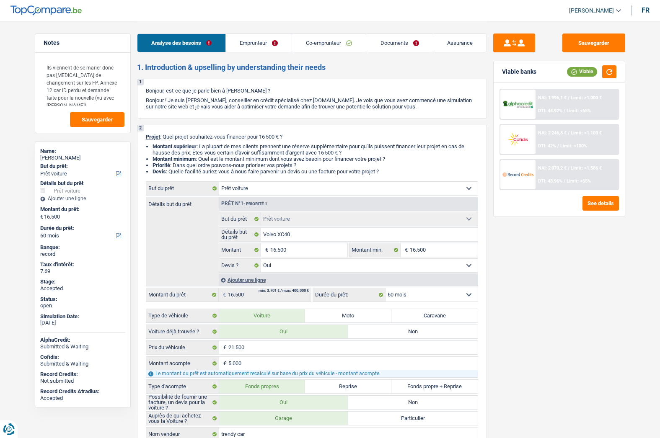
select select "mortgage"
select select "300"
select select "car"
select select "yes"
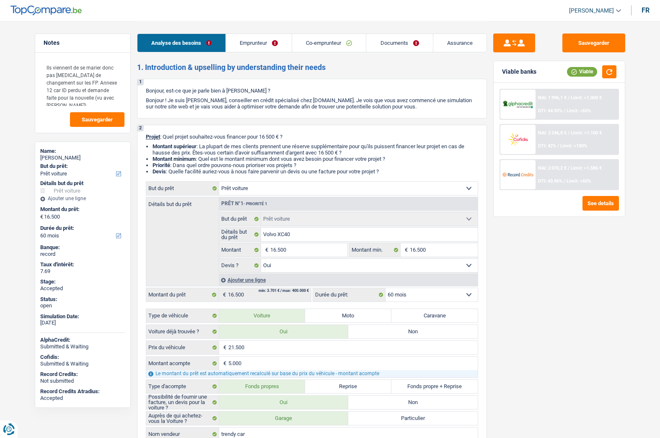
select select "60"
click at [453, 46] on link "Assurance" at bounding box center [459, 43] width 53 height 18
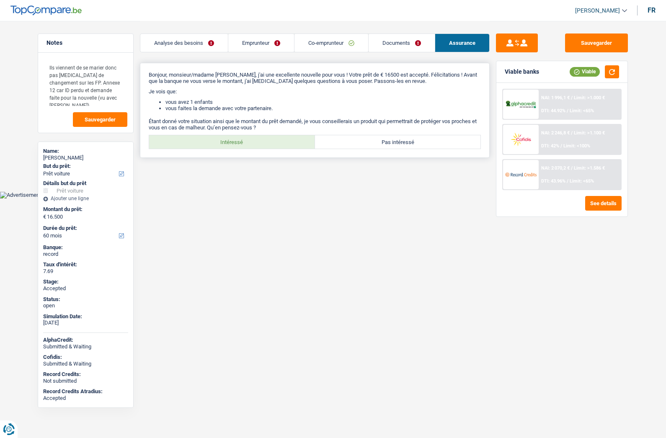
click at [248, 139] on label "Intéressé" at bounding box center [232, 141] width 166 height 13
click at [248, 139] on input "Intéressé" at bounding box center [232, 141] width 166 height 13
radio input "true"
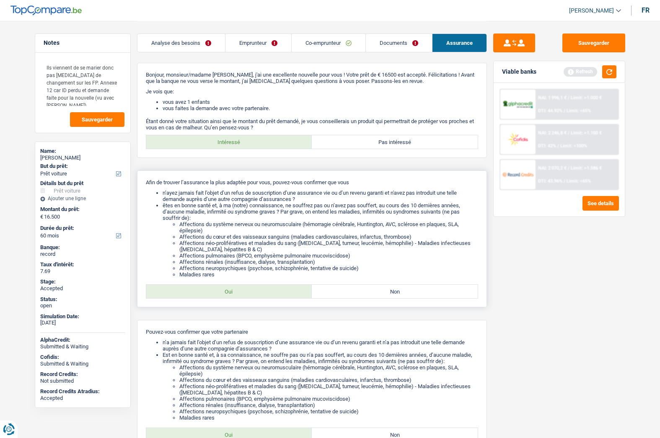
click at [217, 292] on label "Oui" at bounding box center [229, 291] width 166 height 13
click at [217, 292] on input "Oui" at bounding box center [229, 291] width 166 height 13
radio input "true"
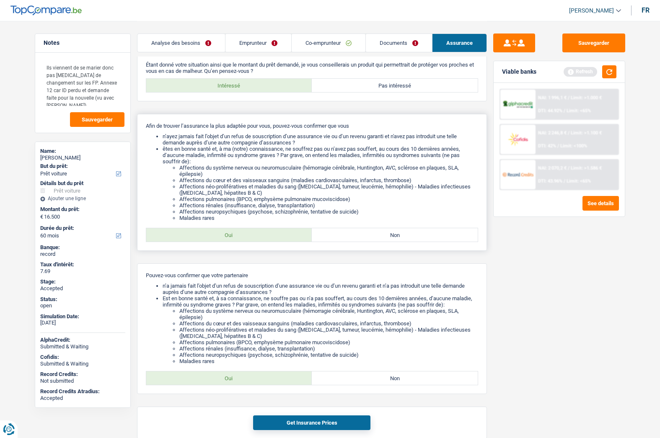
scroll to position [84, 0]
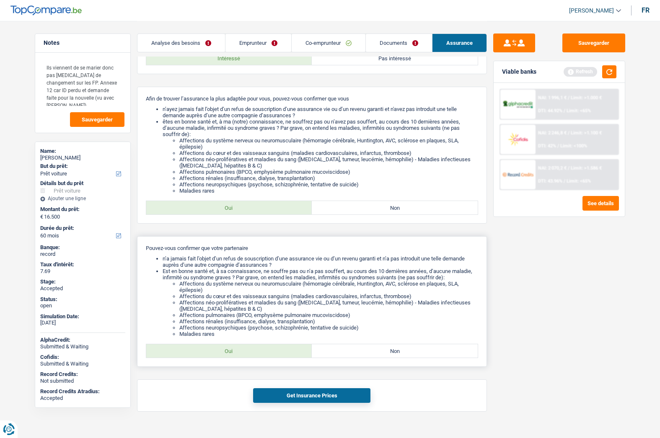
click at [215, 348] on label "Oui" at bounding box center [229, 350] width 166 height 13
click at [215, 348] on input "Oui" at bounding box center [229, 350] width 166 height 13
radio input "true"
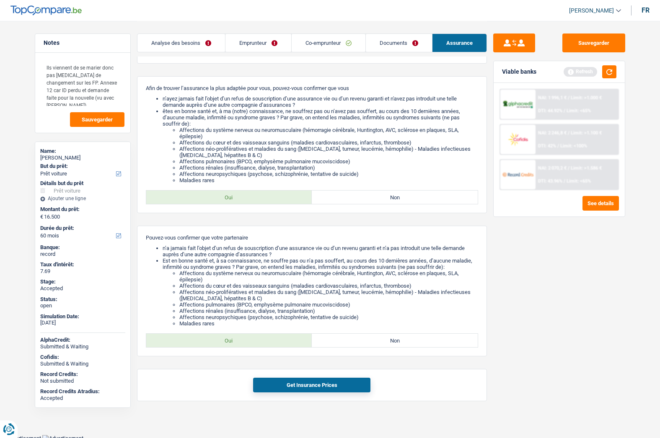
scroll to position [97, 0]
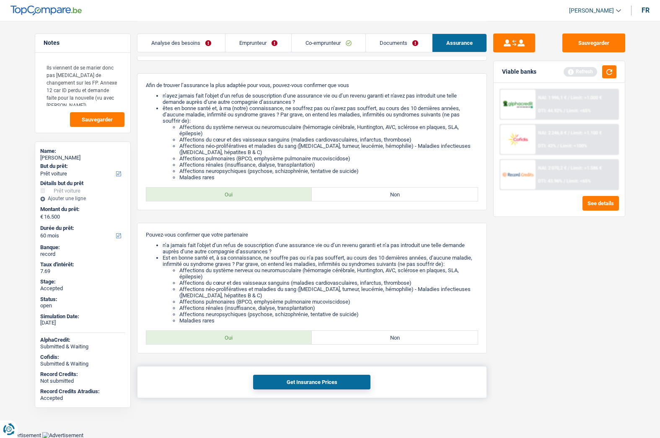
click at [278, 375] on button "Get Insurance Prices" at bounding box center [311, 382] width 117 height 15
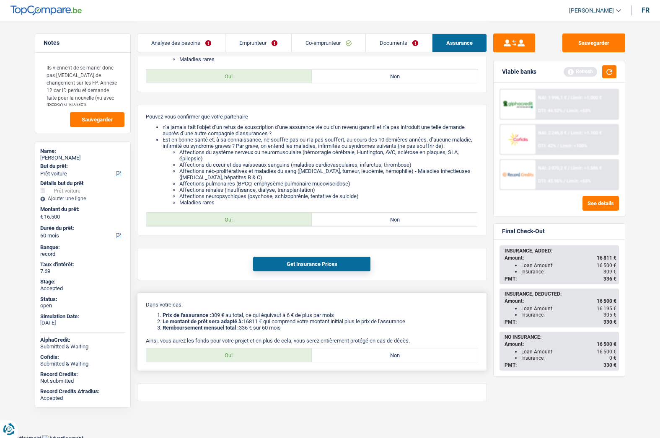
scroll to position [218, 0]
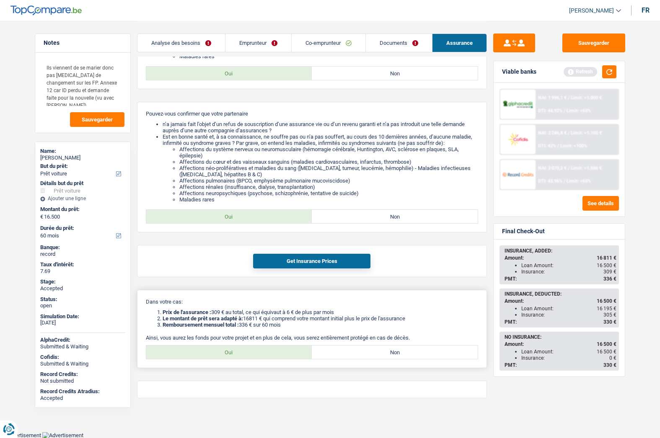
click at [260, 351] on label "Oui" at bounding box center [229, 352] width 166 height 13
click at [260, 351] on input "Oui" at bounding box center [229, 352] width 166 height 13
radio input "true"
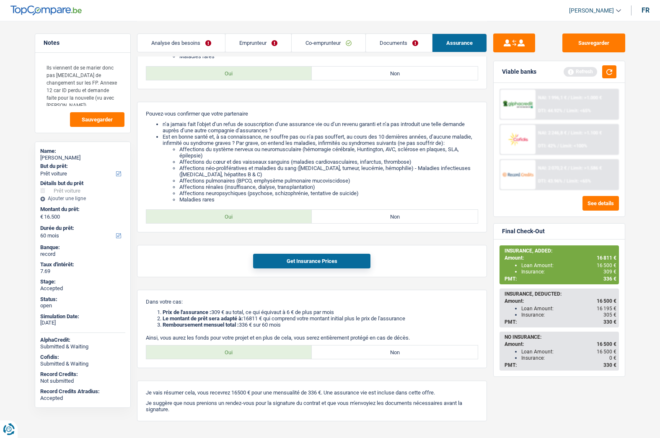
click at [638, 290] on main "Notes Ils viennent de se marier donc pas [MEDICAL_DATA] de changement sur les F…" at bounding box center [330, 118] width 660 height 673
click at [268, 36] on link "Emprunteur" at bounding box center [258, 43] width 66 height 18
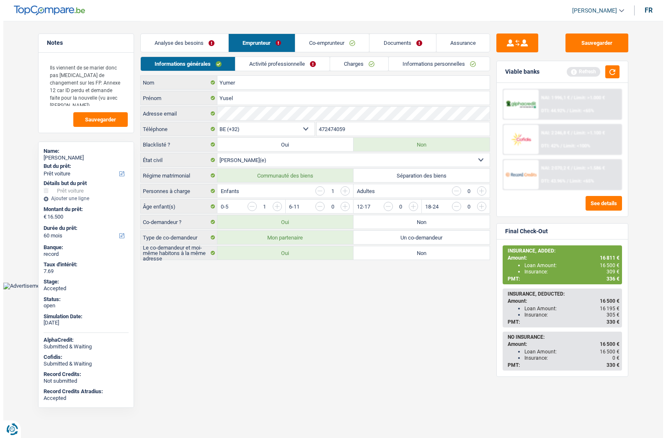
scroll to position [0, 0]
click at [353, 57] on li "Charges" at bounding box center [359, 64] width 59 height 15
click at [352, 59] on link "Charges" at bounding box center [359, 64] width 58 height 14
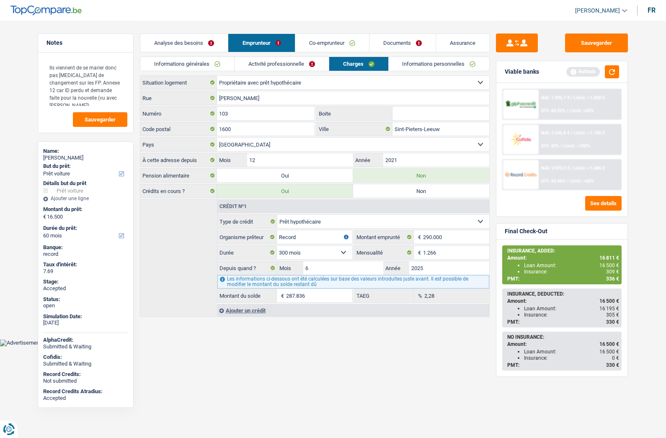
click at [459, 40] on link "Assurance" at bounding box center [462, 43] width 53 height 18
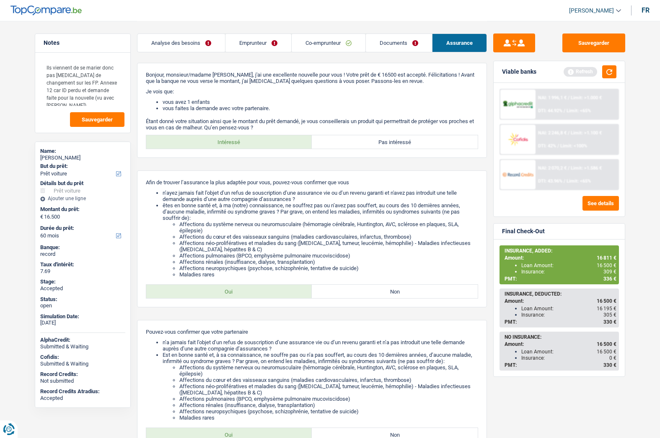
click at [56, 155] on div "[PERSON_NAME]" at bounding box center [82, 158] width 85 height 7
copy div "[PERSON_NAME]"
click at [253, 38] on link "Emprunteur" at bounding box center [258, 43] width 66 height 18
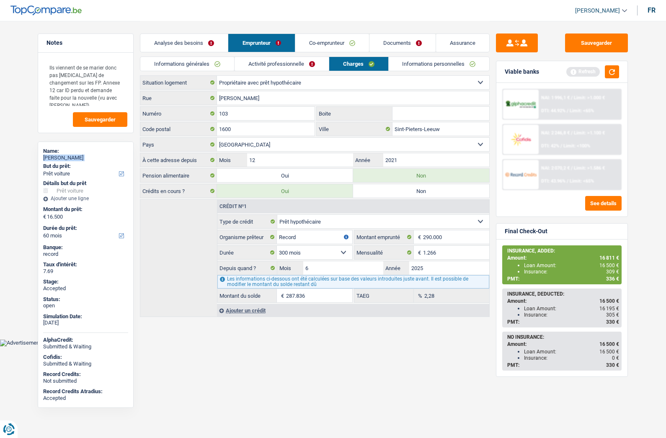
click at [422, 63] on link "Informations personnelles" at bounding box center [439, 64] width 101 height 14
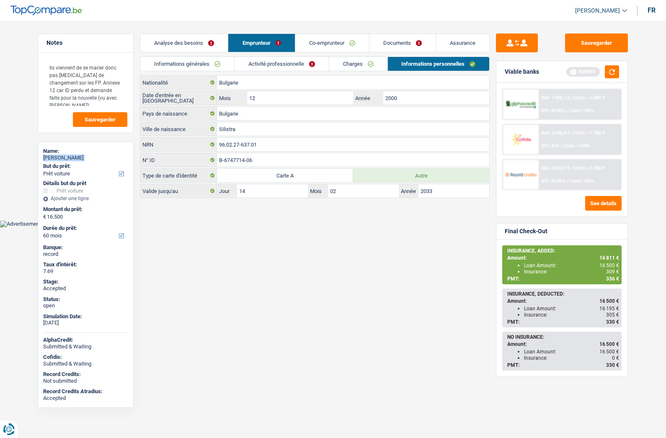
click at [186, 62] on link "Informations générales" at bounding box center [187, 64] width 94 height 14
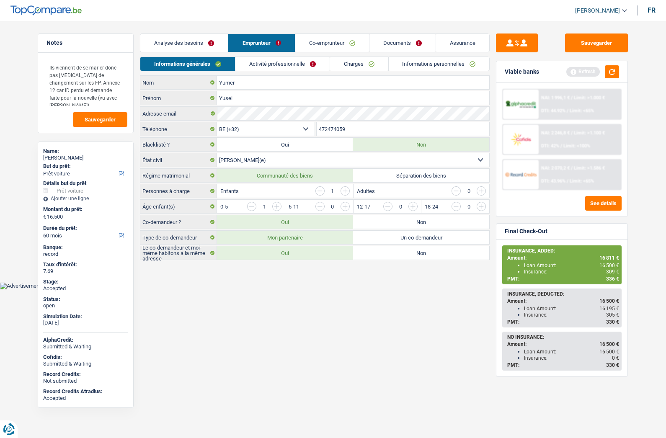
click at [339, 127] on input "472474059" at bounding box center [403, 128] width 173 height 13
click at [606, 253] on div "INSURANCE, ADDED:" at bounding box center [563, 251] width 112 height 6
click at [606, 256] on span "16 811 €" at bounding box center [610, 258] width 20 height 6
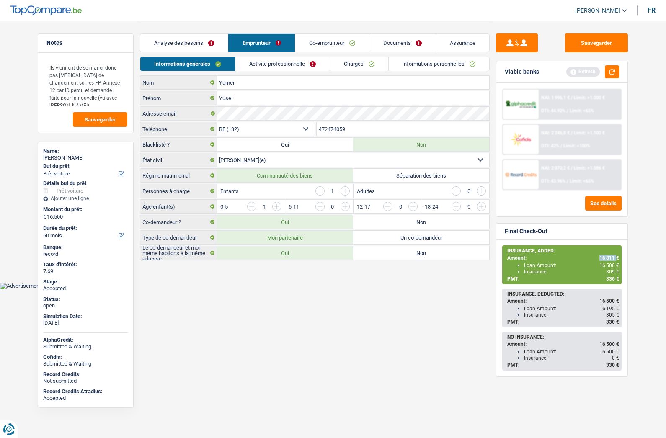
click at [606, 256] on span "16 811 €" at bounding box center [610, 258] width 20 height 6
copy span "16 811"
click at [605, 264] on span "16 500 €" at bounding box center [610, 266] width 20 height 6
click at [607, 256] on span "16 811 €" at bounding box center [610, 258] width 20 height 6
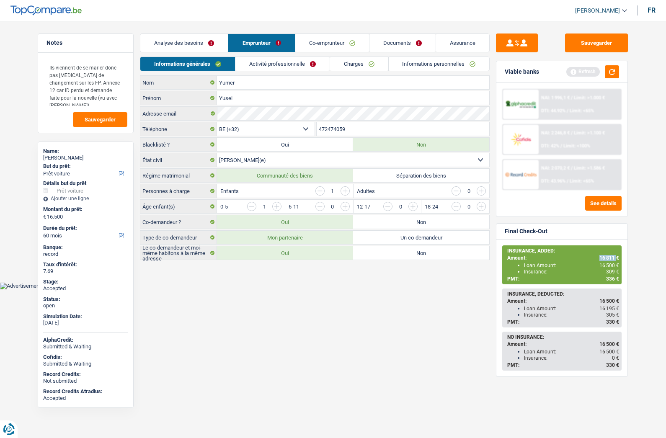
click at [607, 256] on span "16 811 €" at bounding box center [610, 258] width 20 height 6
copy span "16 811"
click at [612, 279] on span "336 €" at bounding box center [612, 279] width 13 height 6
copy span "336"
